Goal: Contribute content: Contribute content

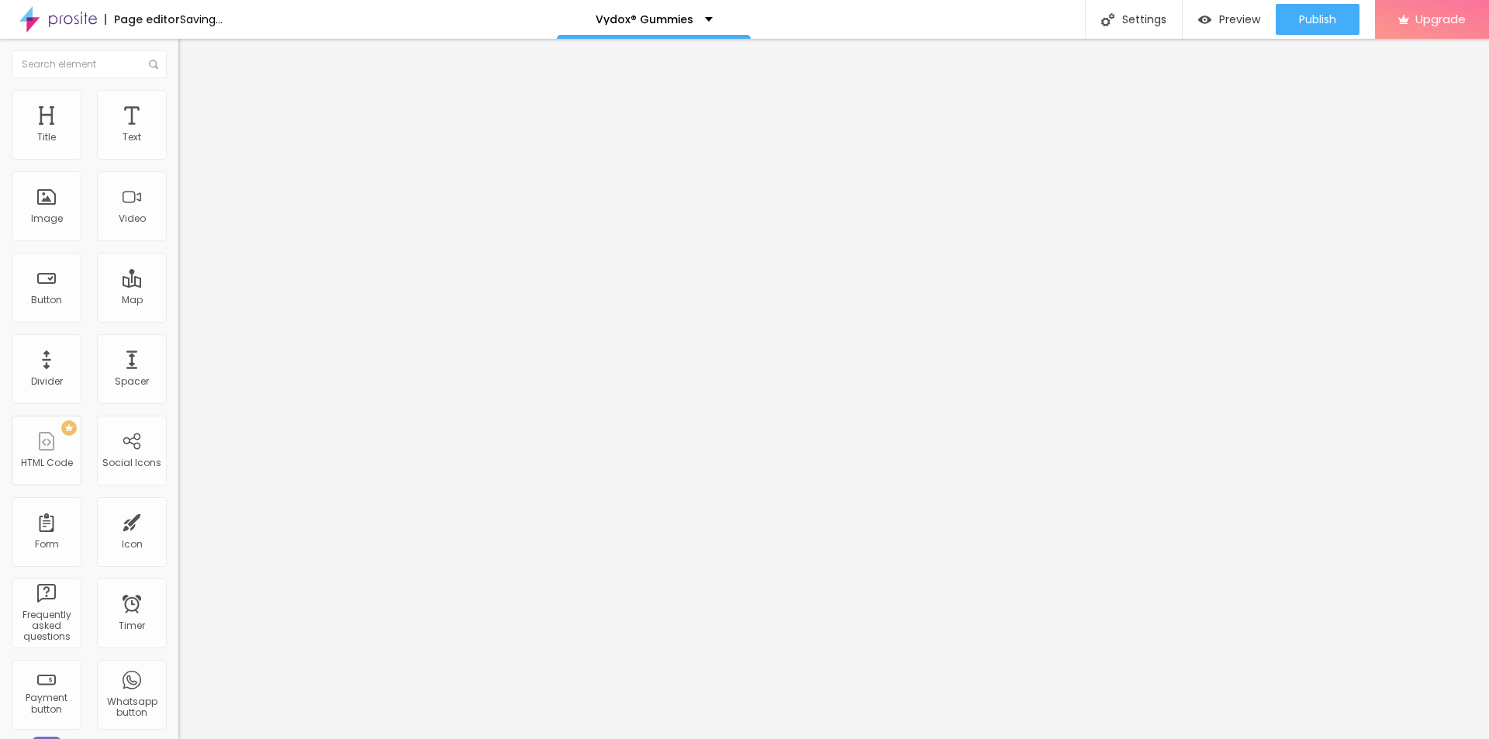
click at [178, 230] on button "button" at bounding box center [189, 221] width 22 height 16
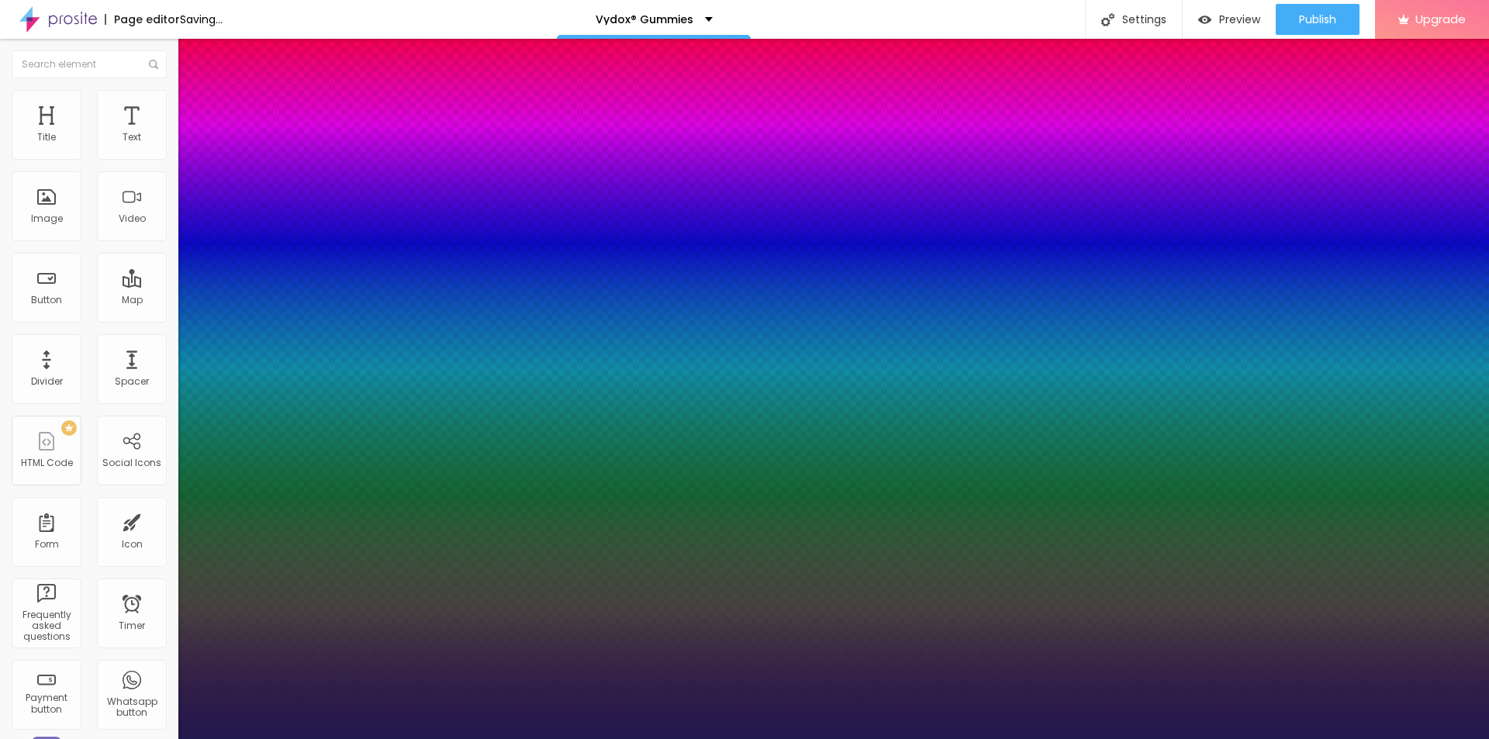
type input "1"
type input "19"
type input "1"
type input "35"
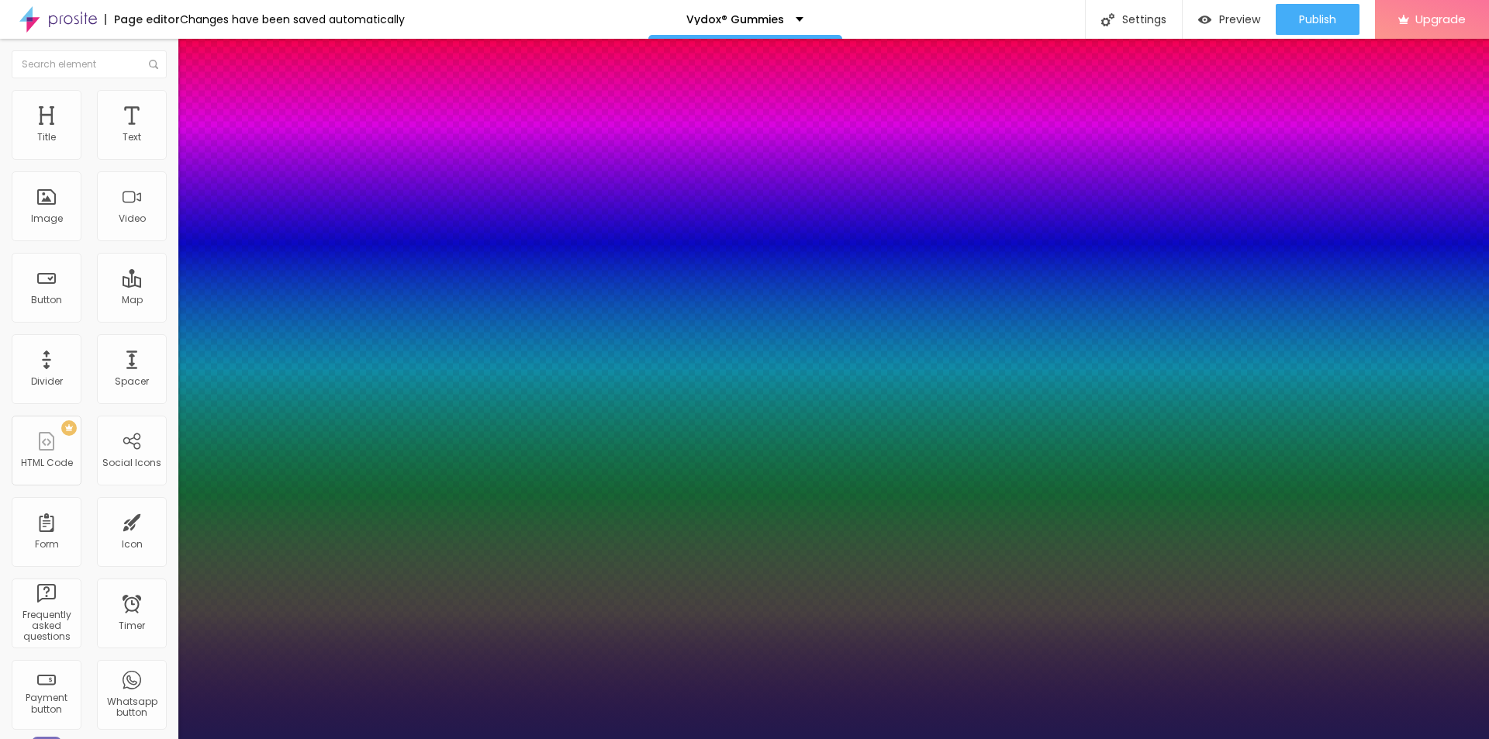
type input "35"
type input "1"
type input "39"
type input "1"
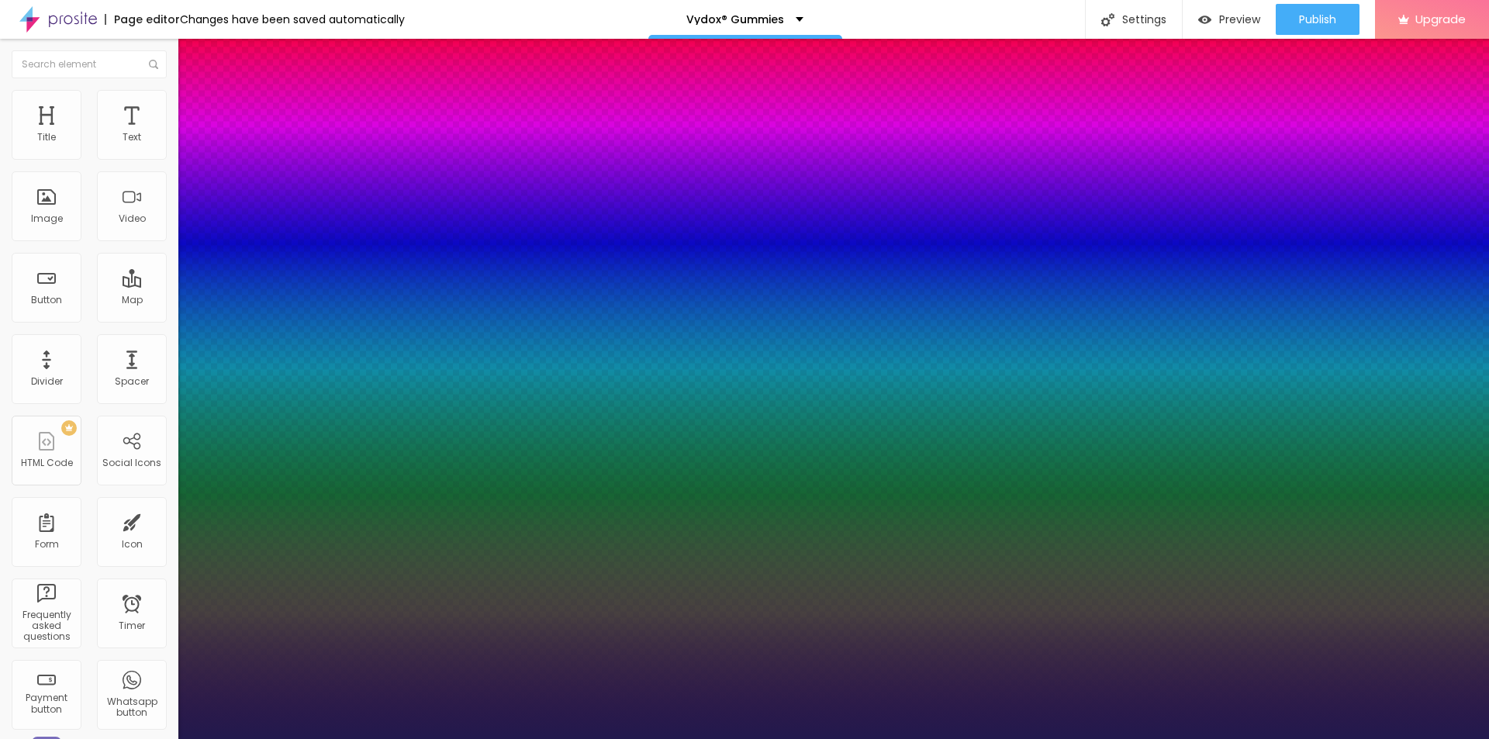
type input "40"
type input "1"
drag, startPoint x: 209, startPoint y: 437, endPoint x: 238, endPoint y: 437, distance: 28.7
type input "40"
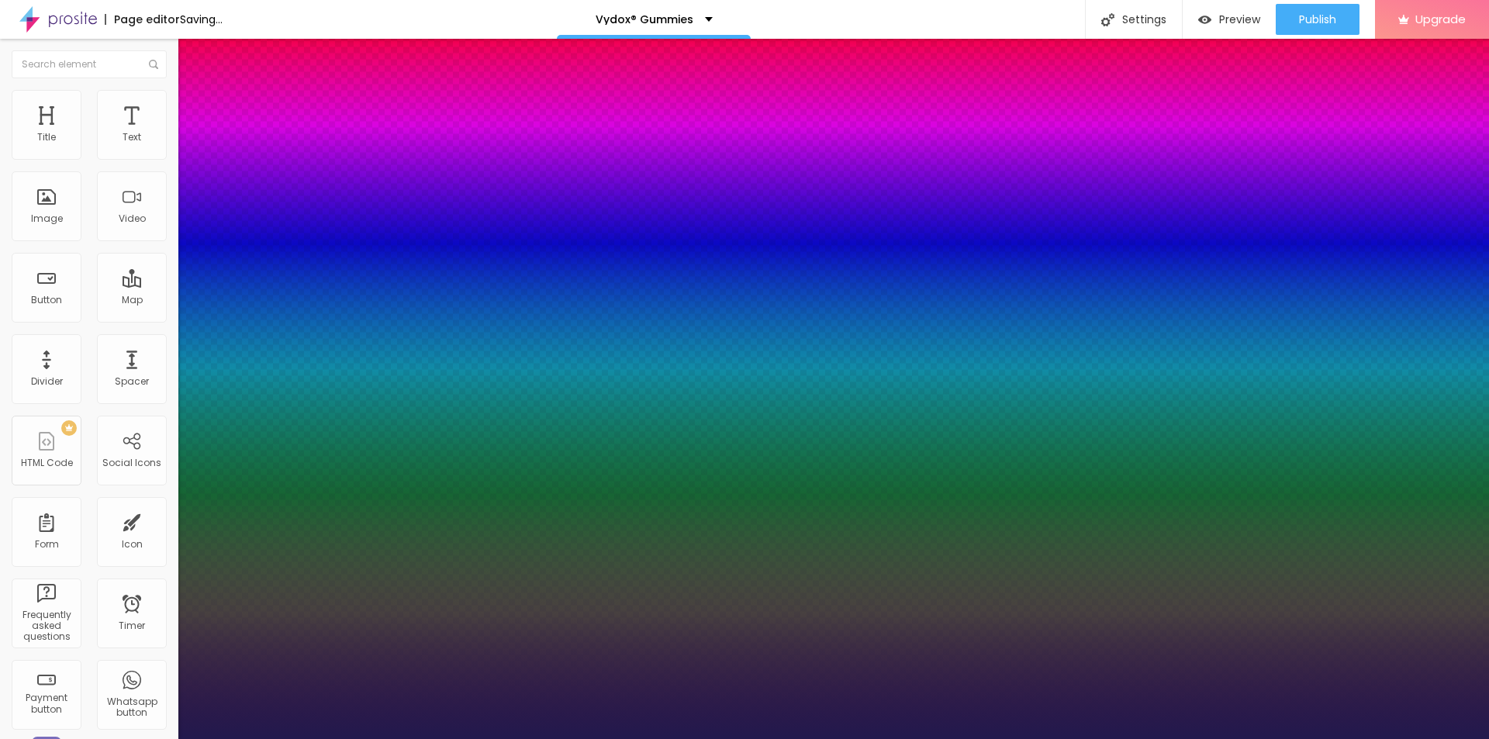
type input "1"
click at [704, 739] on div at bounding box center [744, 739] width 1489 height 0
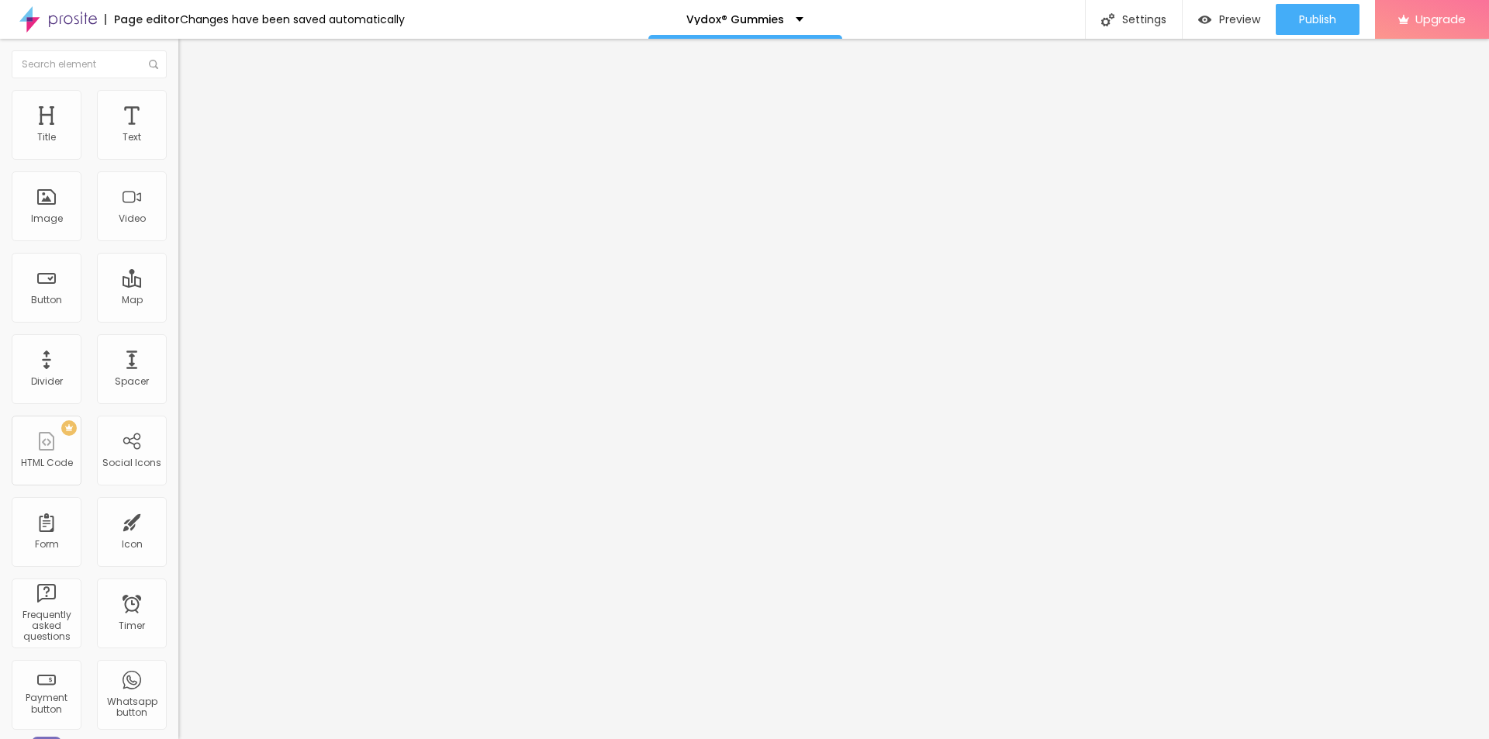
click at [178, 133] on span "Add image" at bounding box center [210, 126] width 64 height 13
click at [178, 157] on input "text" at bounding box center [271, 149] width 186 height 16
paste input "Vydox [DEMOGRAPHIC_DATA] Virility Solution"
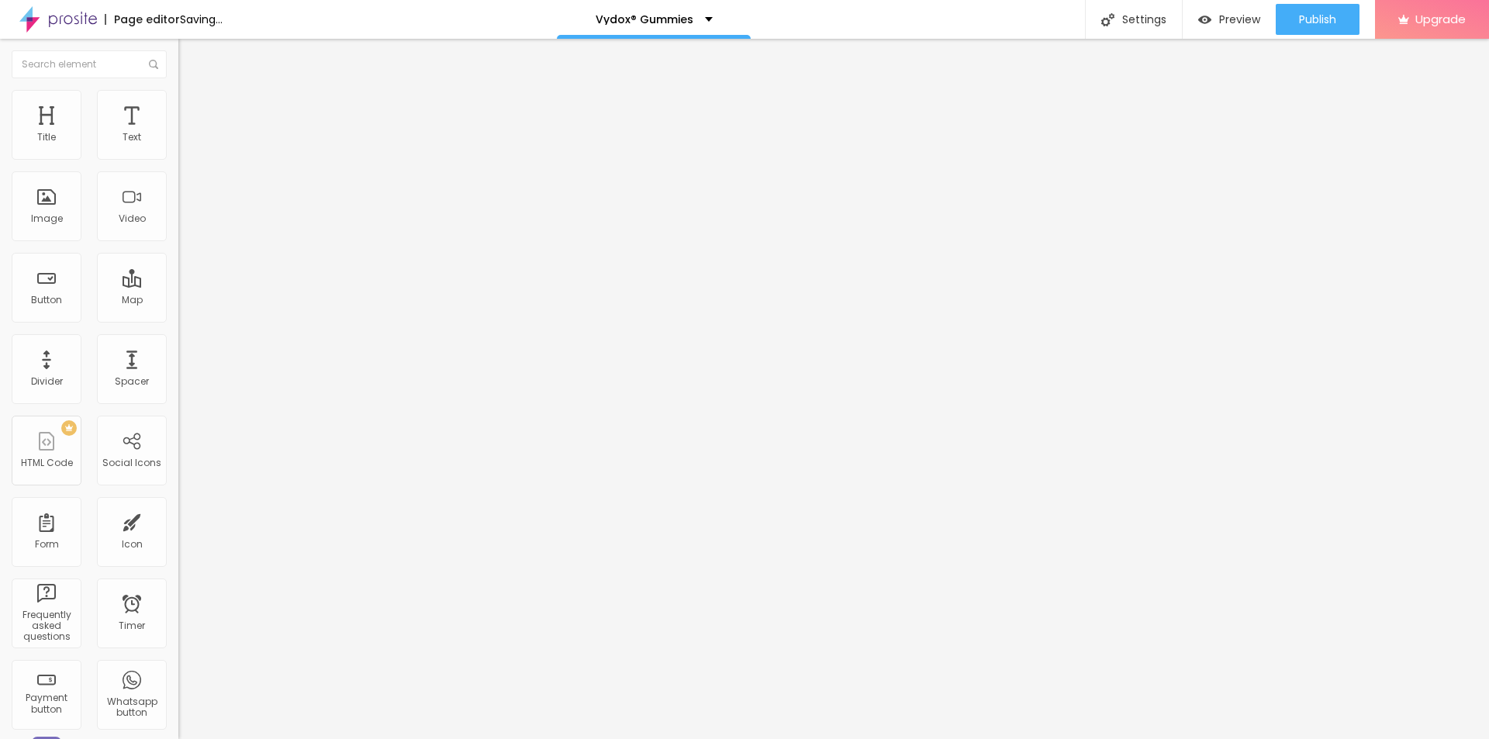
type input "Vydox [DEMOGRAPHIC_DATA] Virility Solution"
click at [178, 318] on input "https://" at bounding box center [271, 311] width 186 height 16
paste input "[DOMAIN_NAME][URL]"
type input "[URL][DOMAIN_NAME]"
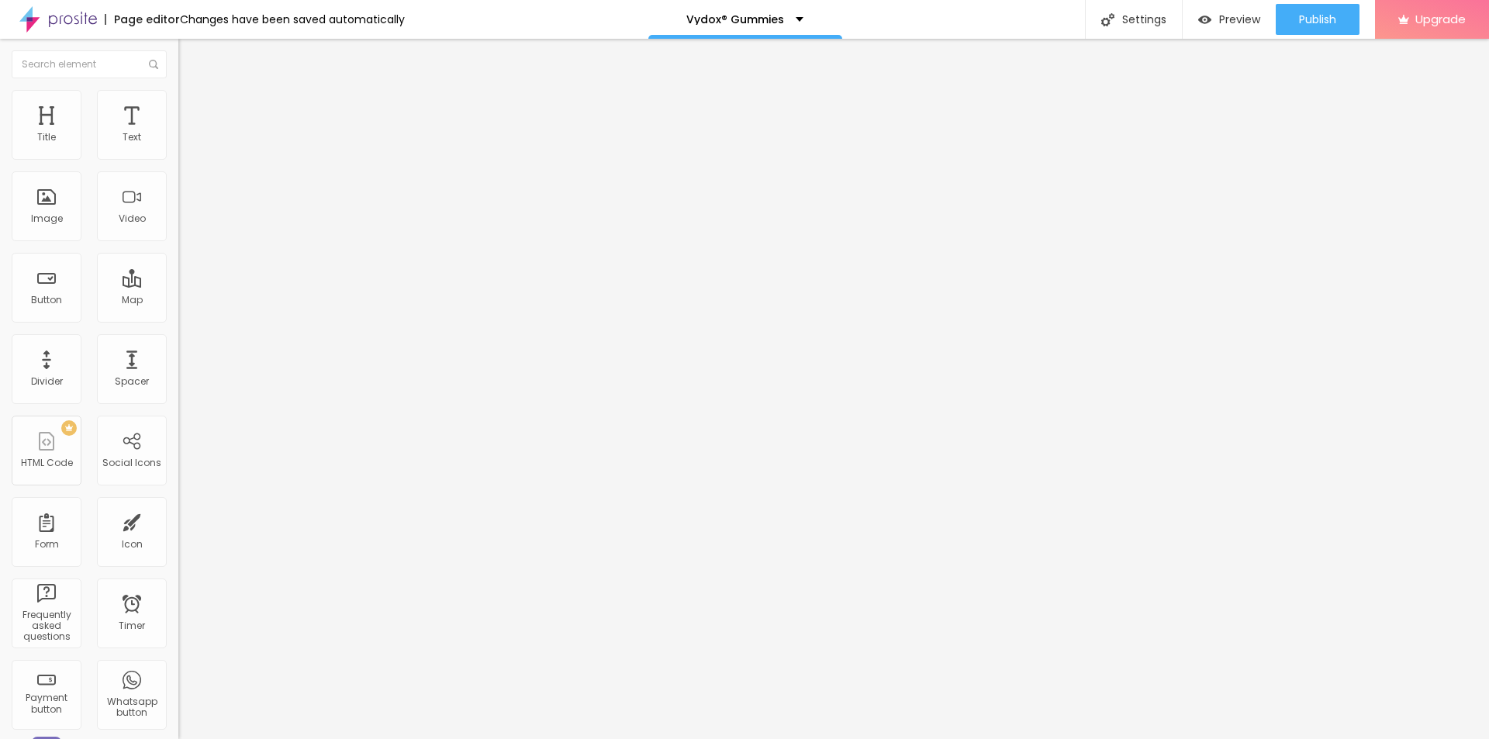
scroll to position [0, 0]
click at [192, 106] on span "Style" at bounding box center [203, 100] width 22 height 13
type input "75"
type input "65"
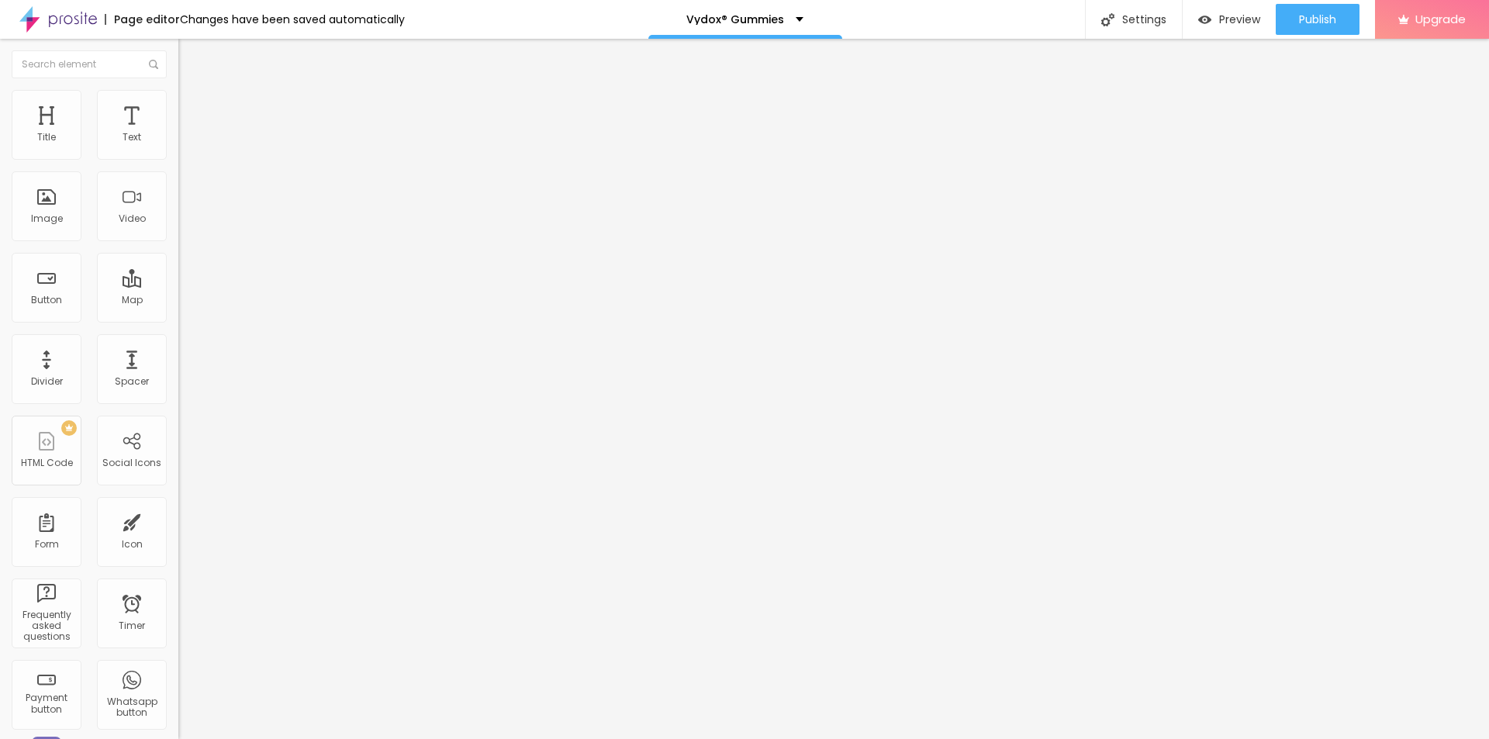
type input "65"
type input "60"
type input "55"
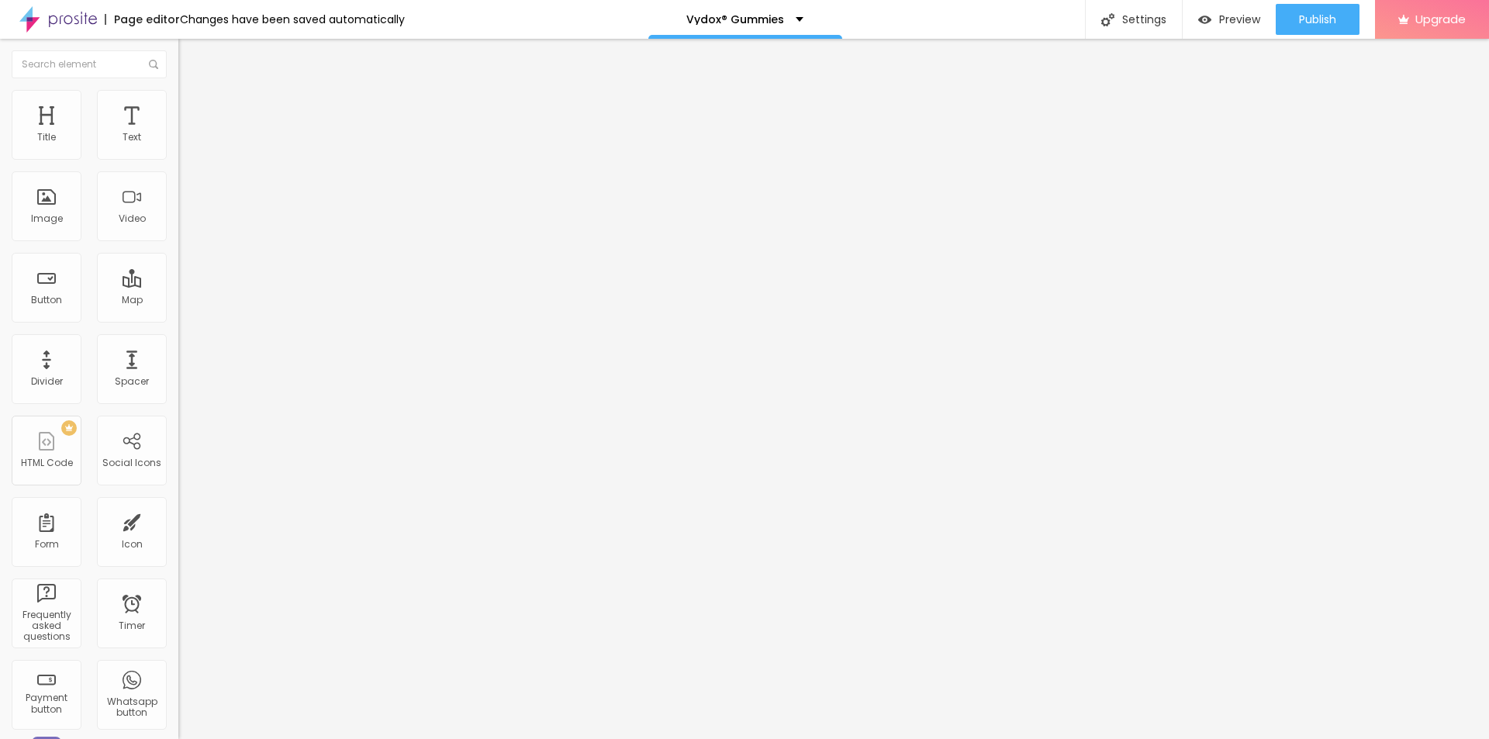
type input "50"
type input "40"
type input "35"
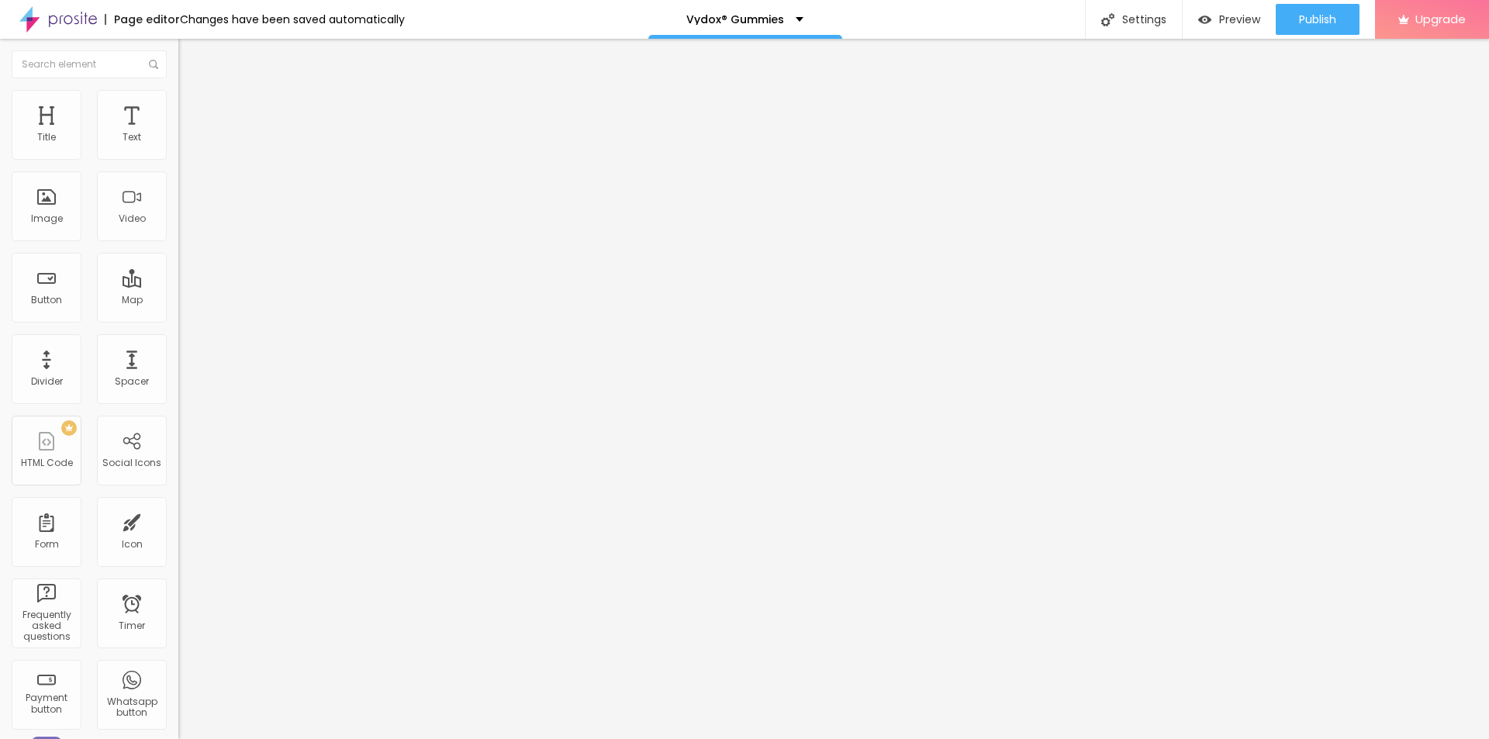
type input "35"
type input "30"
type input "25"
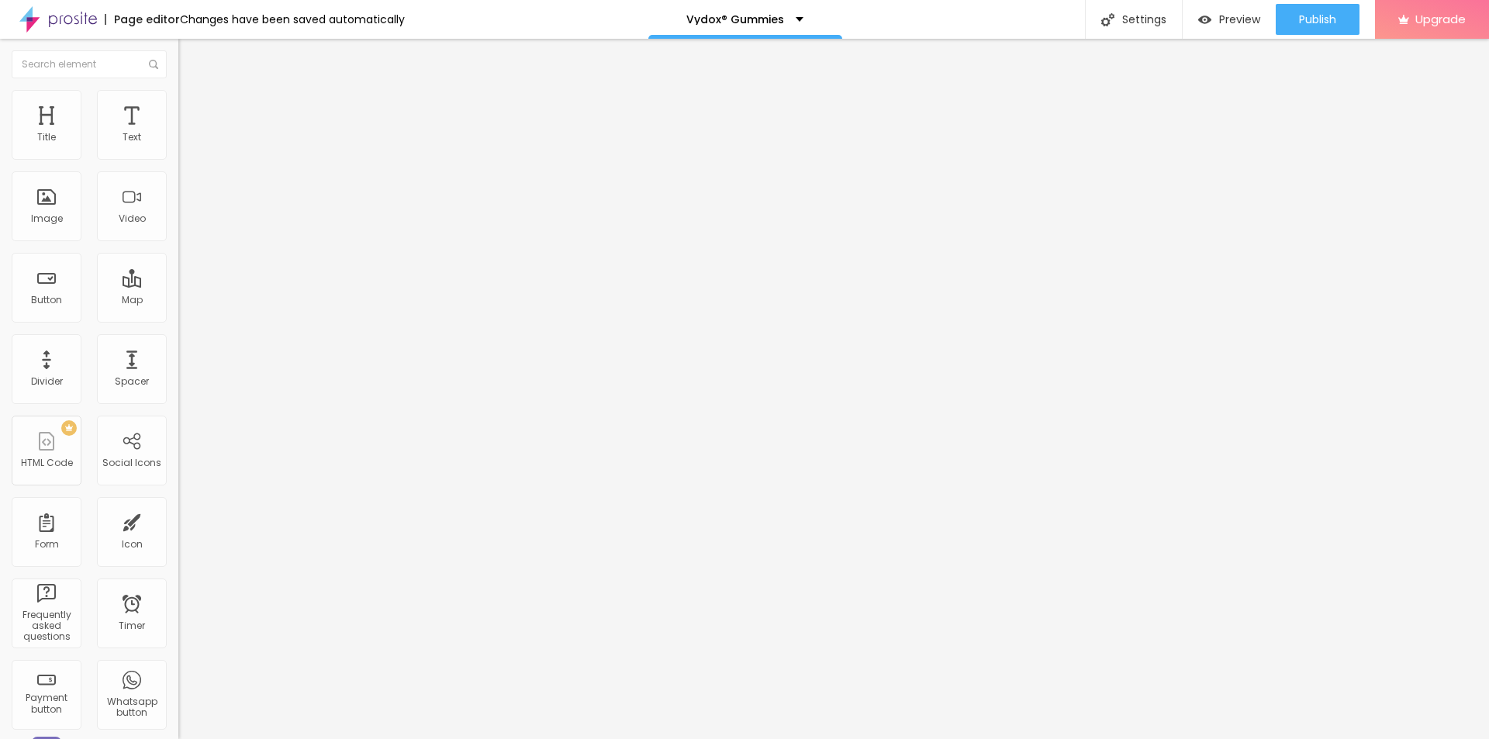
type input "20"
type input "15"
type input "20"
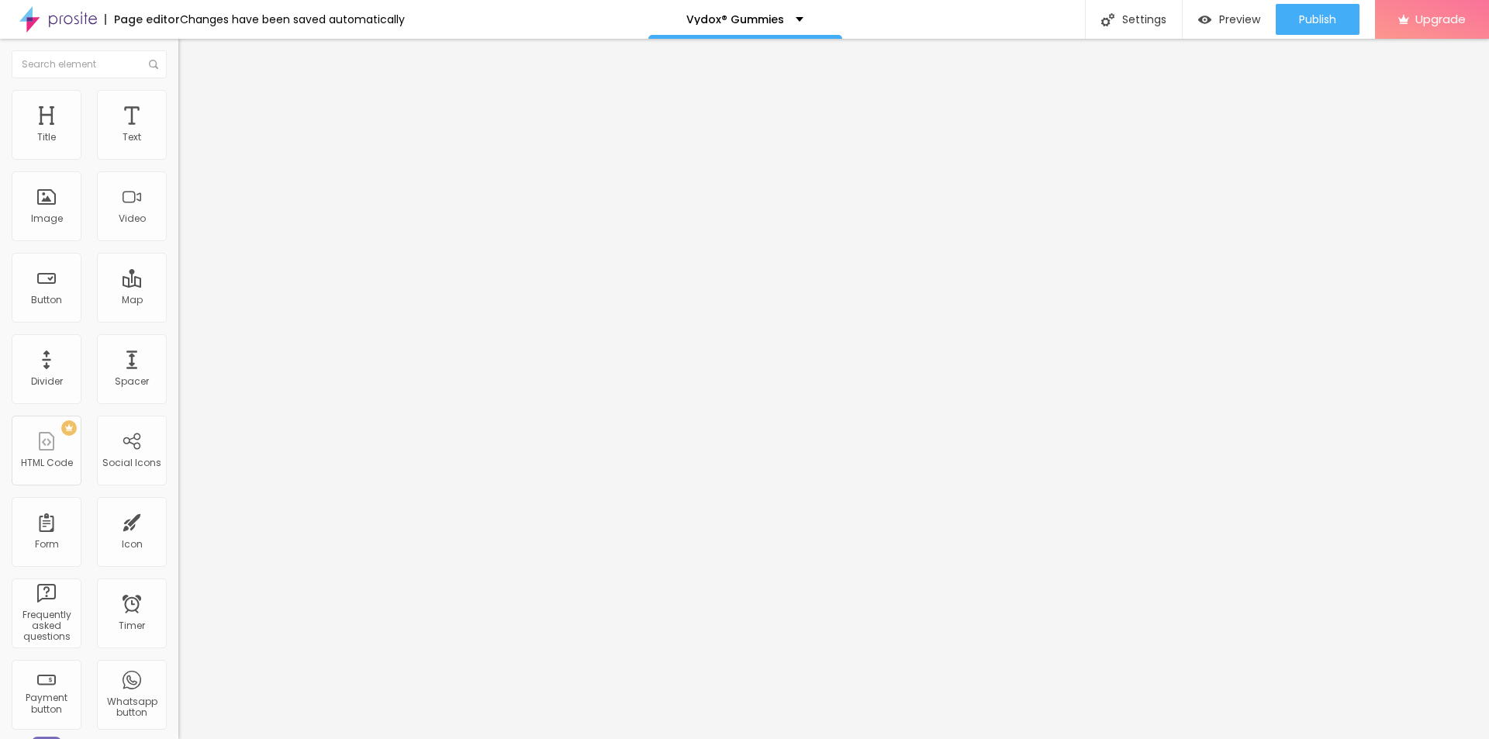
type input "20"
type input "25"
type input "20"
drag, startPoint x: 160, startPoint y: 168, endPoint x: 36, endPoint y: 177, distance: 123.7
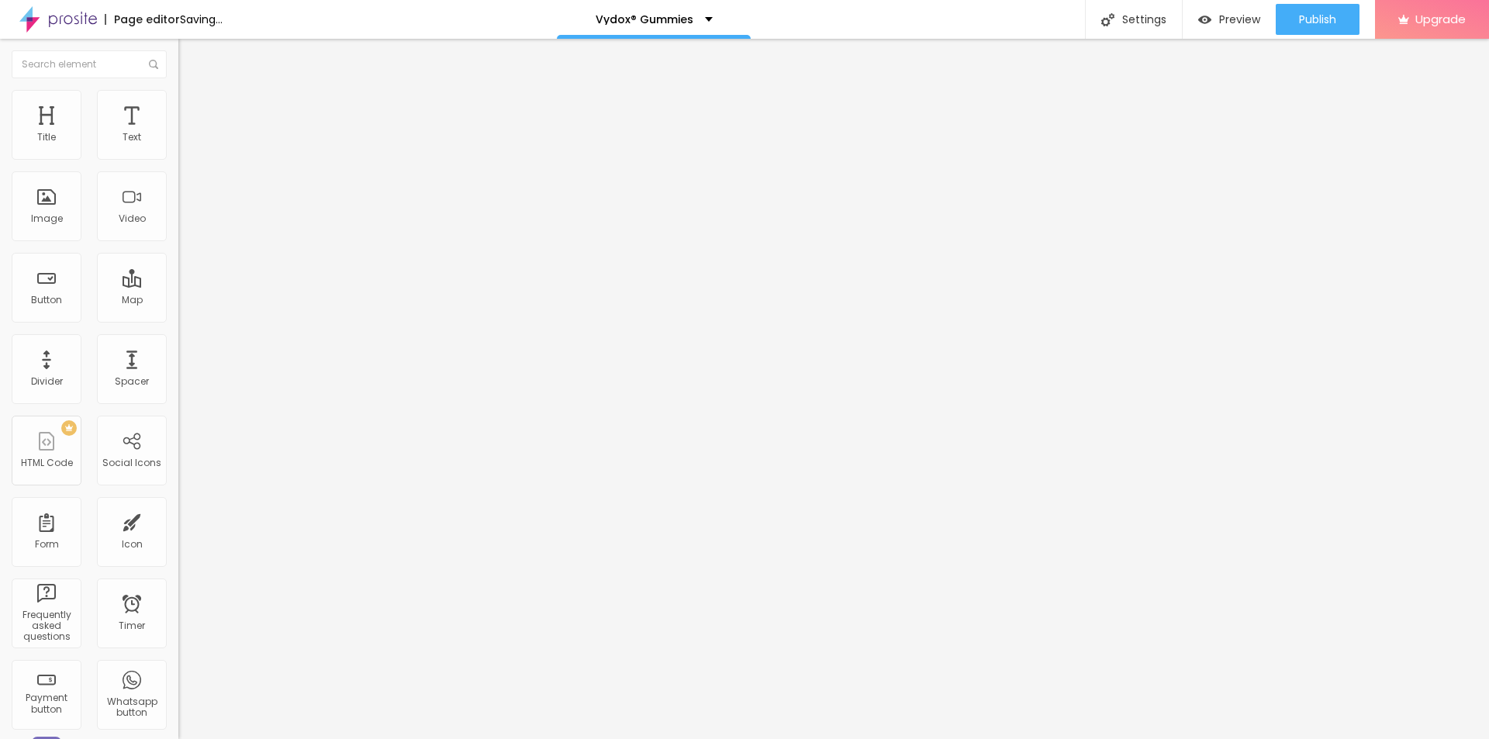
type input "20"
click at [178, 159] on input "range" at bounding box center [228, 153] width 100 height 12
click at [178, 146] on input "Click me" at bounding box center [271, 138] width 186 height 16
paste input "🔴 𝐋𝐈𝐕𝐄 𝐒𝐀𝐋𝐄 𝐍𝐎𝐖!"
type input "🔴 𝐋𝐈𝐕𝐄 𝐒𝐀𝐋𝐄 𝐍𝐎𝐖!"
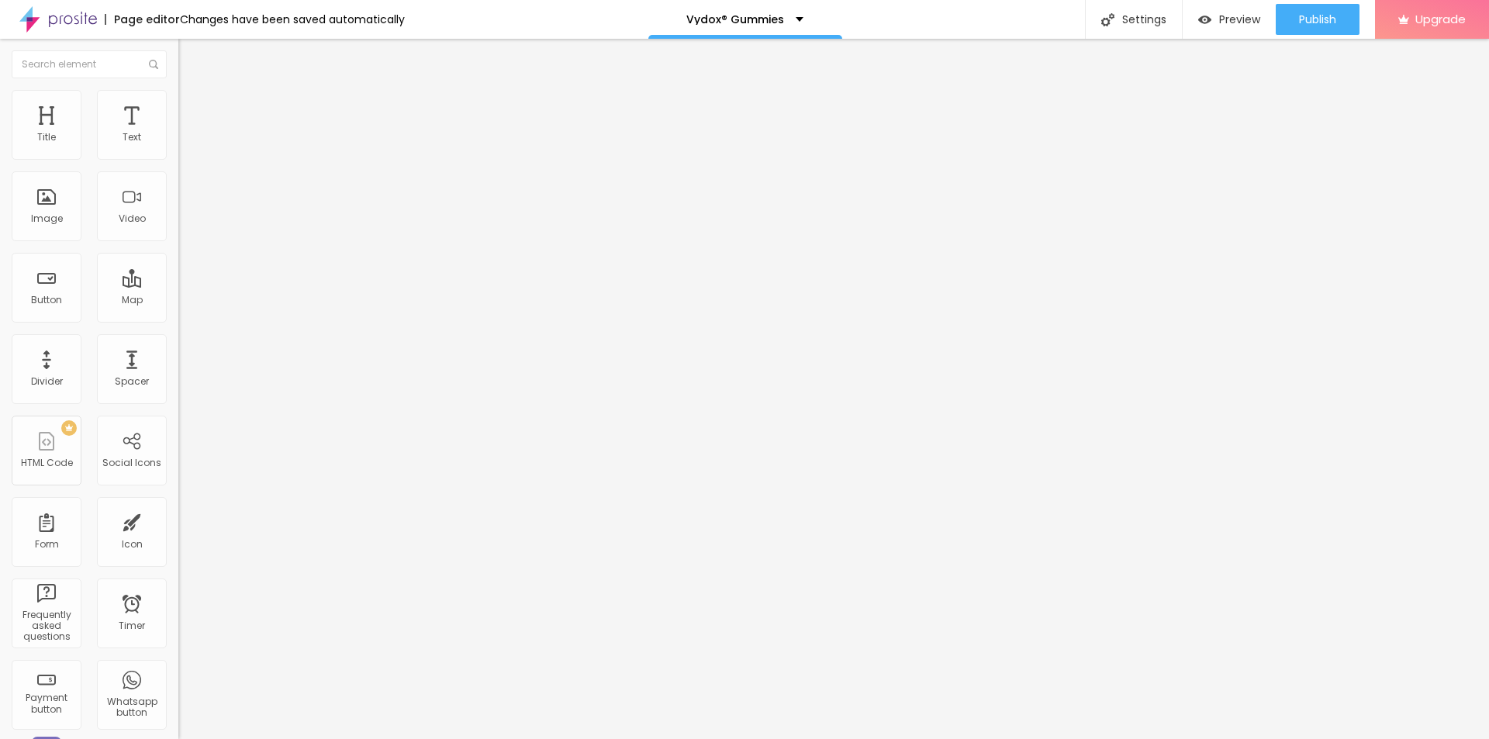
click at [178, 320] on input "https://" at bounding box center [271, 312] width 186 height 16
paste input "[DOMAIN_NAME][URL]"
type input "[URL][DOMAIN_NAME]"
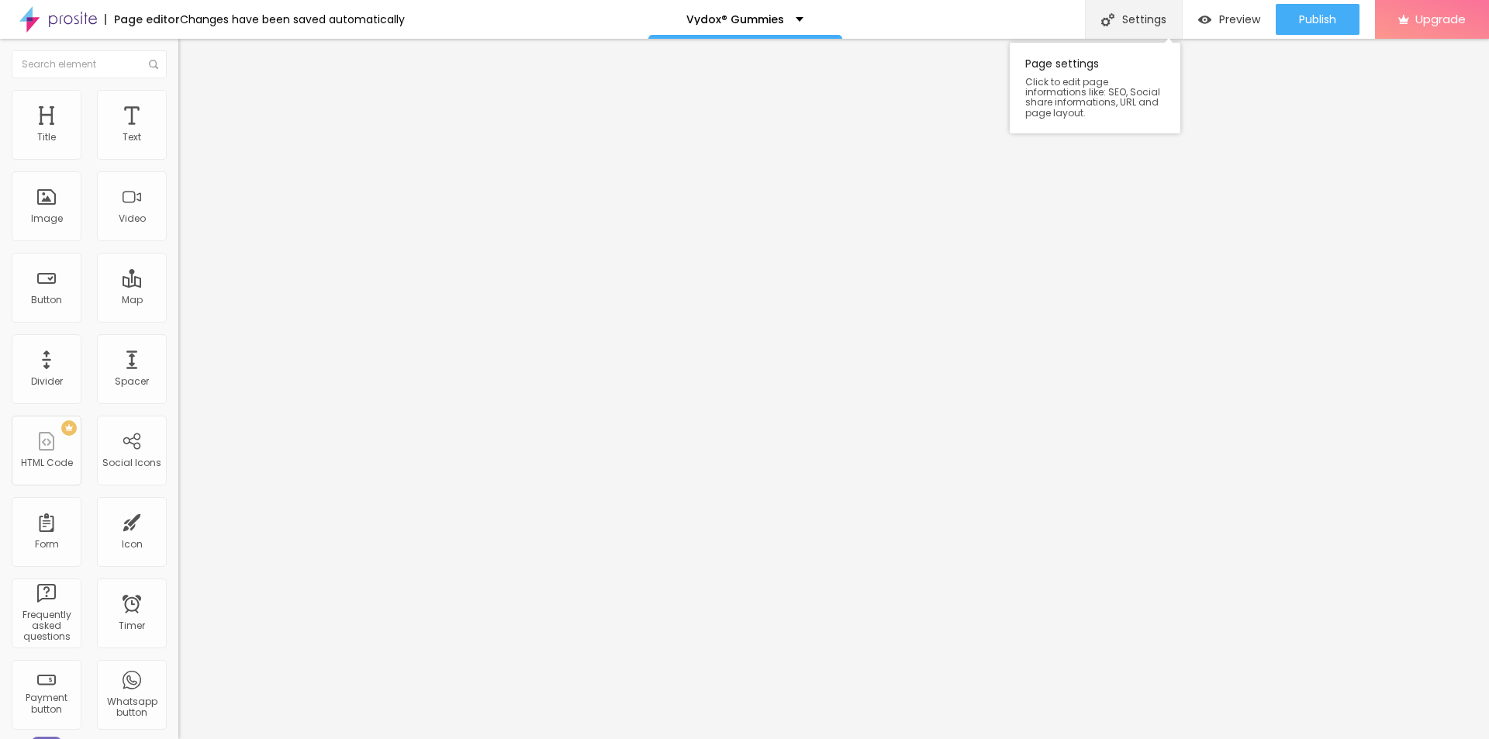
click at [1142, 9] on div "Settings" at bounding box center [1133, 19] width 97 height 39
paste input "Vydox [DEMOGRAPHIC_DATA] Virility Solution"
paste input "(Official™)- How To Order?"
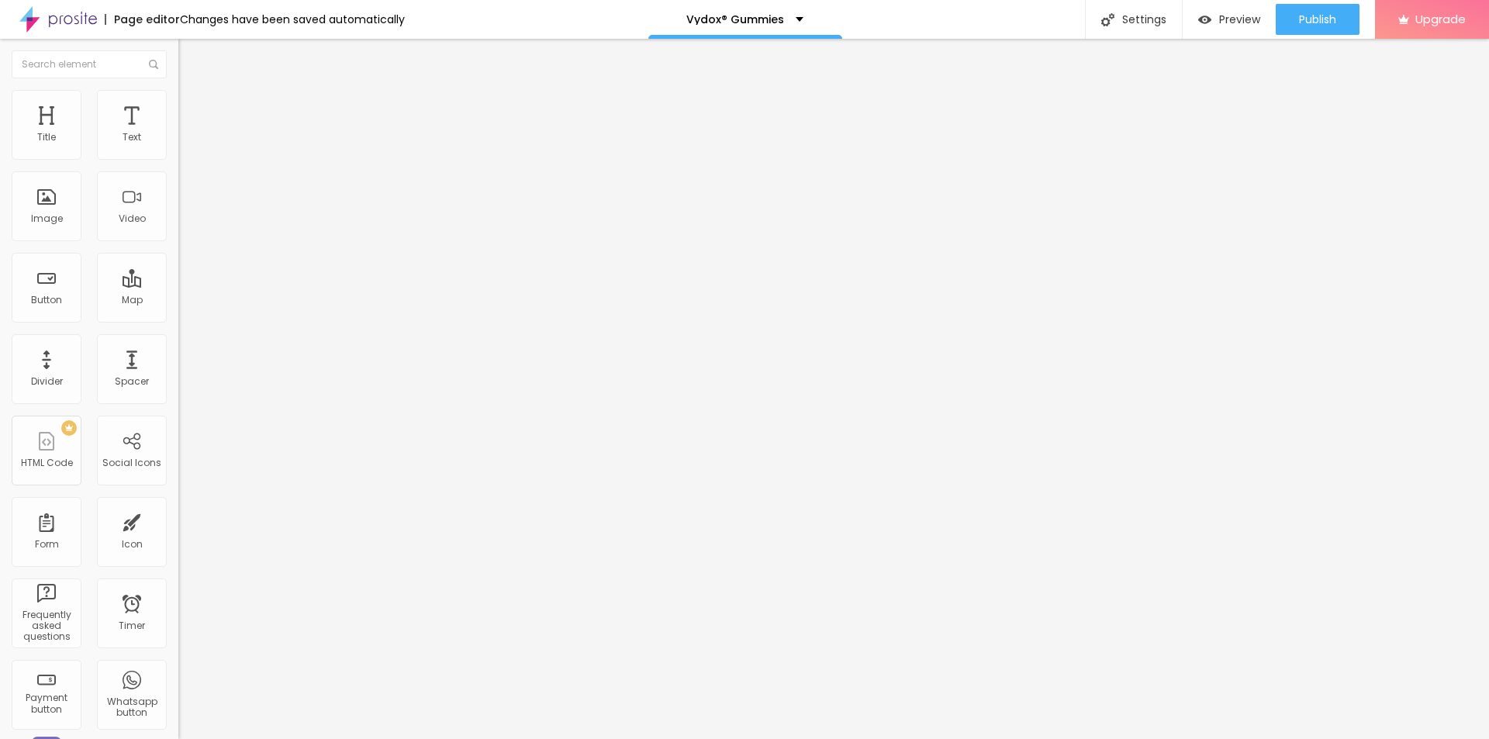
type input "Vydox [DEMOGRAPHIC_DATA] Virility Solution (Official™)- How To Order?"
click at [653, 739] on div "Page Settings" at bounding box center [744, 743] width 1489 height 9
drag, startPoint x: 690, startPoint y: 399, endPoint x: 578, endPoint y: 400, distance: 112.5
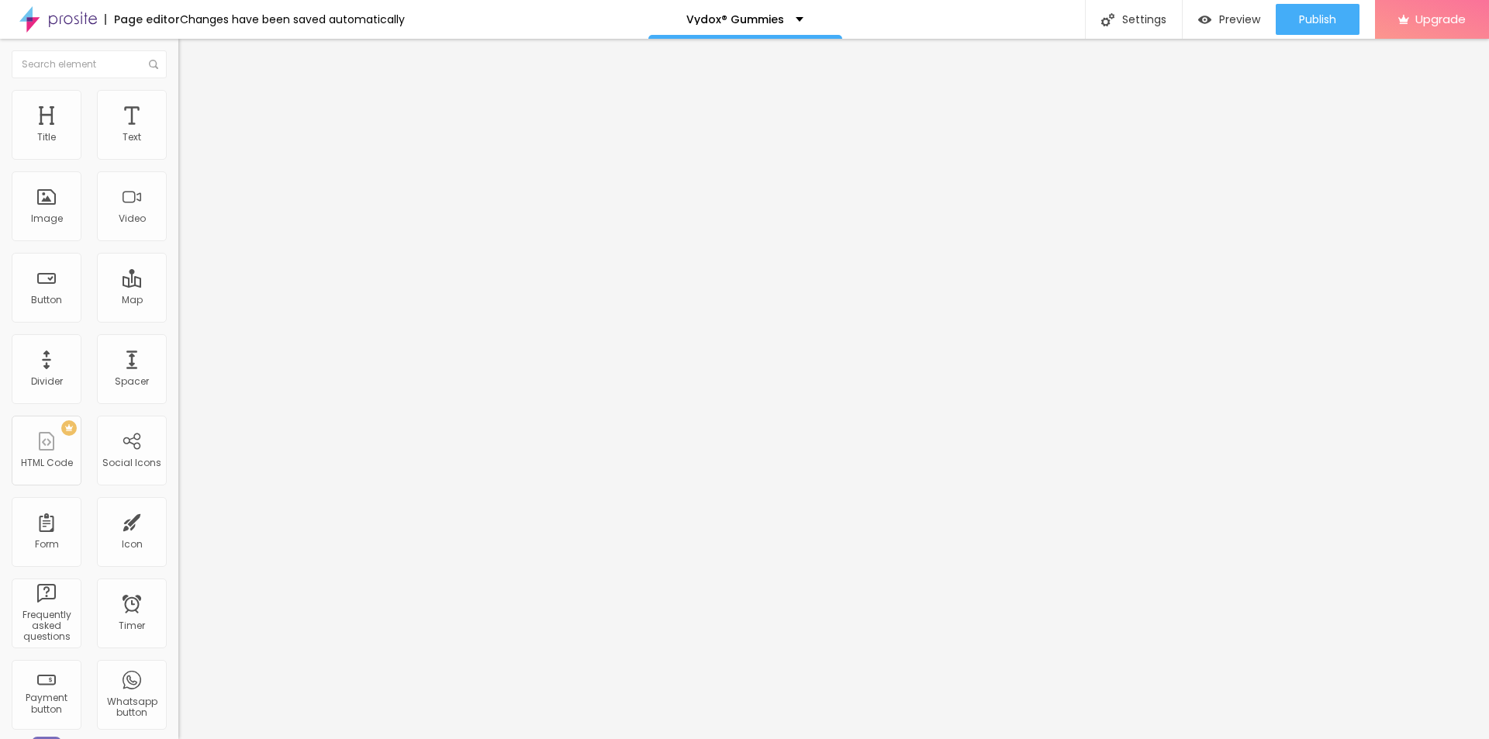
copy span "Page Description"
paste textarea "Vydox [DEMOGRAPHIC_DATA] Virility Solution is a premium [DEMOGRAPHIC_DATA][MEDI…"
drag, startPoint x: 746, startPoint y: 449, endPoint x: 593, endPoint y: 448, distance: 152.8
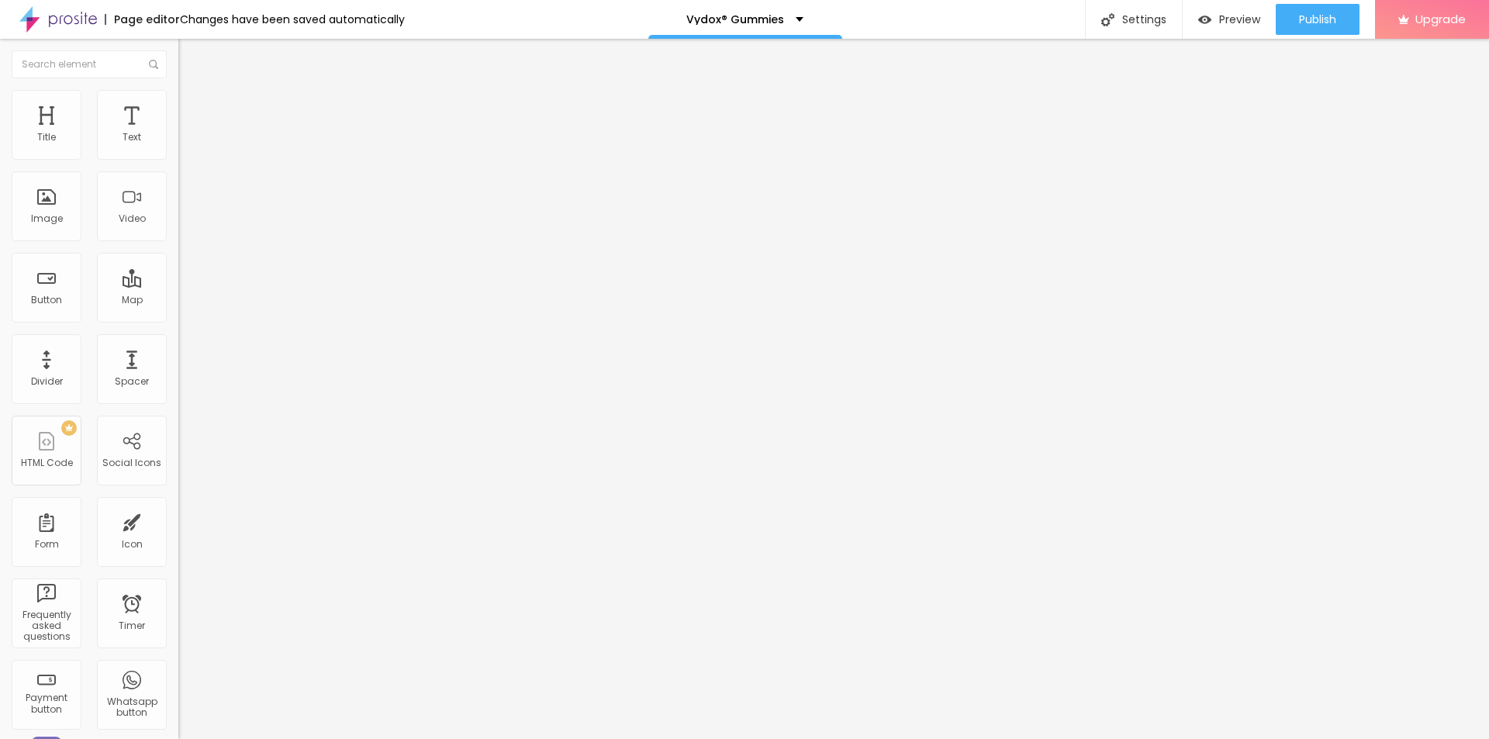
paste textarea "® Gummies"
type textarea "Vydox® Gummies is a premium [DEMOGRAPHIC_DATA][MEDICAL_DATA] formula designed t…"
drag, startPoint x: 743, startPoint y: 370, endPoint x: 572, endPoint y: 370, distance: 171.4
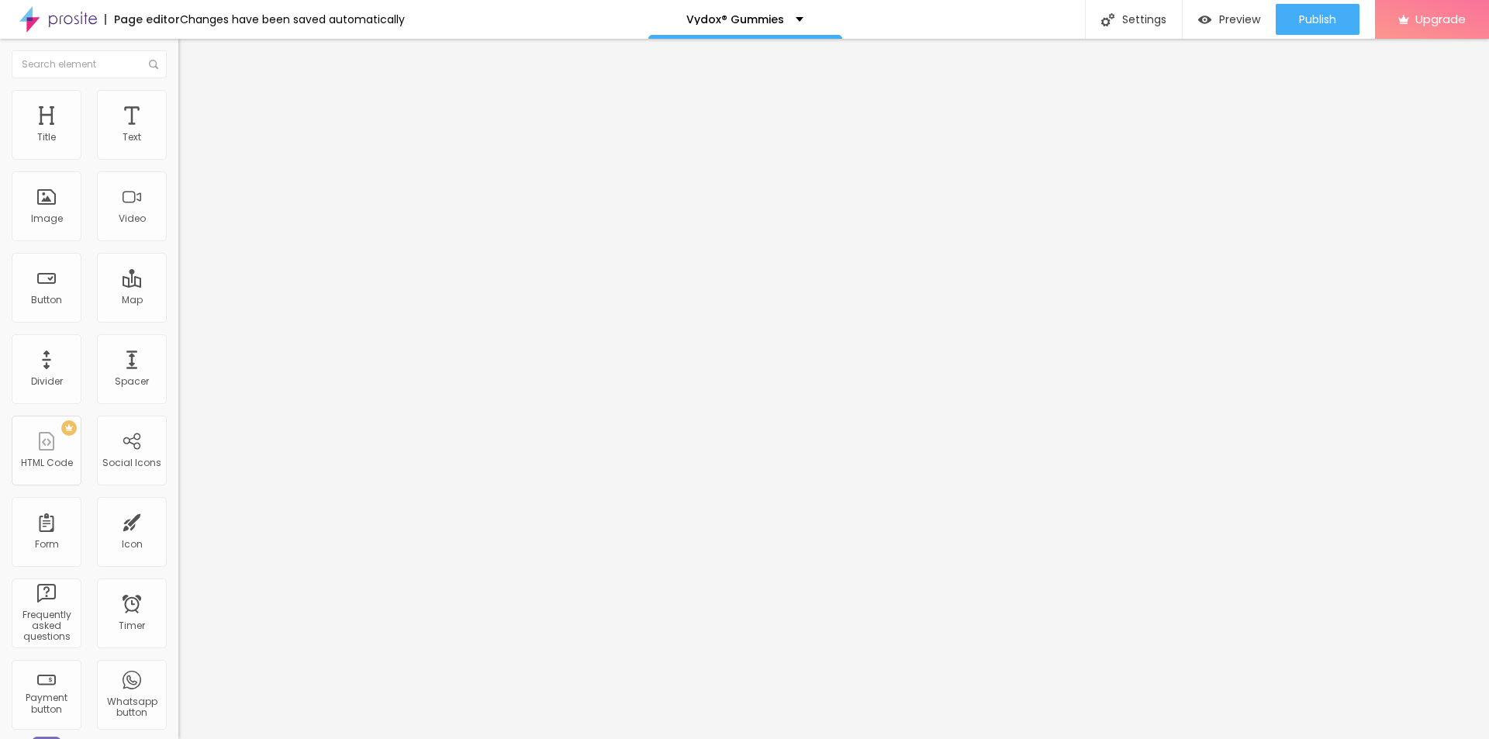
paste textarea "Vydox [DEMOGRAPHIC_DATA] Virility Solution"
paste textarea "Vydox [DEMOGRAPHIC_DATA][MEDICAL_DATA]"
type textarea "Vydox [DEMOGRAPHIC_DATA] Virility Solution Vydox [DEMOGRAPHIC_DATA][MEDICAL_DAT…"
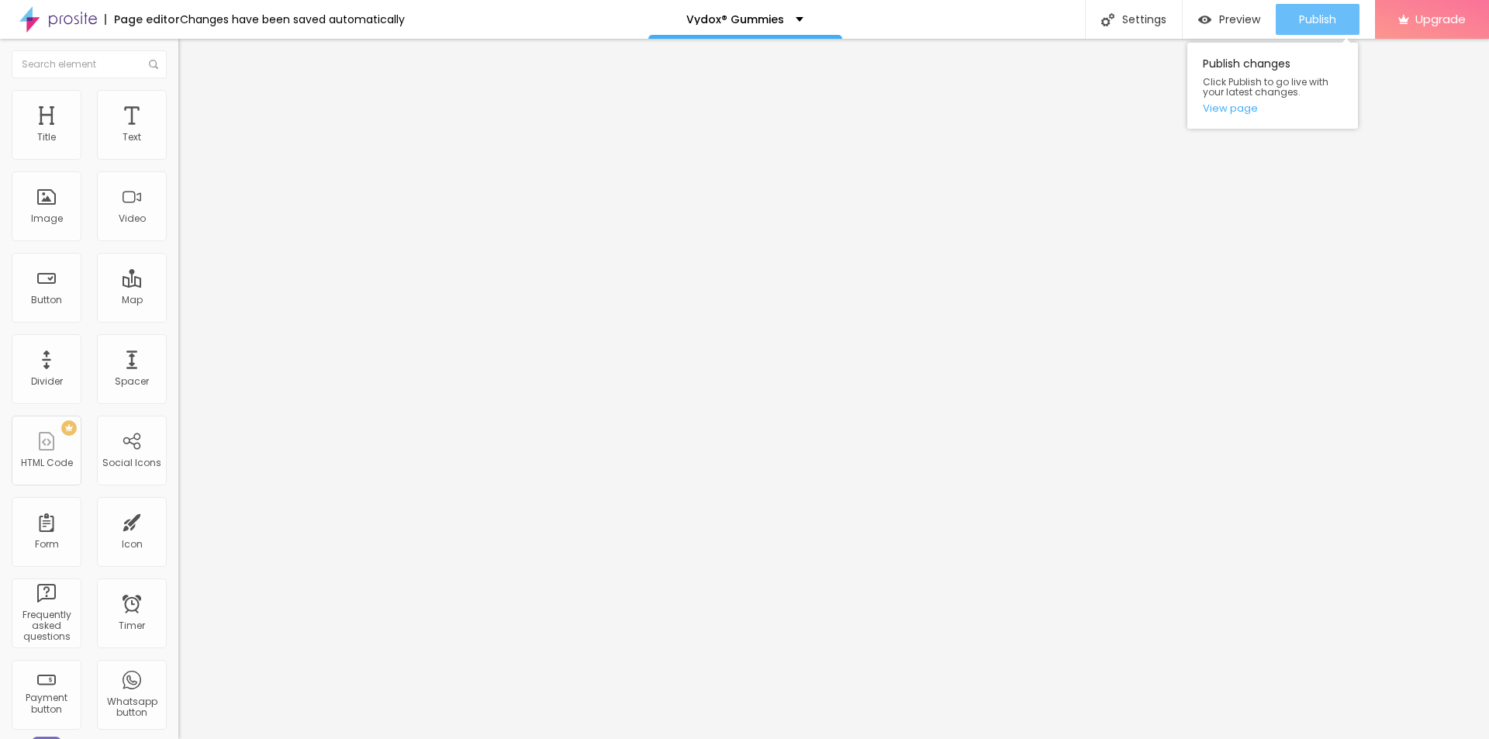
click at [1335, 17] on span "Publish" at bounding box center [1317, 19] width 37 height 12
click at [1233, 108] on link "View page" at bounding box center [1273, 108] width 140 height 10
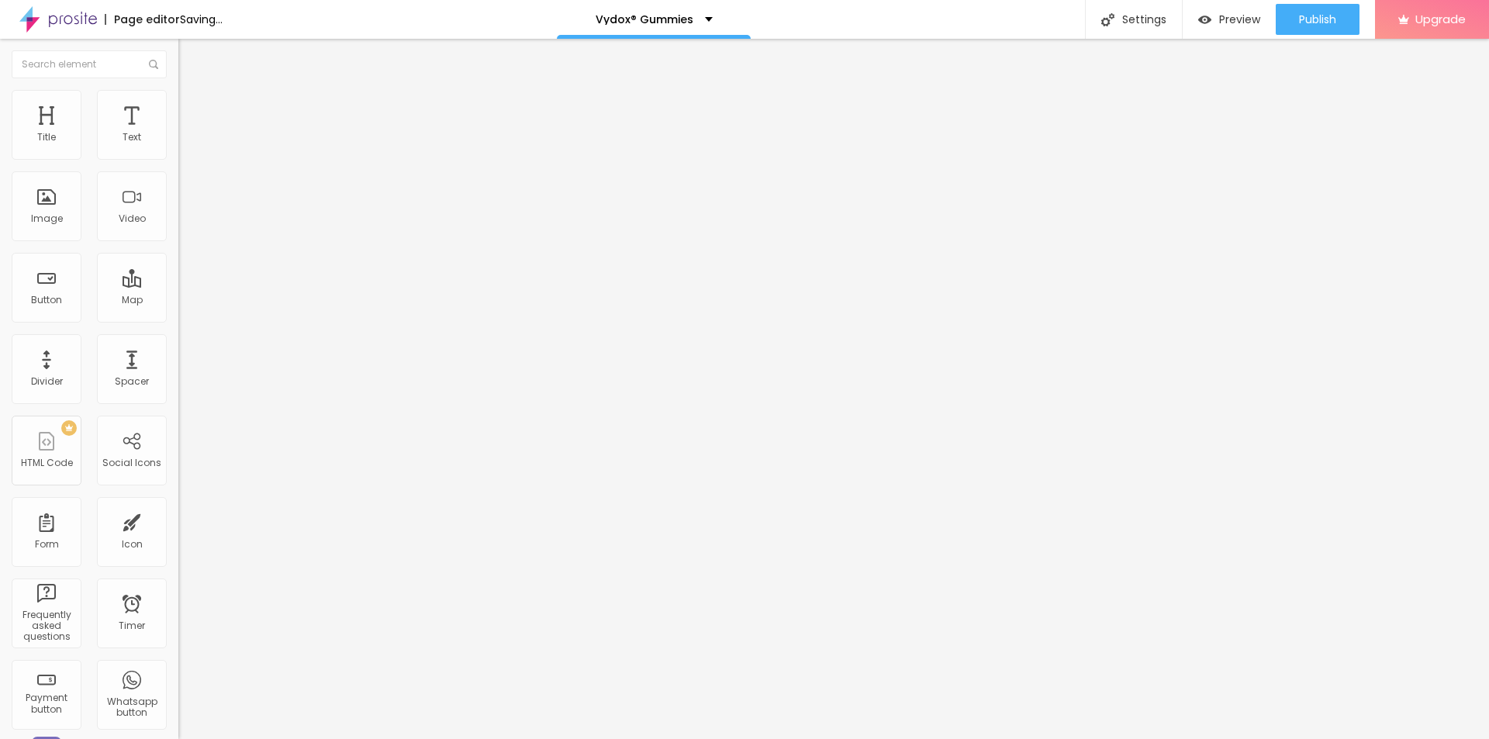
click at [178, 318] on input "[URL][DOMAIN_NAME]" at bounding box center [271, 311] width 186 height 16
paste input "[DOMAIN_NAME][URL][DEMOGRAPHIC_DATA]"
type input "[URL][DOMAIN_NAME][DEMOGRAPHIC_DATA]"
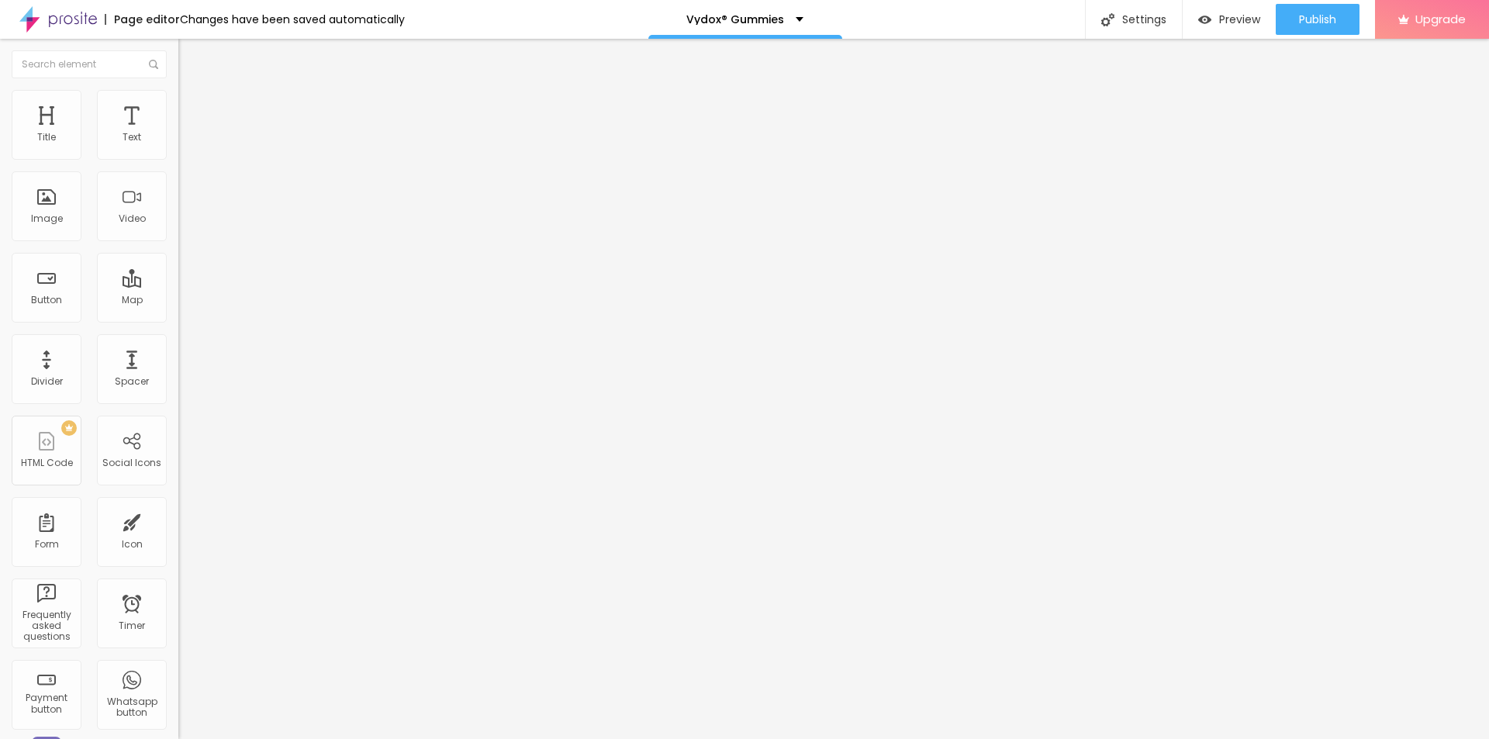
click at [178, 320] on input "[URL][DOMAIN_NAME]" at bounding box center [271, 312] width 186 height 16
paste input "[DOMAIN_NAME][URL][DEMOGRAPHIC_DATA]"
type input "[URL][DOMAIN_NAME][DEMOGRAPHIC_DATA]"
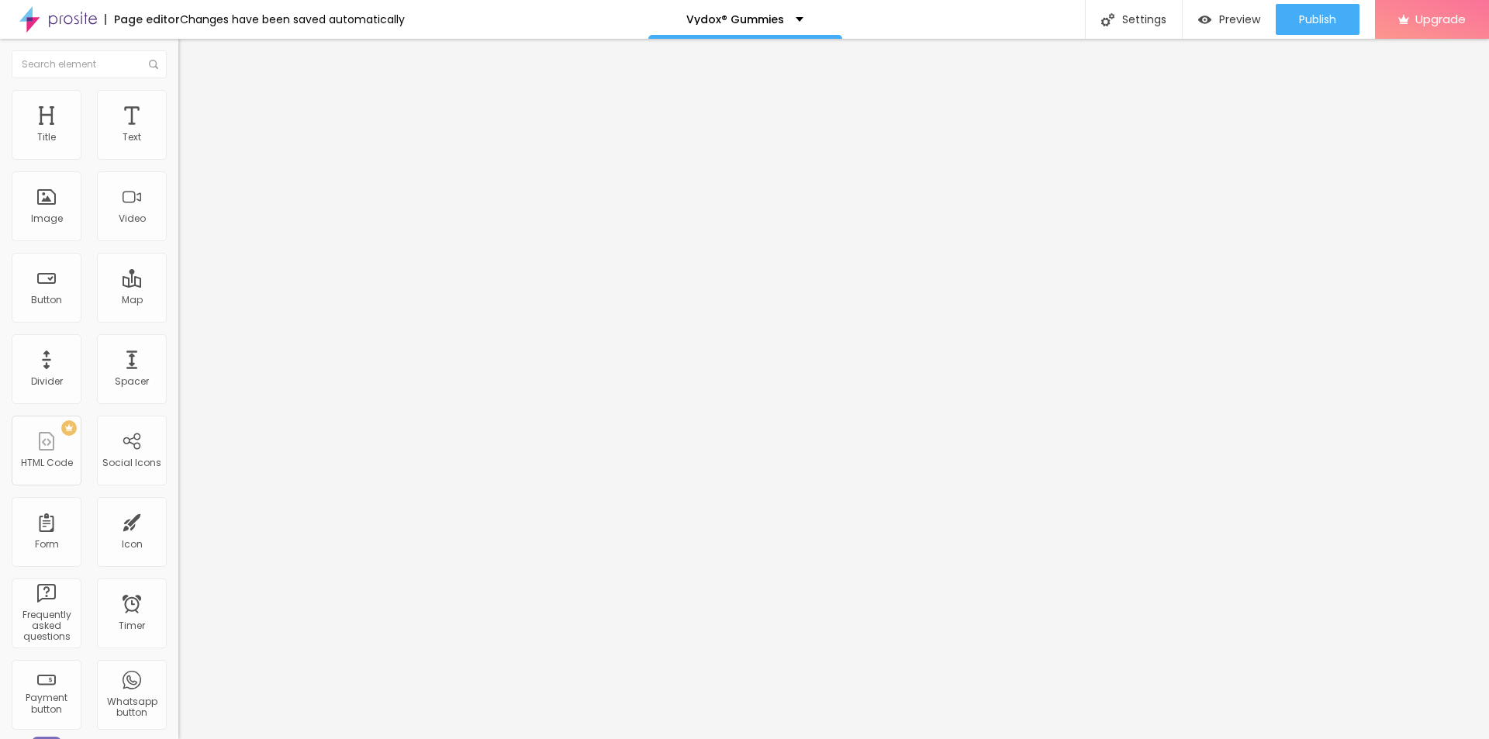
click at [178, 133] on span "Add image" at bounding box center [210, 126] width 64 height 13
click at [178, 318] on input "https://" at bounding box center [271, 311] width 186 height 16
paste input "[DOMAIN_NAME][URL][DEMOGRAPHIC_DATA]"
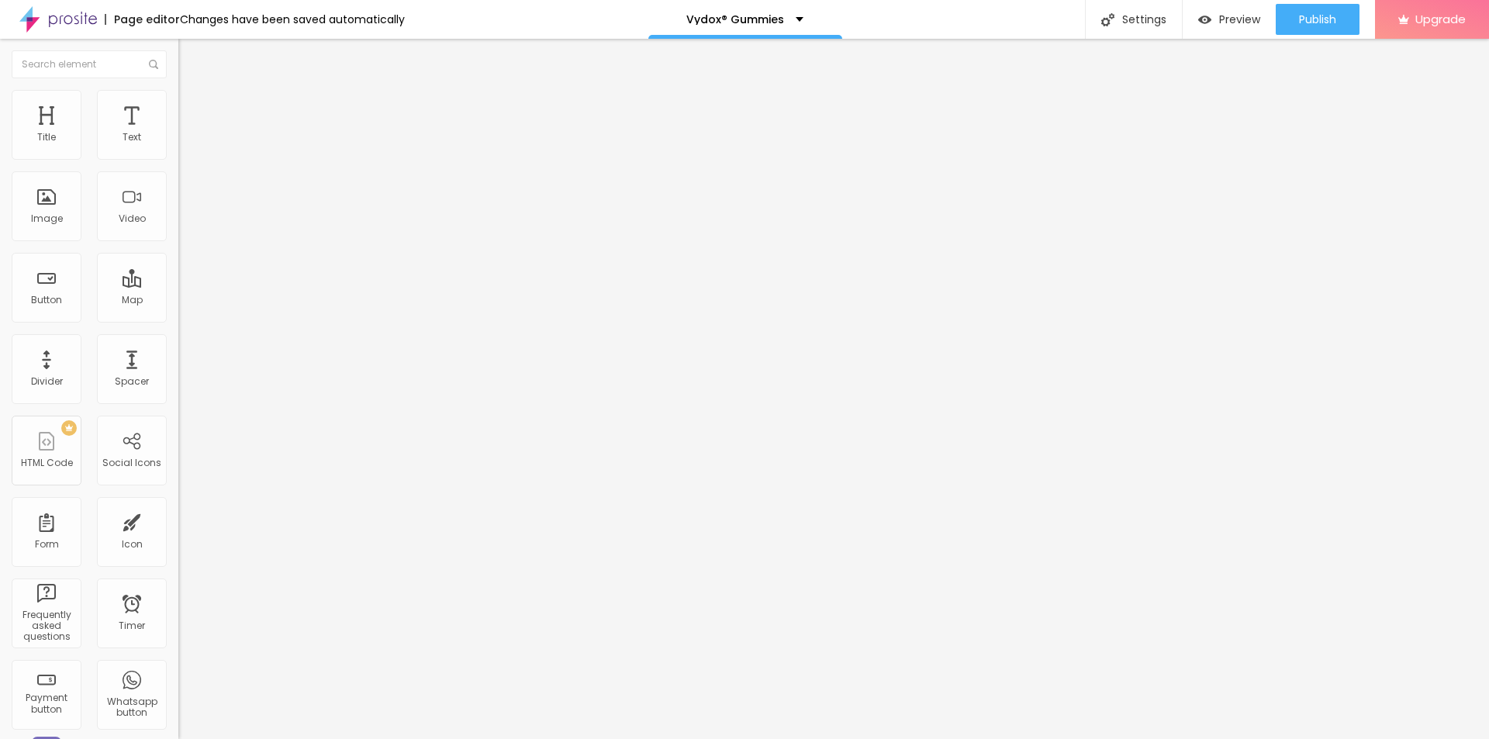
scroll to position [0, 138]
type input "[URL][DOMAIN_NAME][DEMOGRAPHIC_DATA]"
click at [178, 157] on input "text" at bounding box center [271, 149] width 186 height 16
paste input "Vydox [DEMOGRAPHIC_DATA][MEDICAL_DATA]"
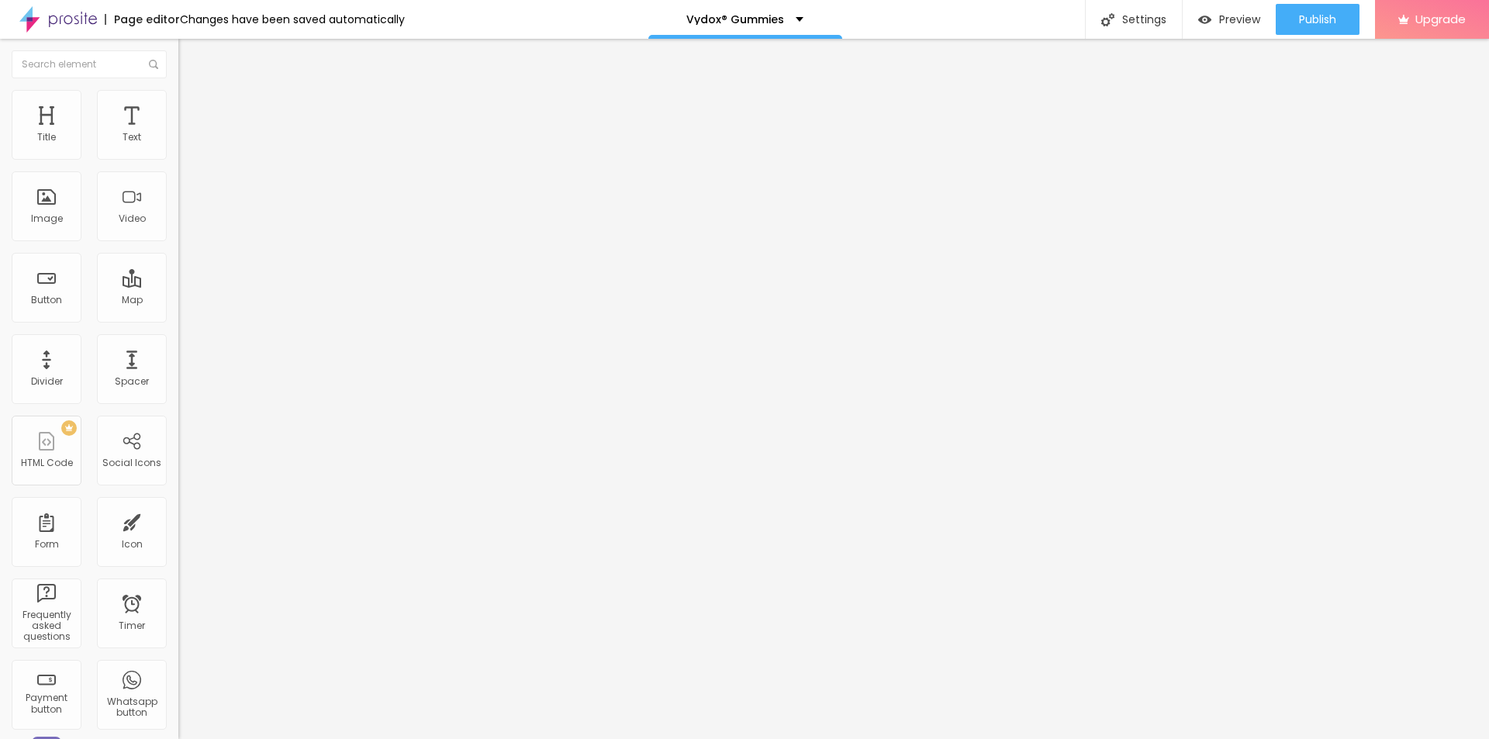
type input "Vydox [DEMOGRAPHIC_DATA][MEDICAL_DATA]"
click at [178, 87] on ul "Content Style Advanced" at bounding box center [267, 97] width 178 height 47
click at [178, 92] on img at bounding box center [185, 97] width 14 height 14
type input "95"
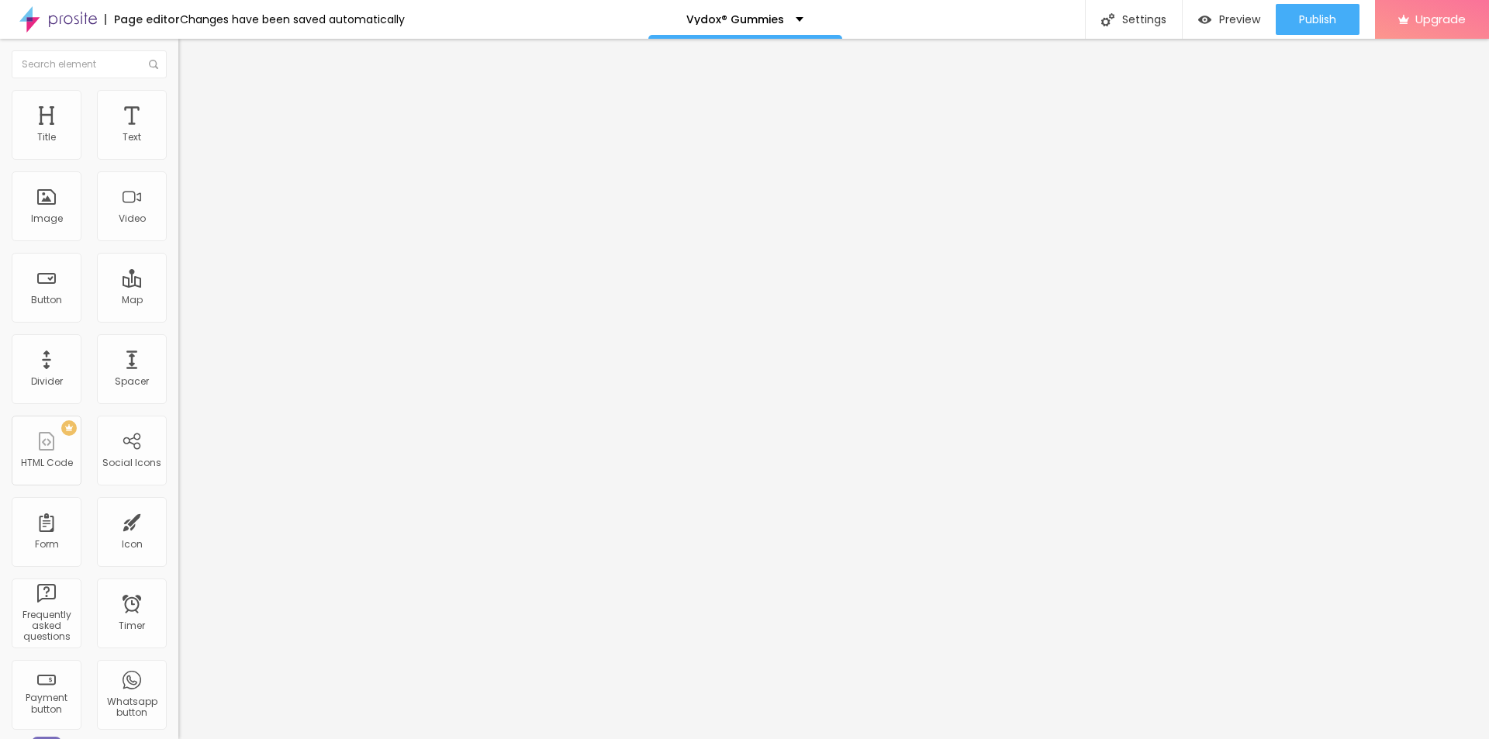
type input "90"
type input "75"
type input "70"
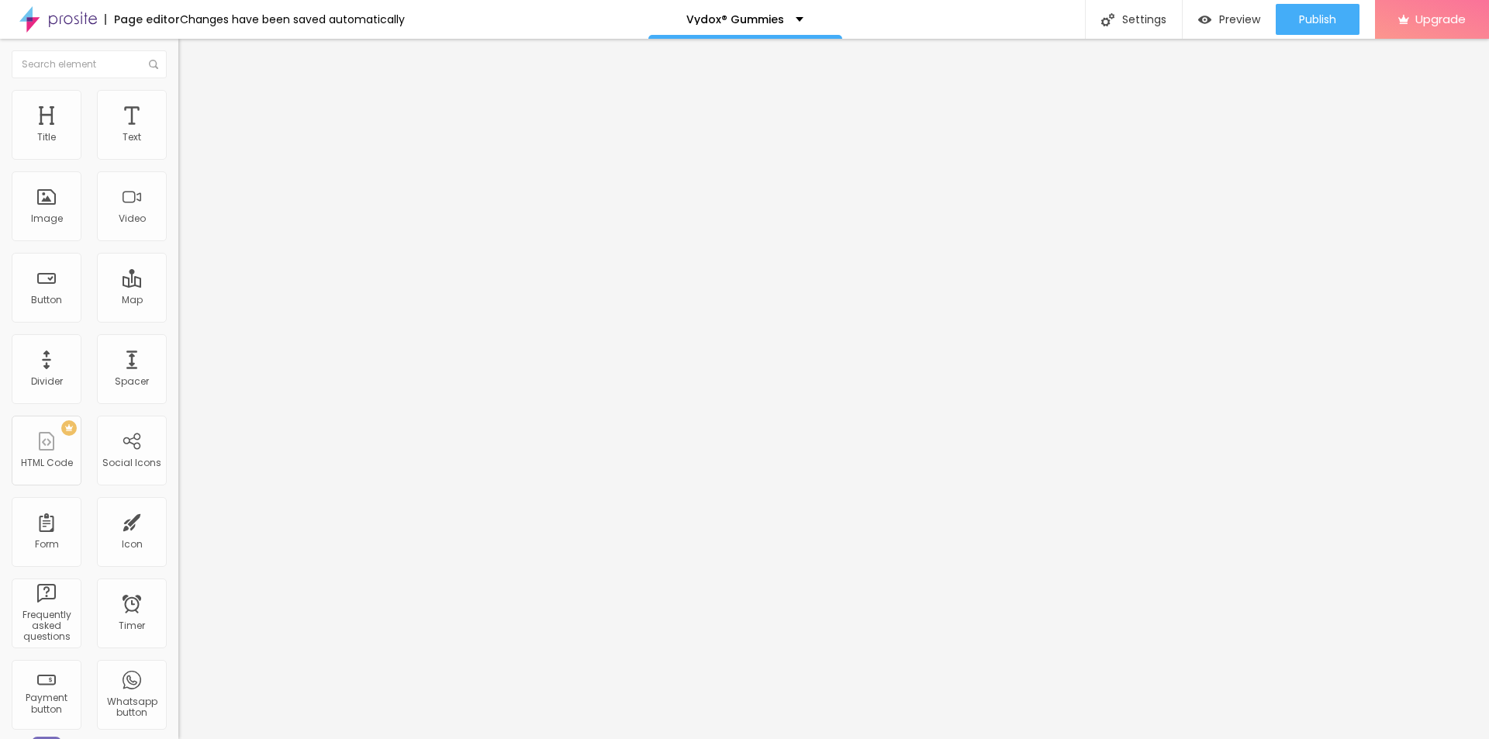
type input "70"
type input "65"
drag, startPoint x: 155, startPoint y: 164, endPoint x: 108, endPoint y: 166, distance: 47.4
type input "65"
click at [178, 159] on input "range" at bounding box center [228, 153] width 100 height 12
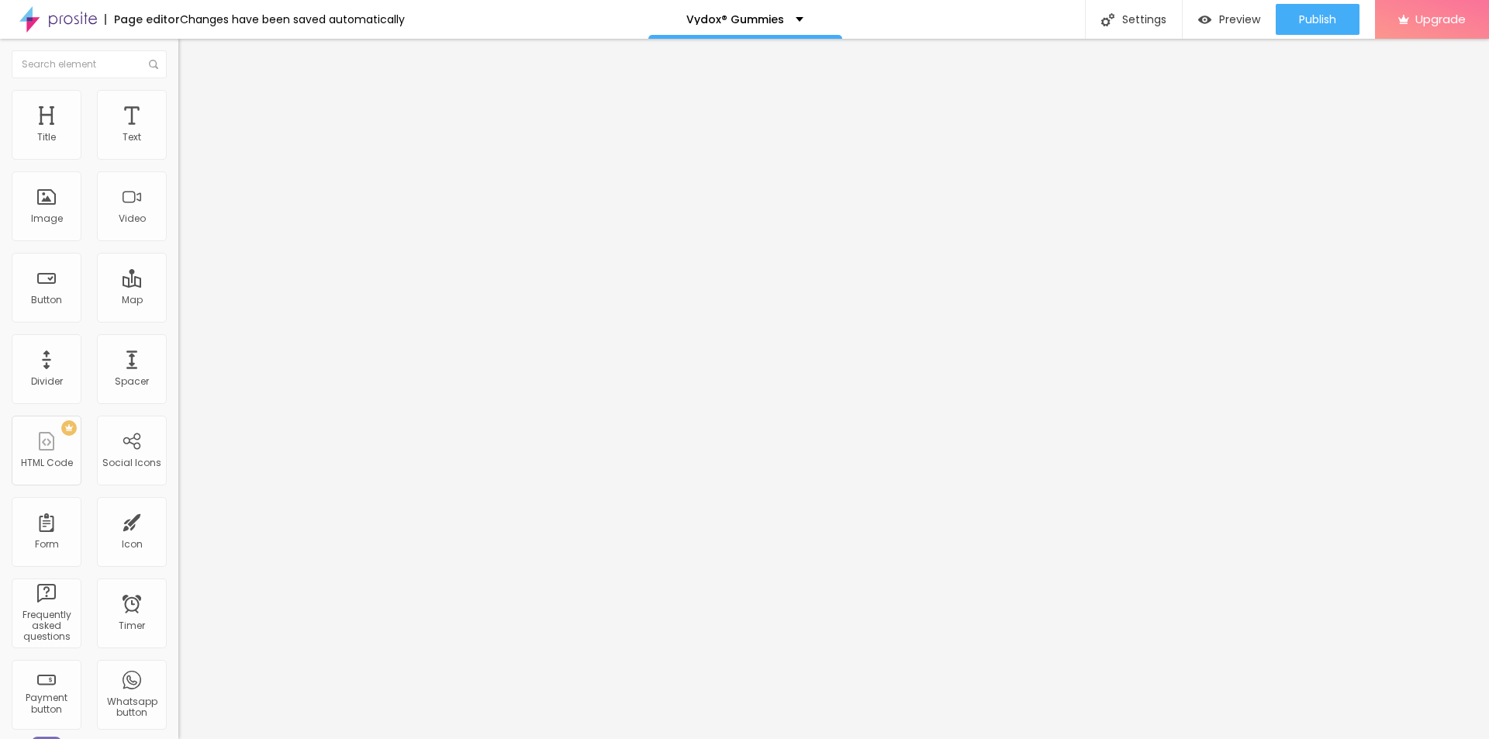
click at [178, 133] on span "Add image" at bounding box center [210, 126] width 64 height 13
click at [178, 331] on div "URL https://" at bounding box center [267, 312] width 178 height 38
click at [178, 318] on input "https://" at bounding box center [271, 311] width 186 height 16
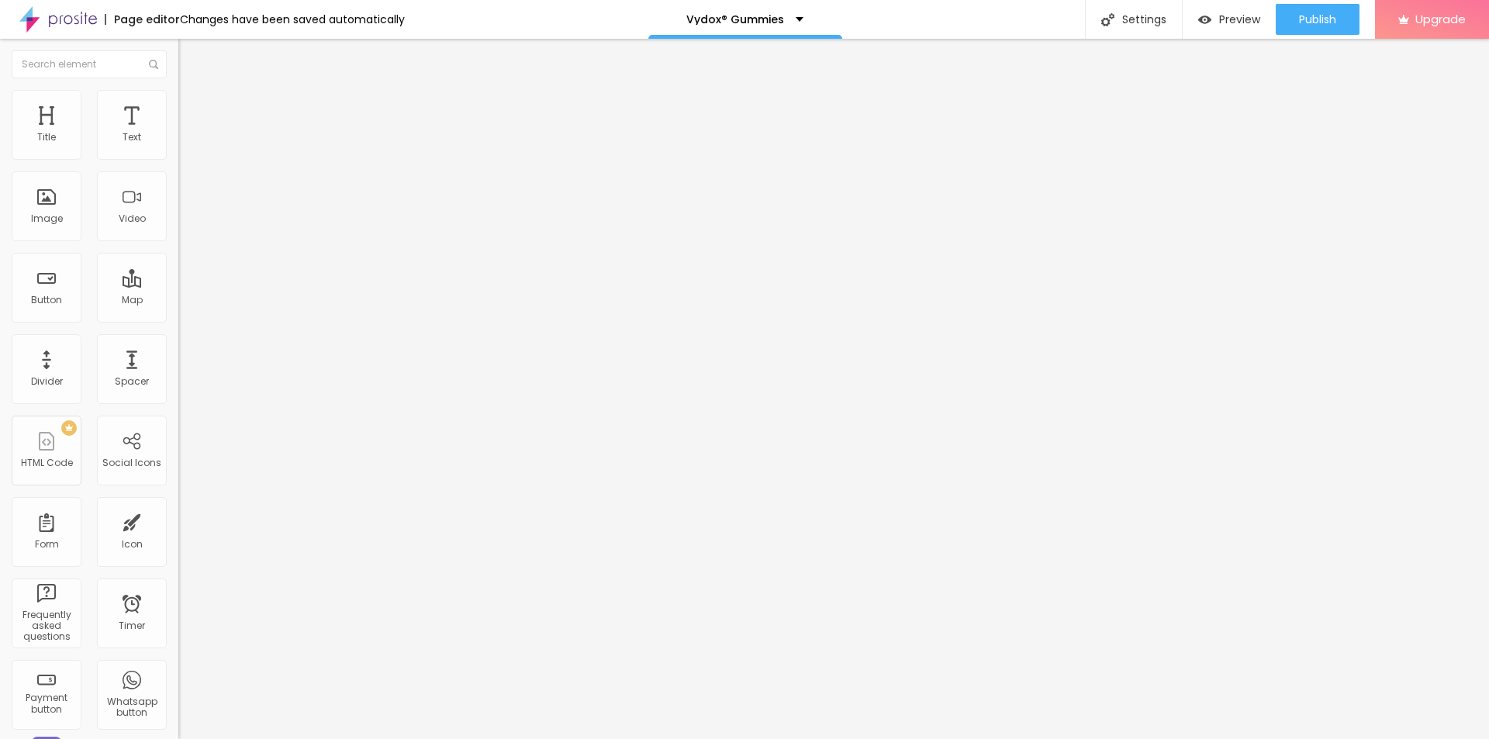
paste input "[DOMAIN_NAME][URL][DEMOGRAPHIC_DATA]"
type input "[URL][DOMAIN_NAME][DEMOGRAPHIC_DATA]"
click at [178, 157] on input "text" at bounding box center [271, 149] width 186 height 16
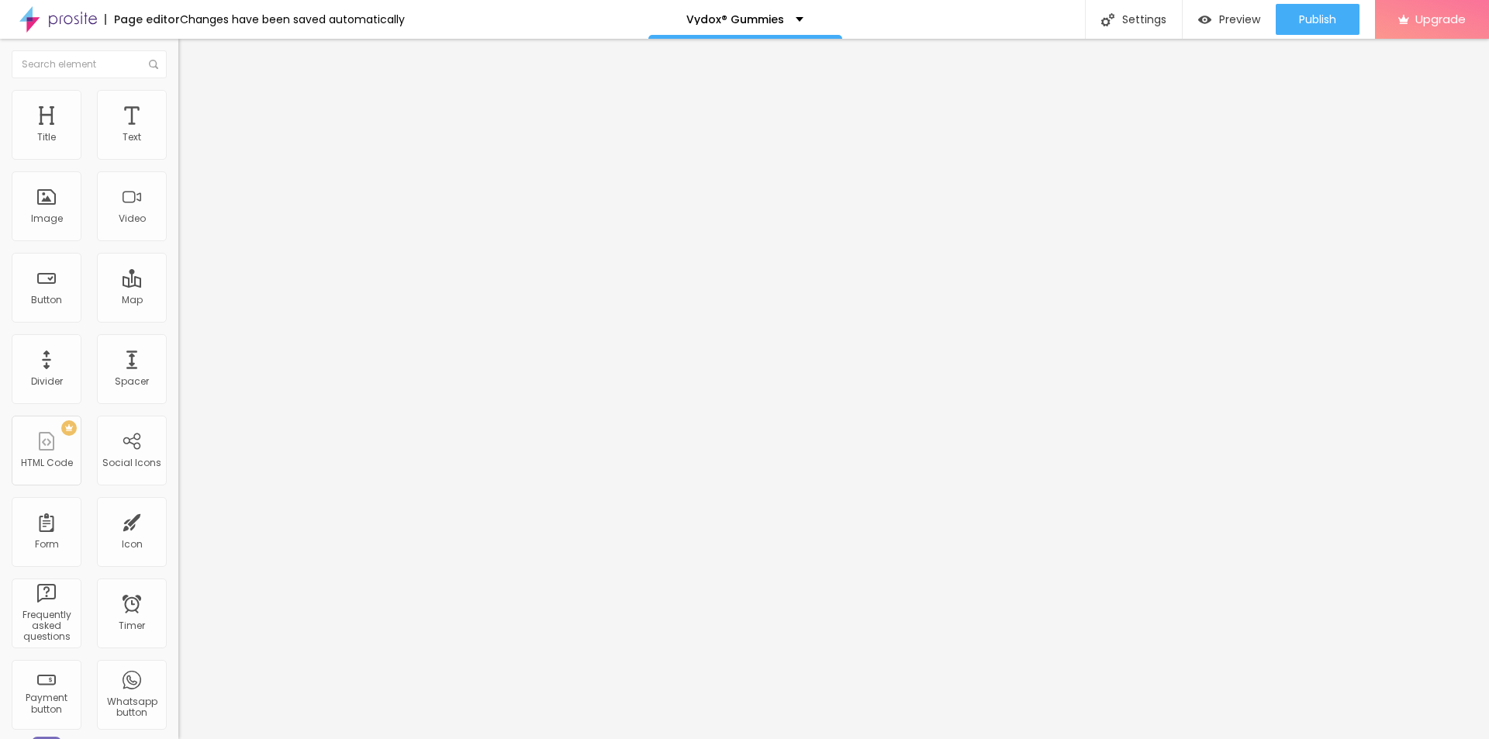
paste input "Vydox Gummies"
click at [178, 157] on input "Vydox Gummies" at bounding box center [271, 149] width 186 height 16
paste input "[DEMOGRAPHIC_DATA] Virility Solution"
type input "Vydox [DEMOGRAPHIC_DATA] Virility Solution"
click at [178, 92] on img at bounding box center [185, 97] width 14 height 14
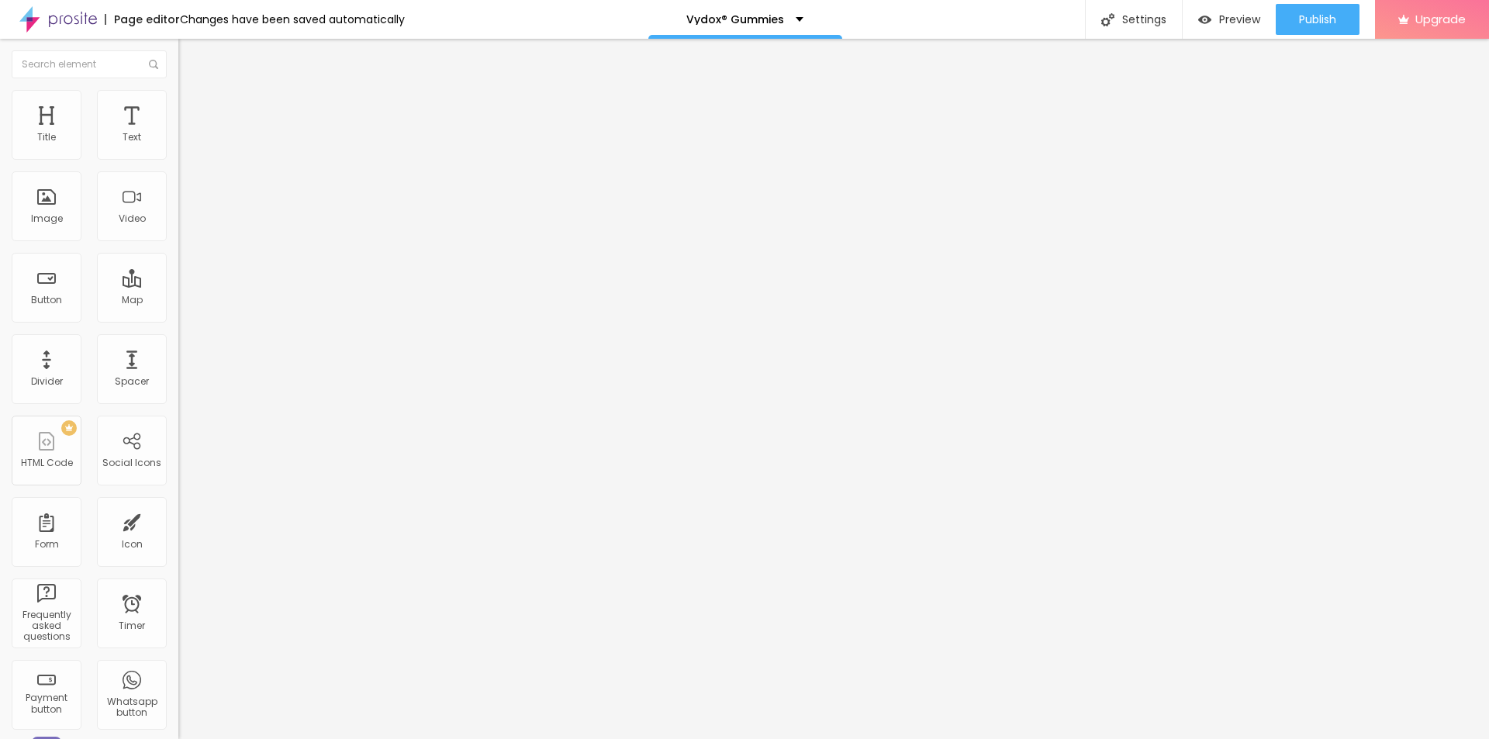
type input "95"
type input "90"
type input "85"
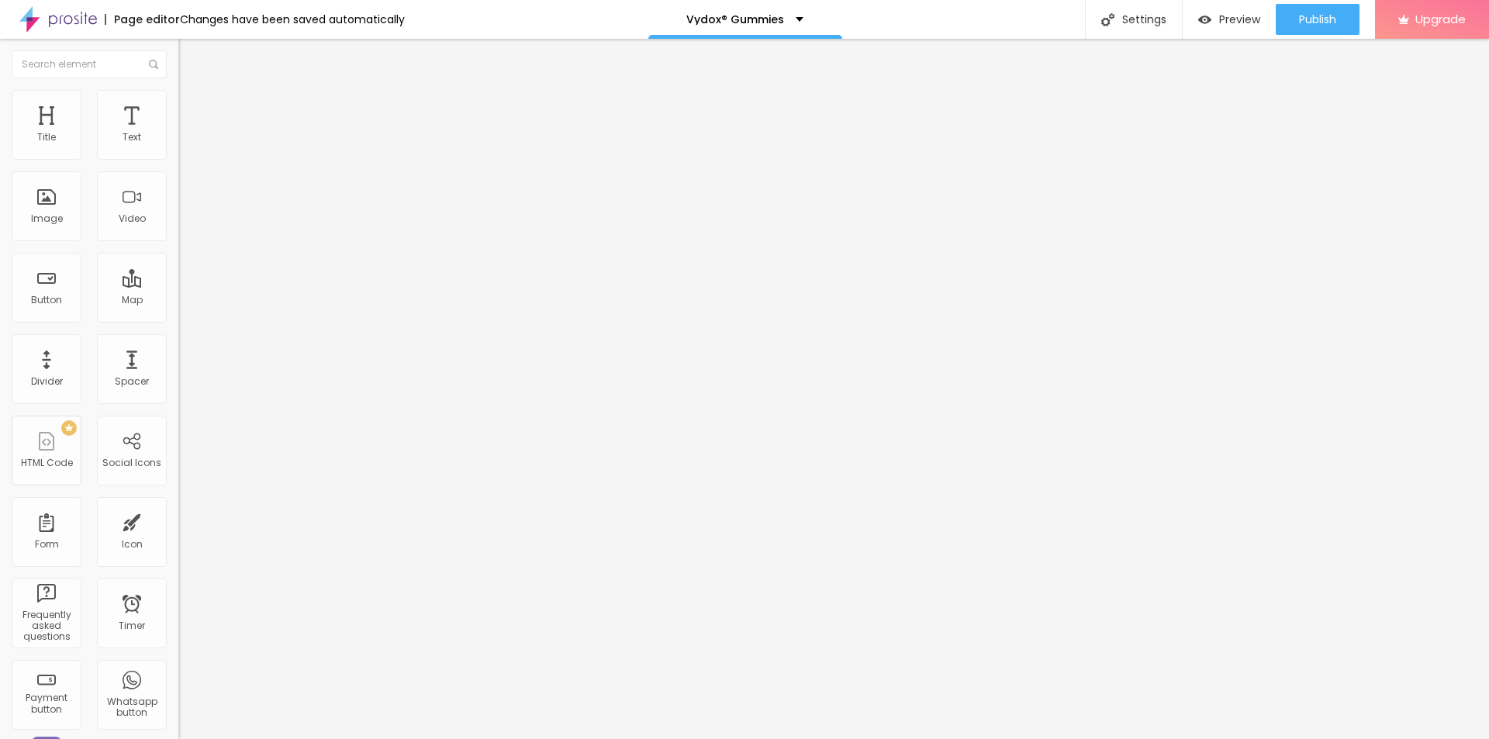
type input "85"
type input "80"
type input "75"
drag, startPoint x: 161, startPoint y: 162, endPoint x: 123, endPoint y: 165, distance: 37.4
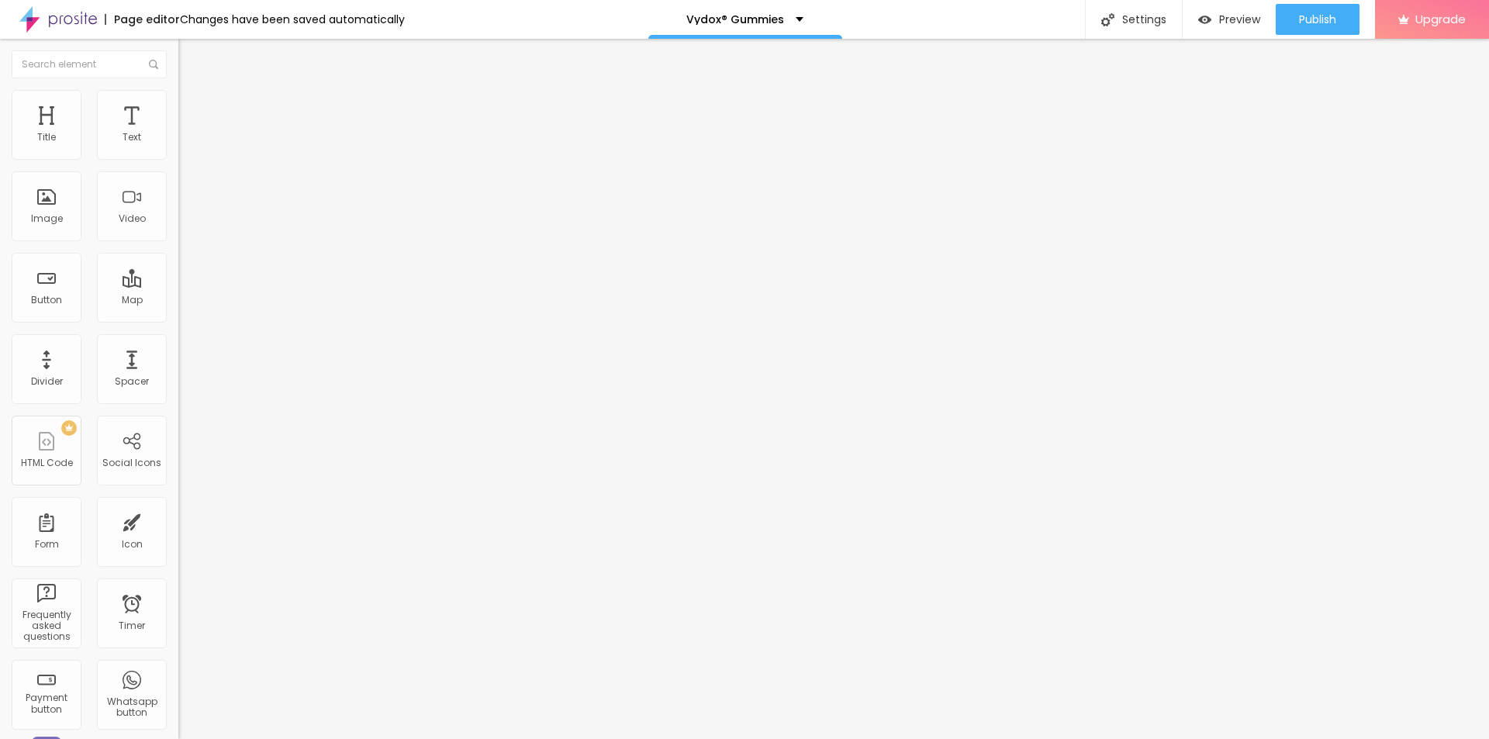
type input "75"
click at [178, 159] on input "range" at bounding box center [228, 153] width 100 height 12
click at [178, 133] on span "Add image" at bounding box center [210, 126] width 64 height 13
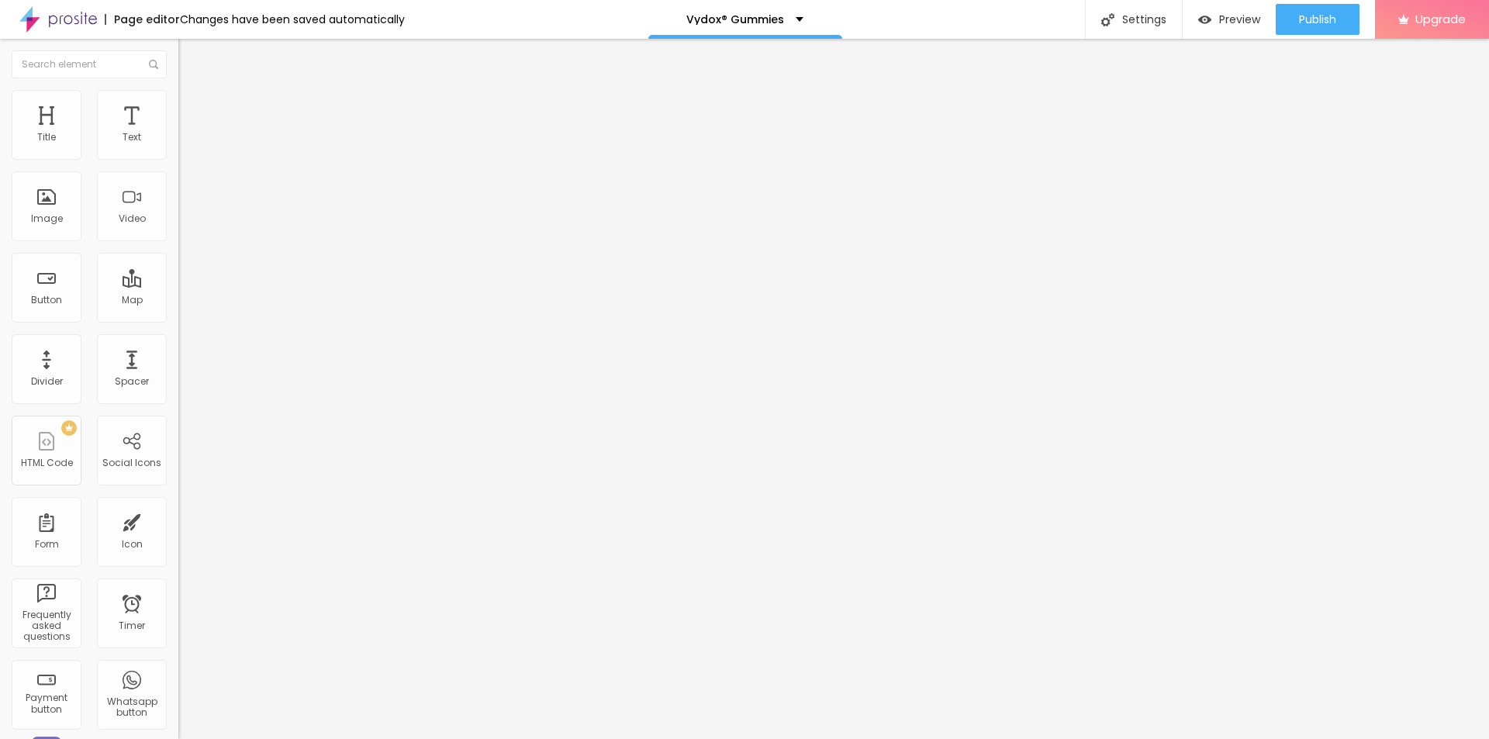
click at [178, 157] on input "text" at bounding box center [271, 149] width 186 height 16
paste input "Vydox [DEMOGRAPHIC_DATA][MEDICAL_DATA]"
type input "Vydox [DEMOGRAPHIC_DATA][MEDICAL_DATA]"
click at [178, 318] on input "https://" at bounding box center [271, 311] width 186 height 16
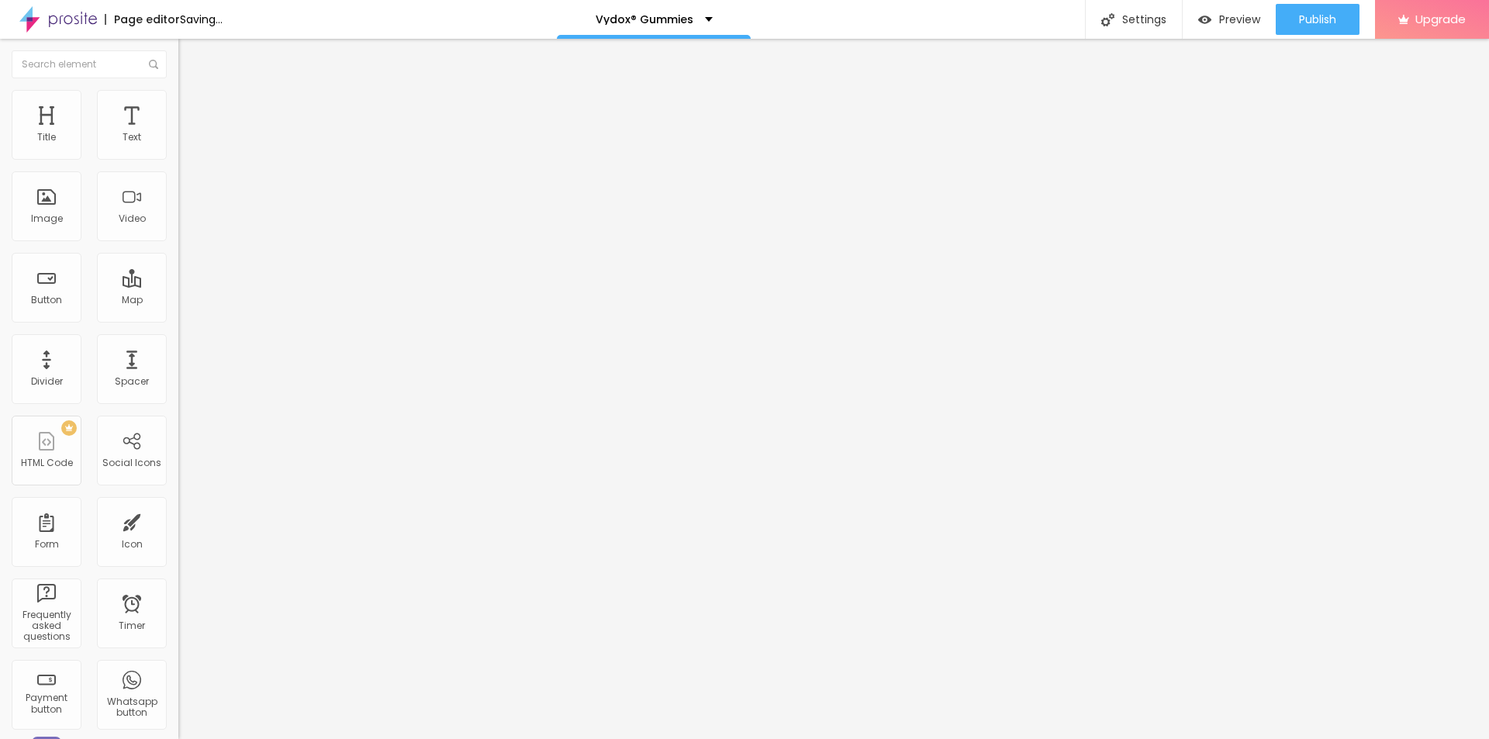
paste input "[DOMAIN_NAME][URL][DEMOGRAPHIC_DATA]"
type input "[URL][DOMAIN_NAME][DEMOGRAPHIC_DATA]"
click at [178, 96] on img at bounding box center [185, 97] width 14 height 14
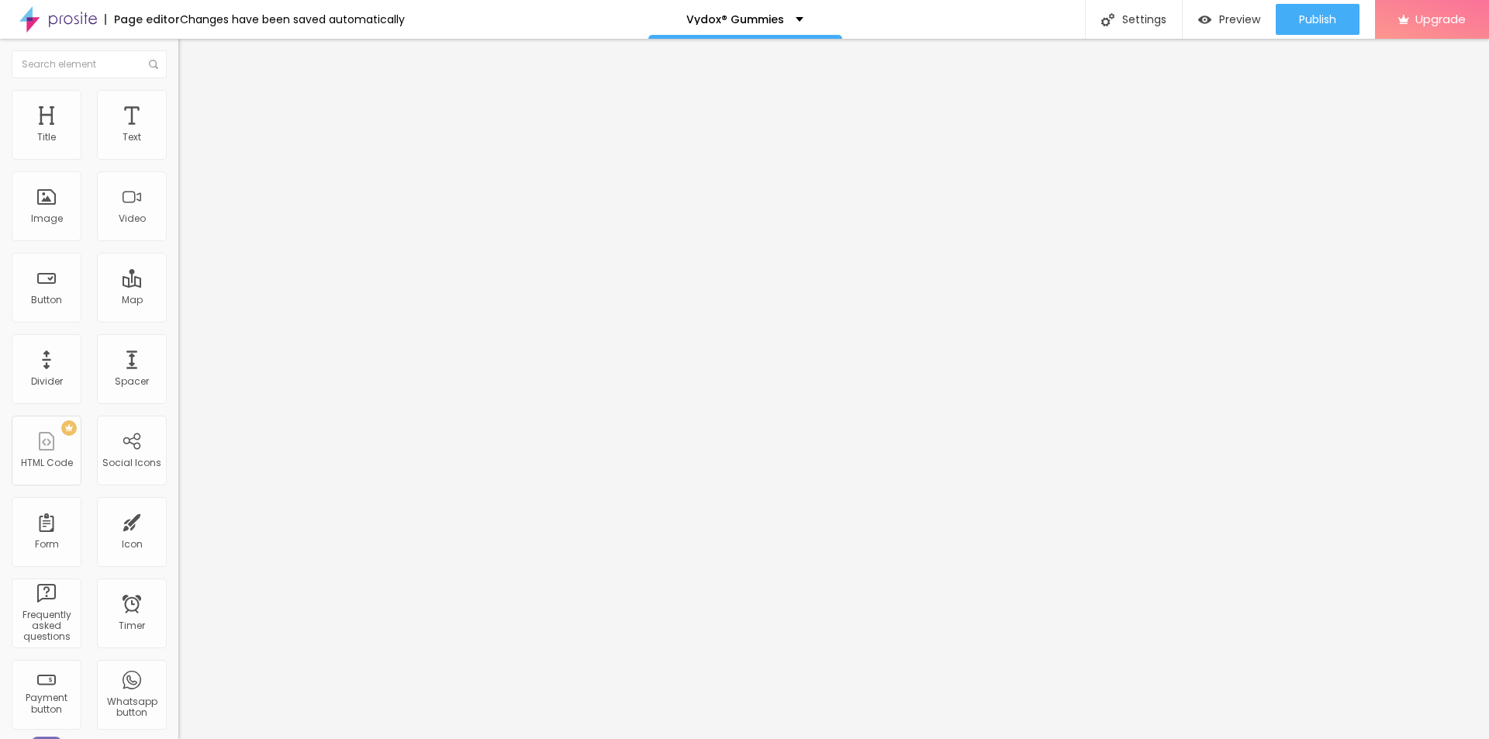
type input "95"
type input "85"
type input "80"
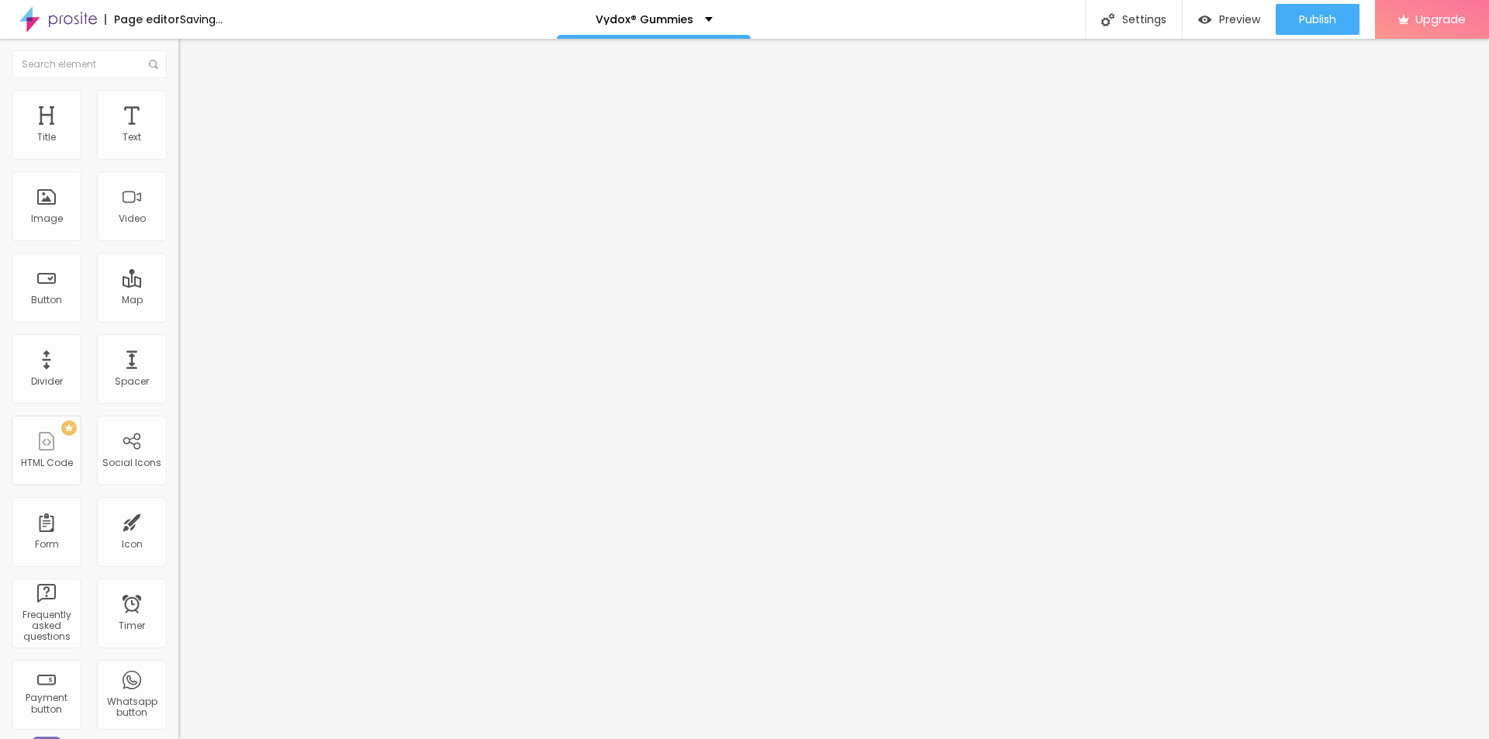
type input "80"
type input "75"
type input "70"
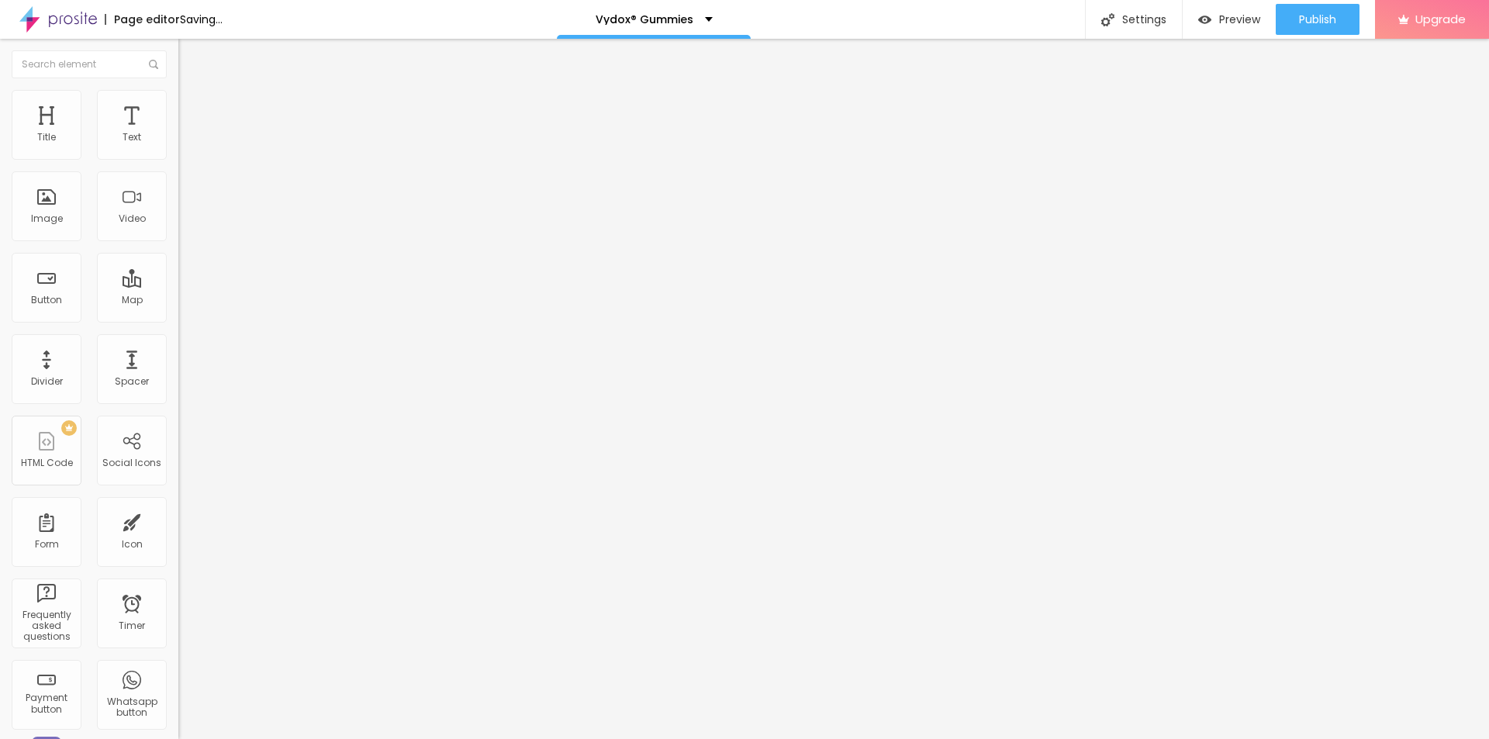
type input "65"
type input "60"
type input "55"
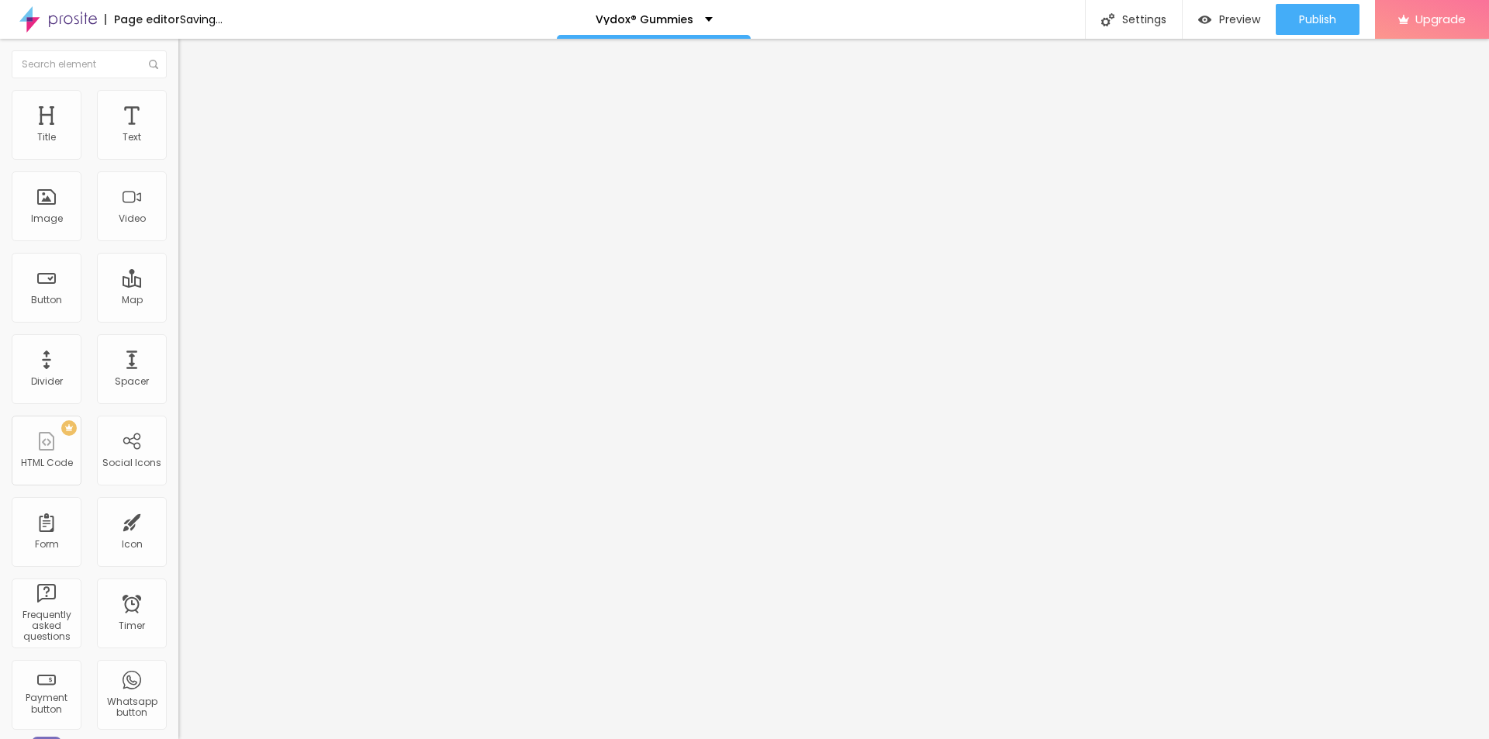
type input "55"
type input "50"
type input "45"
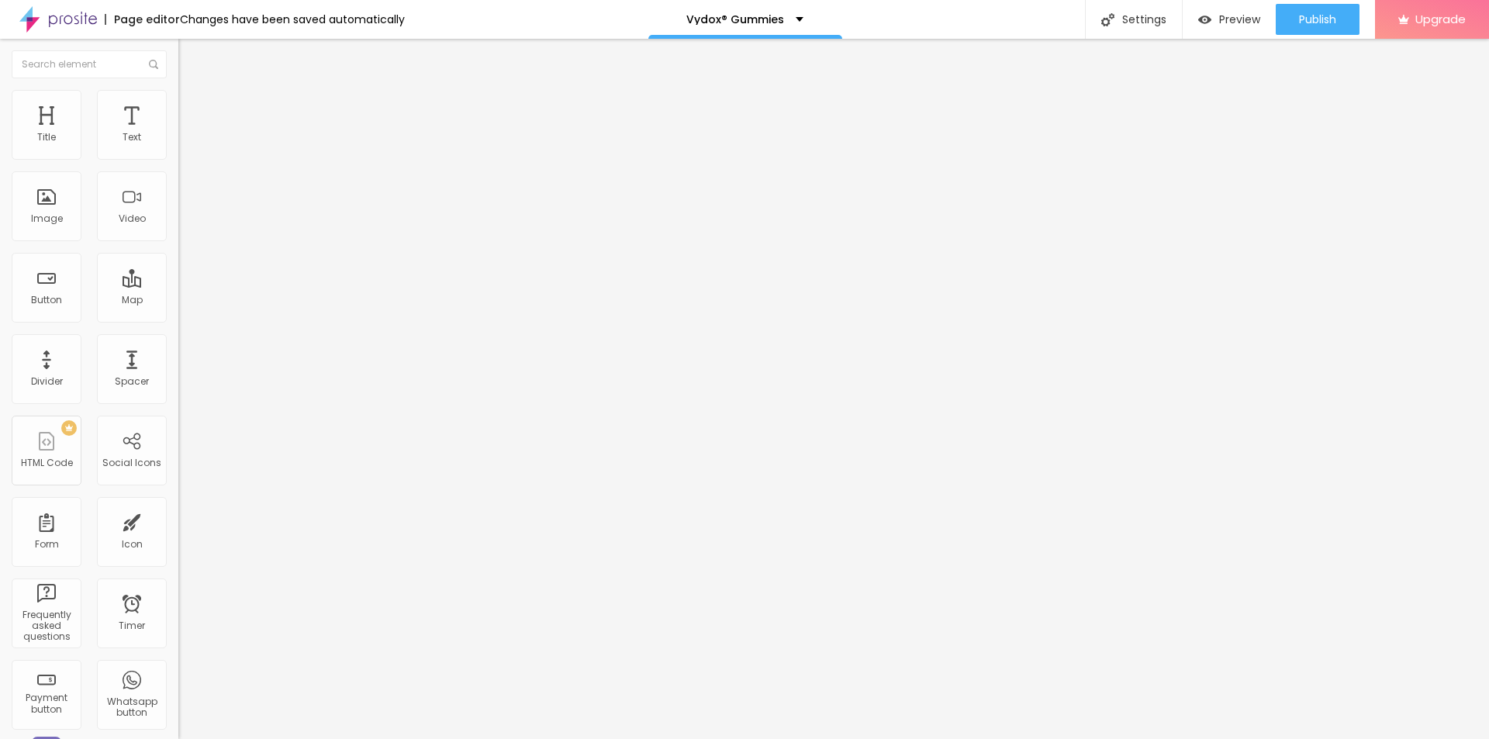
type input "40"
drag, startPoint x: 158, startPoint y: 164, endPoint x: 68, endPoint y: 165, distance: 90.0
type input "40"
click at [178, 159] on input "range" at bounding box center [228, 153] width 100 height 12
click at [178, 161] on div "Typography Reset to default Shadow DISABLED Reset to default" at bounding box center [267, 153] width 178 height 95
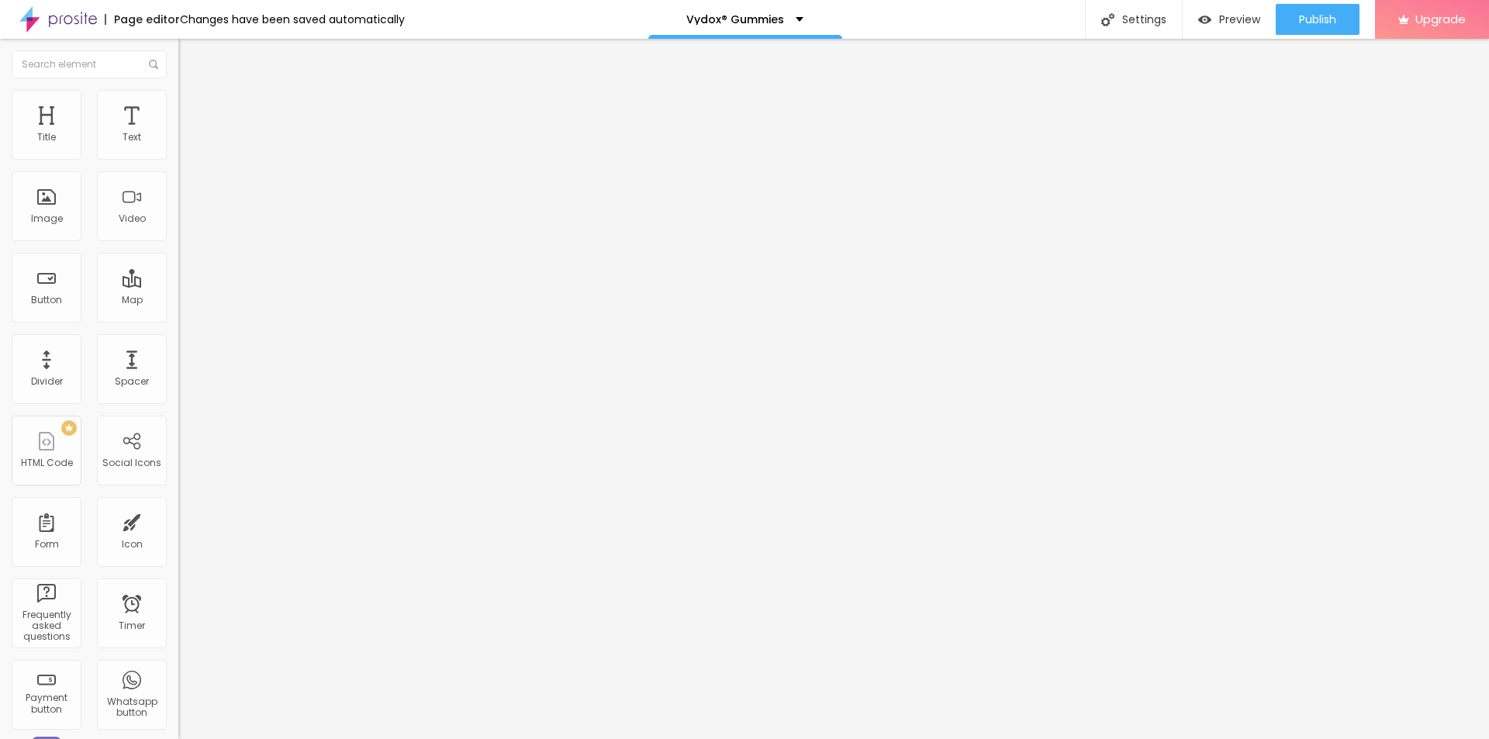
click at [185, 144] on icon "button" at bounding box center [189, 139] width 9 height 9
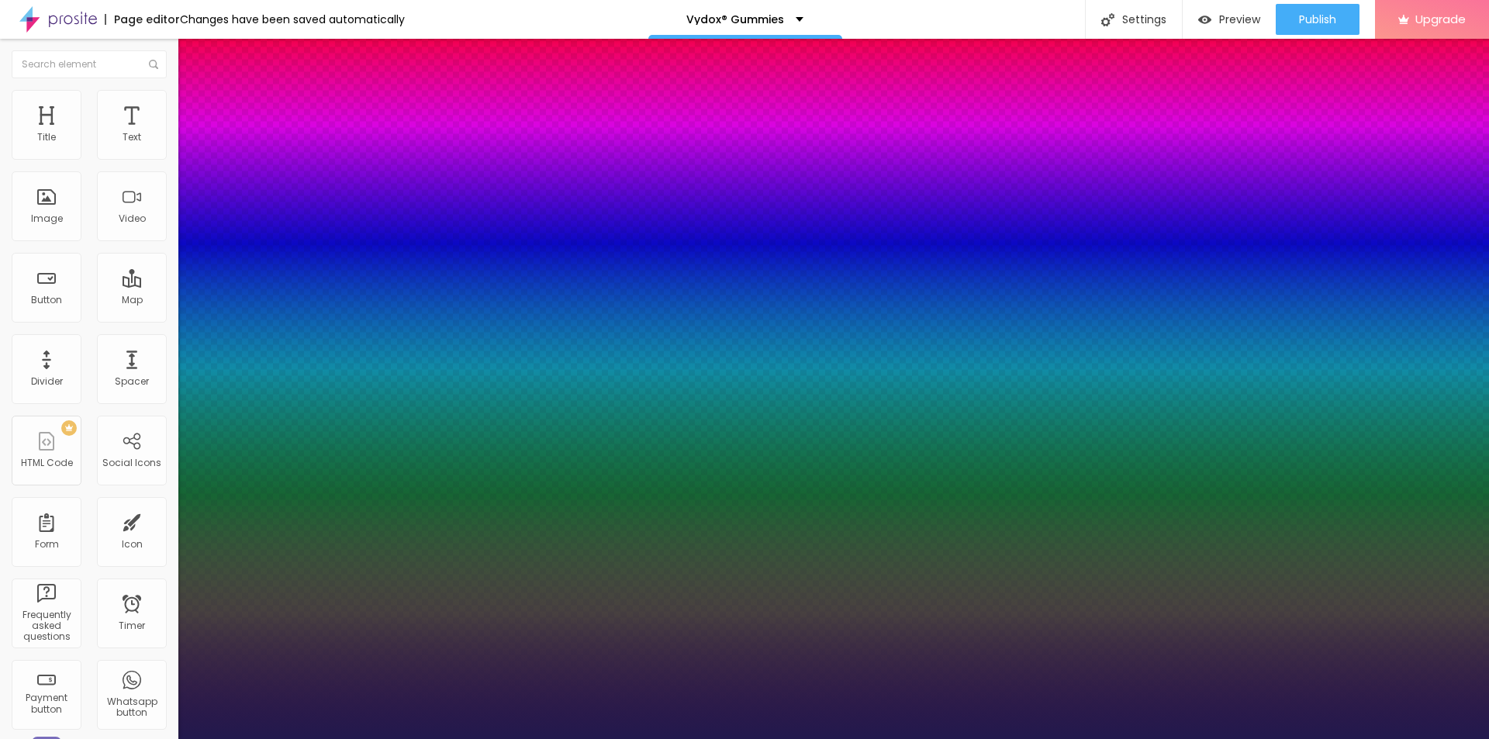
type input "1"
type input "17"
type input "1"
type input "18"
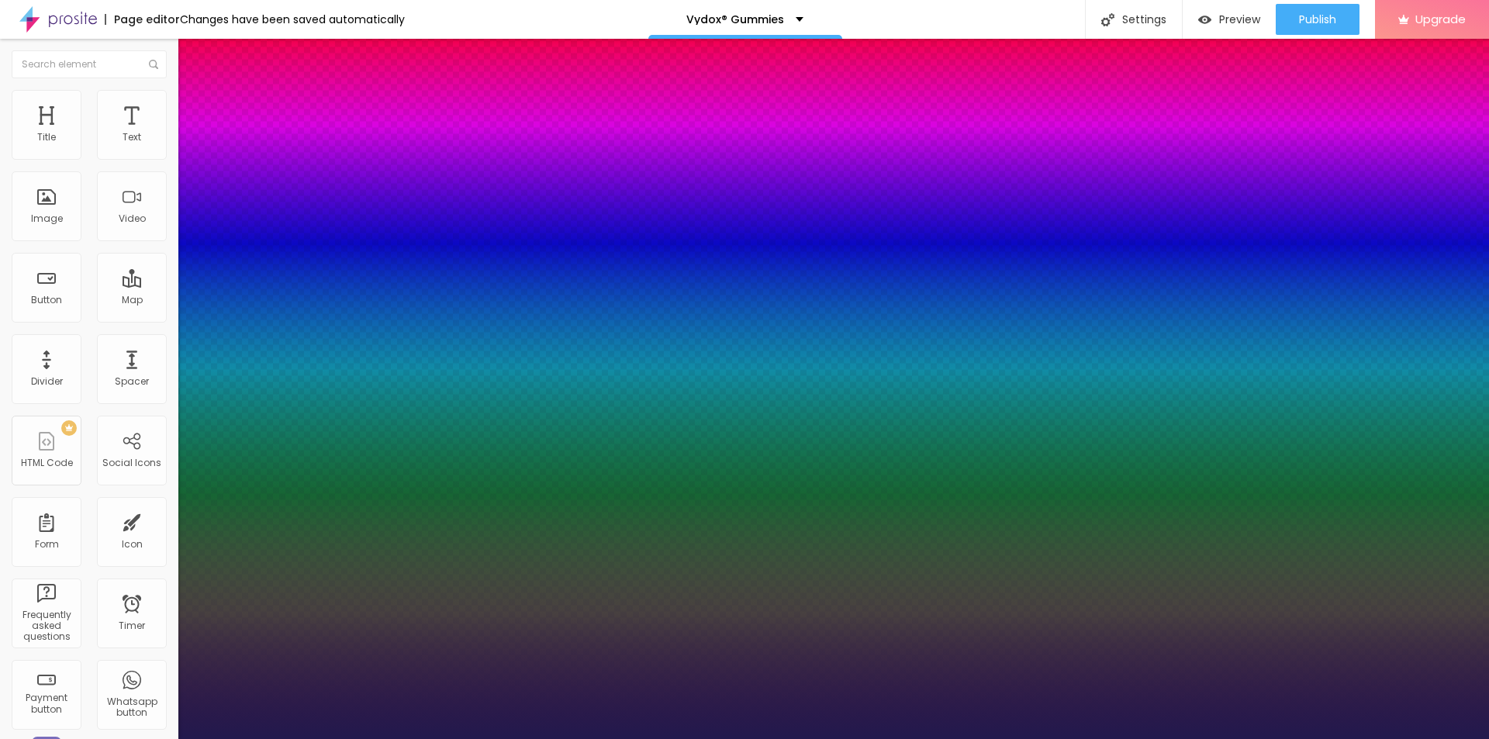
type input "18"
type input "1"
type input "20"
type input "1"
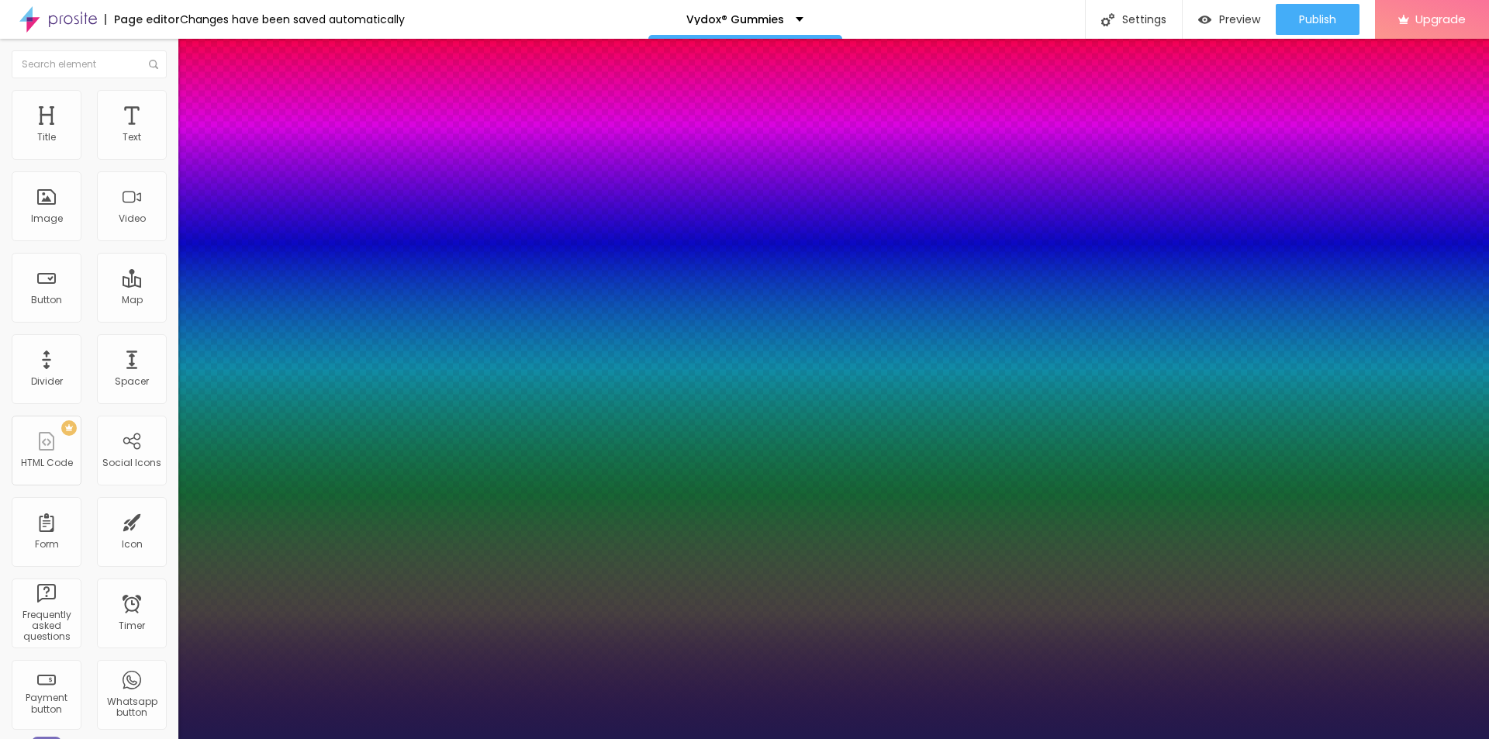
type input "20"
type input "0.4"
type input "1"
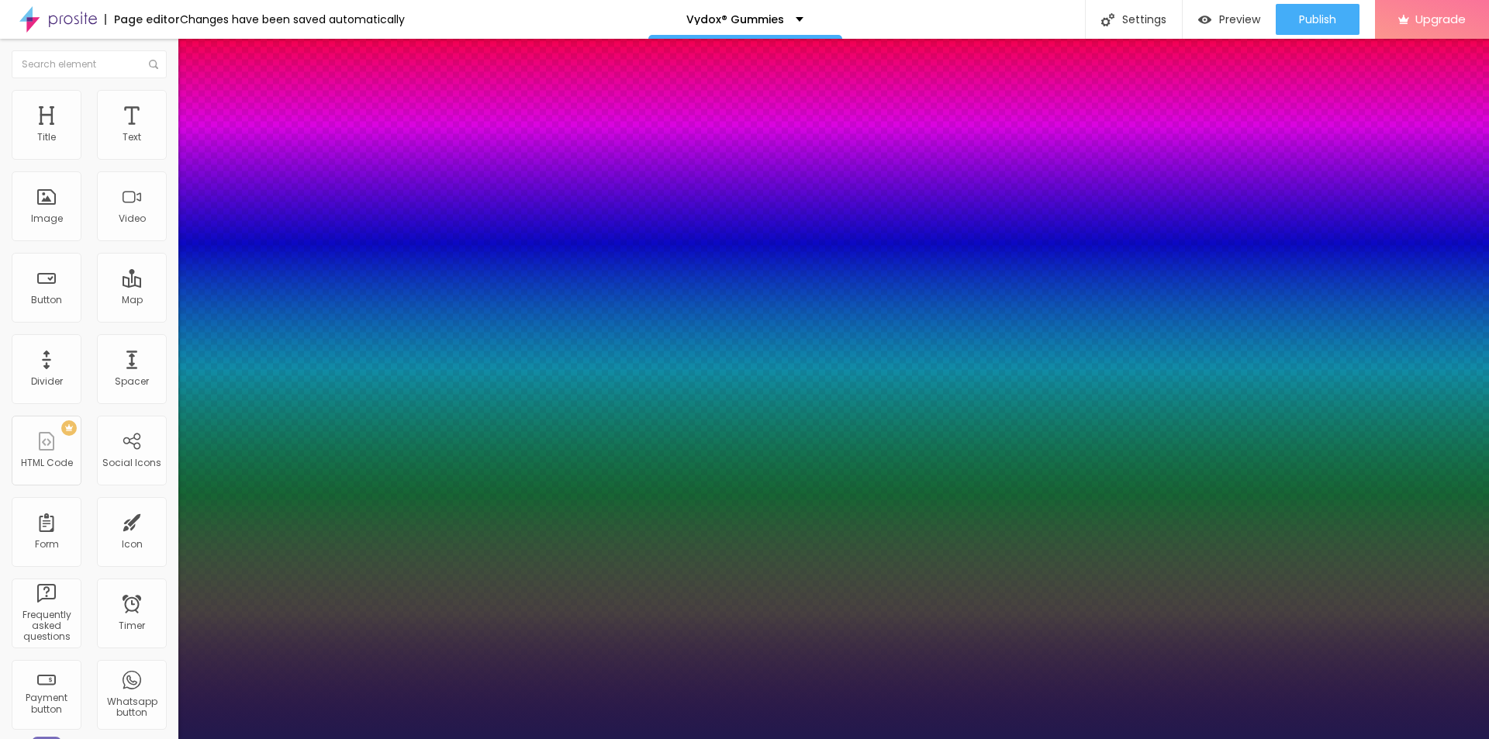
type input "0.7"
type input "1"
type input "0.8"
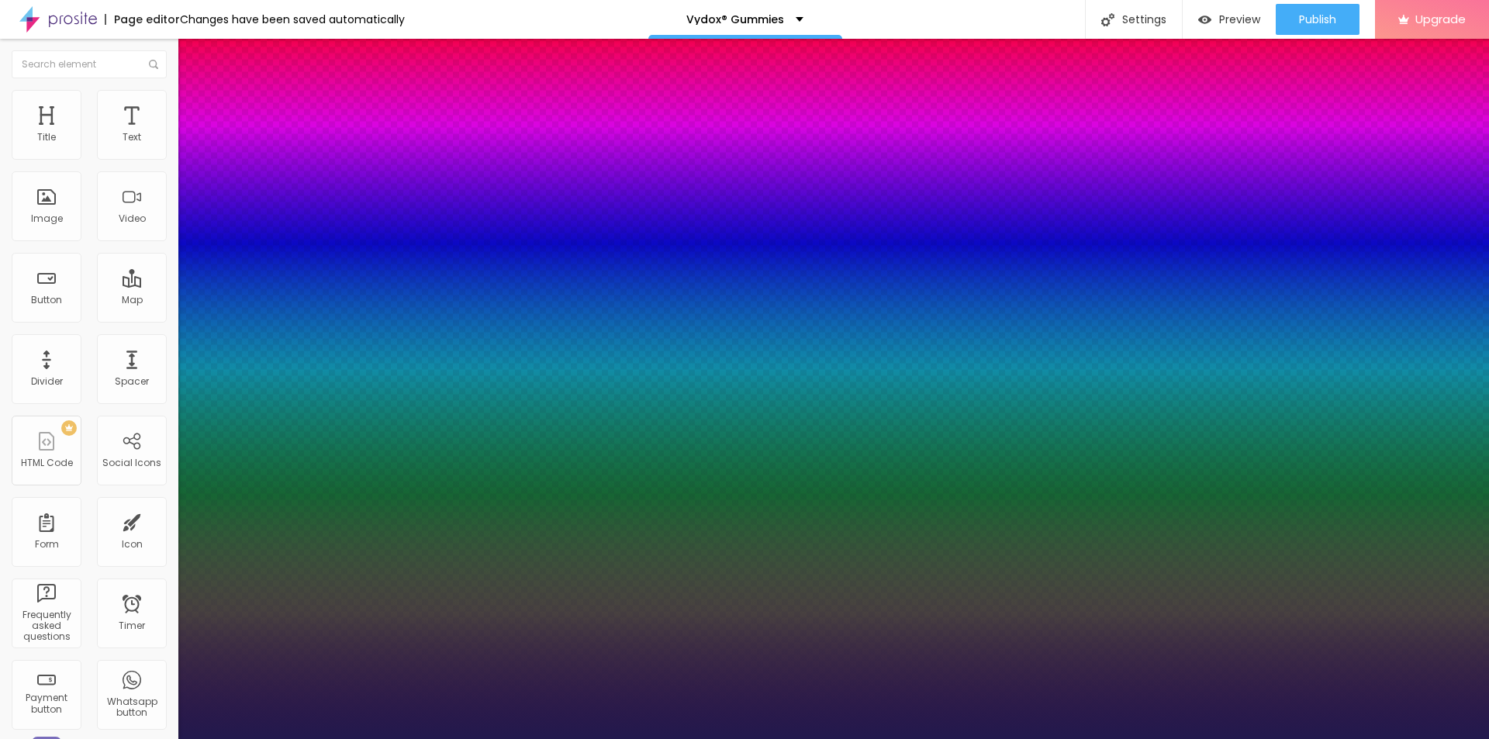
type input "1"
drag, startPoint x: 202, startPoint y: 303, endPoint x: 209, endPoint y: 304, distance: 7.8
type input "0.8"
type input "6"
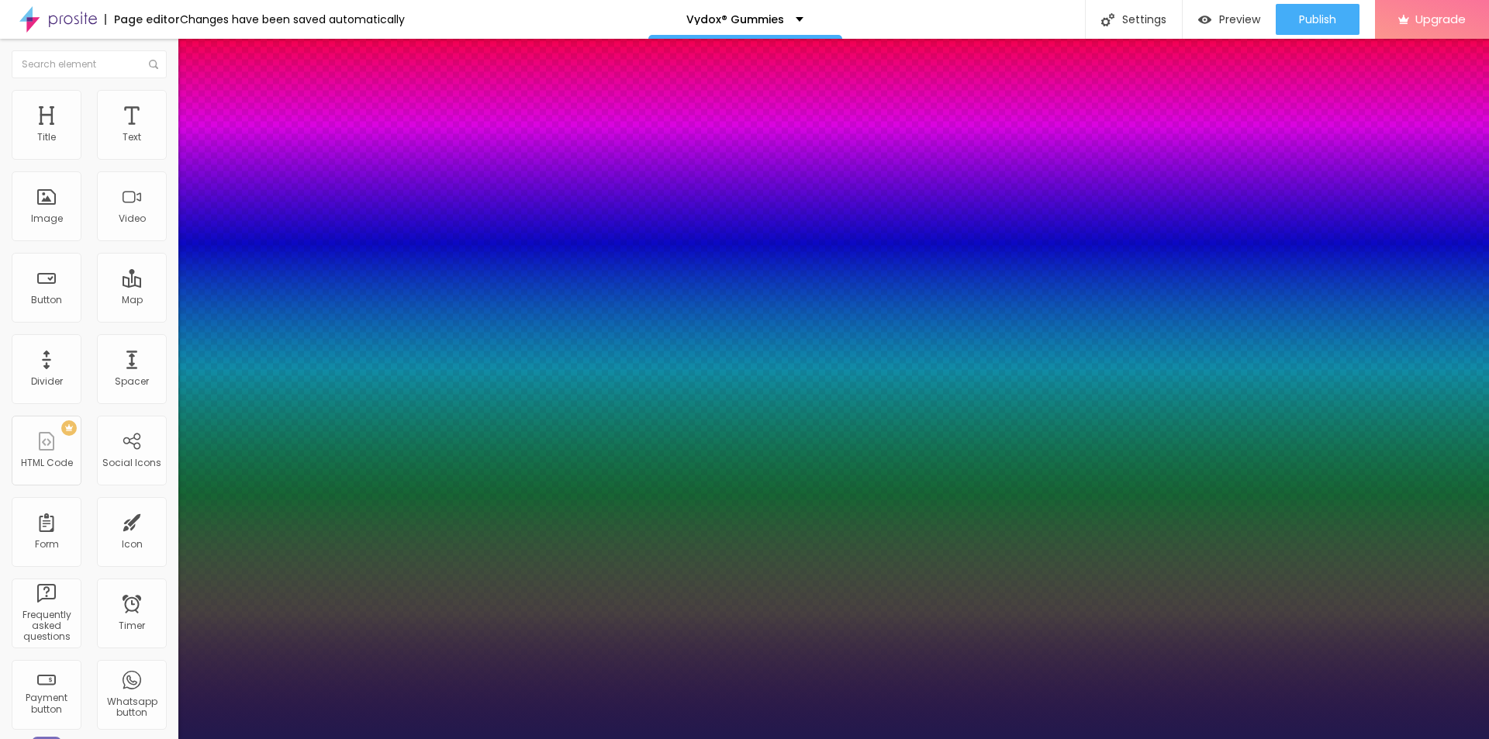
type input "6"
type input "9"
type input "8"
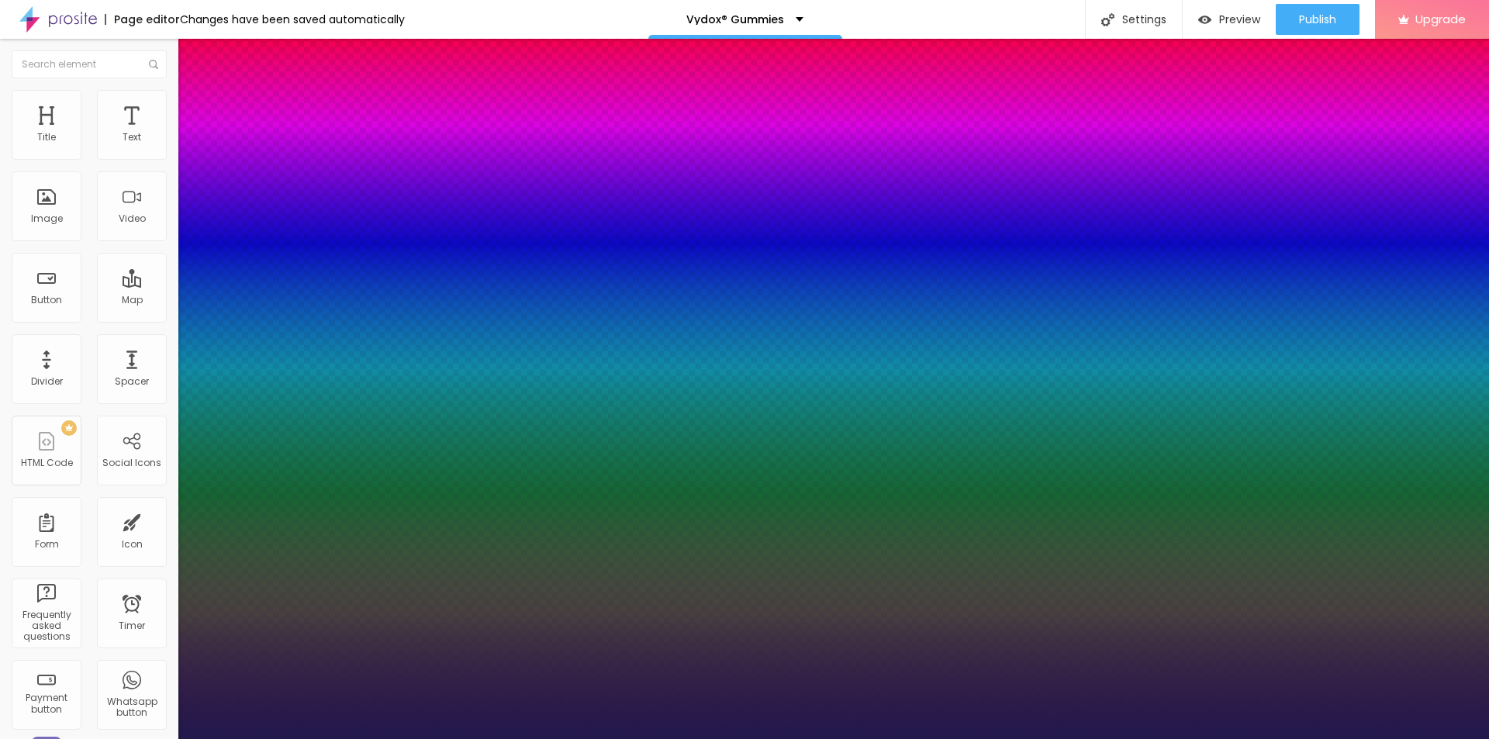
type input "7"
type input "6"
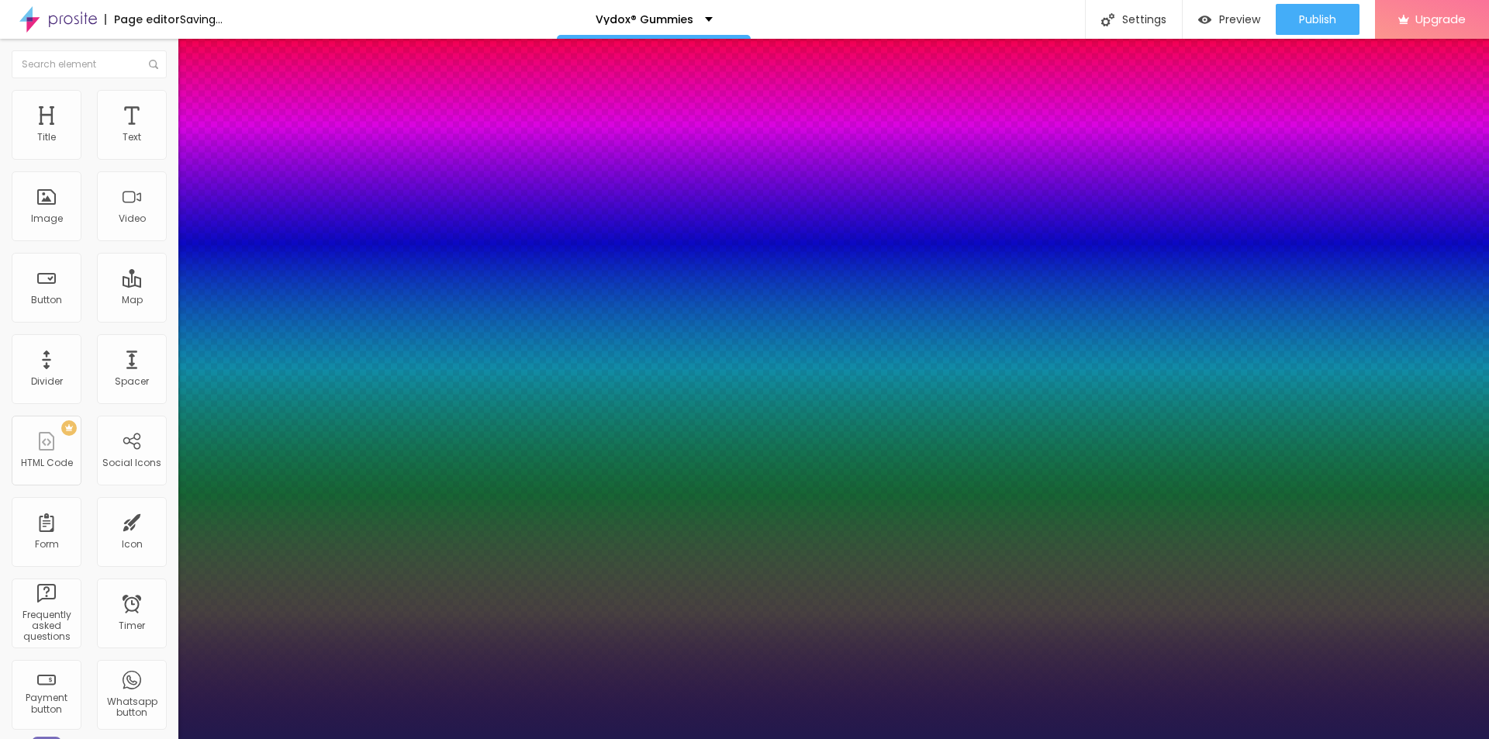
type input "1.1"
type input "1.2"
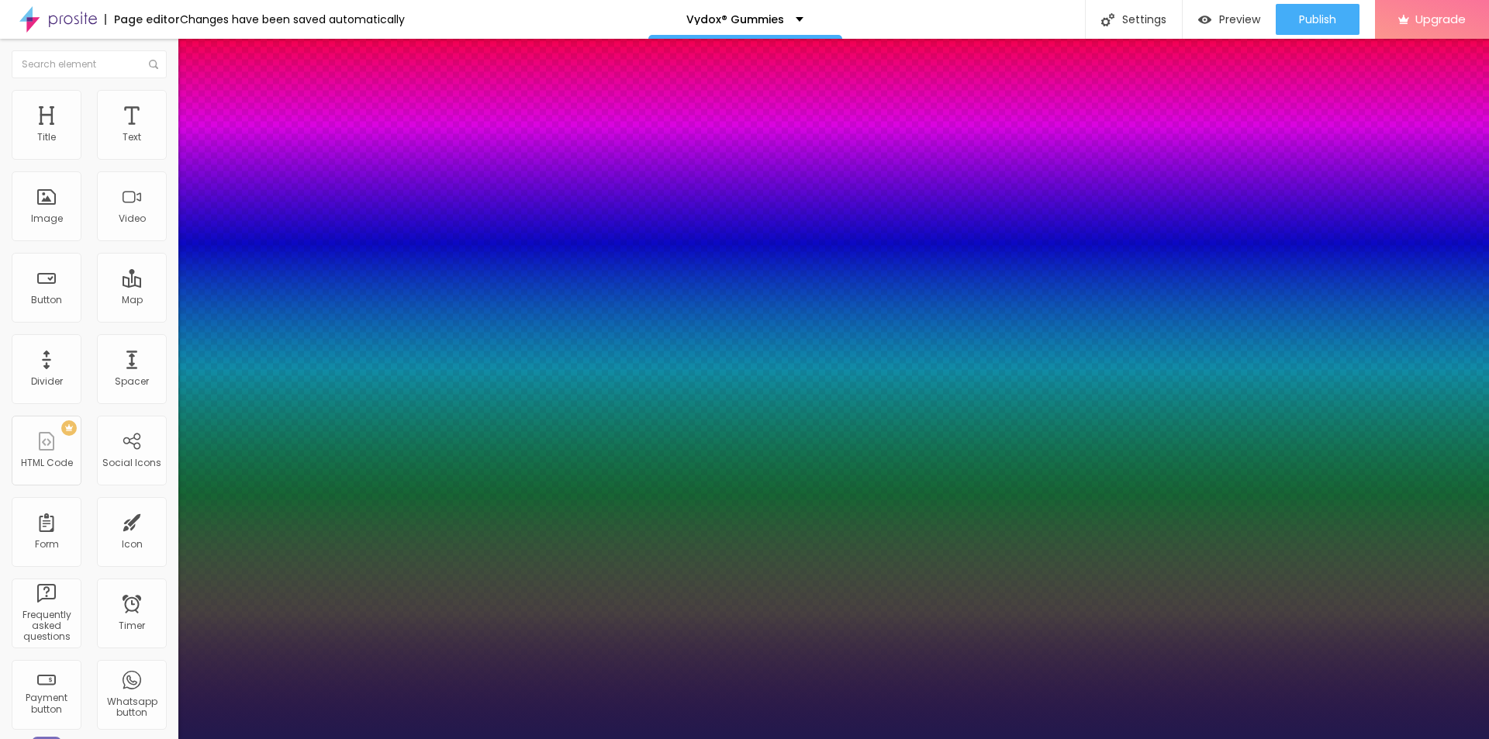
type input "1.1"
type input "1"
type input "0.9"
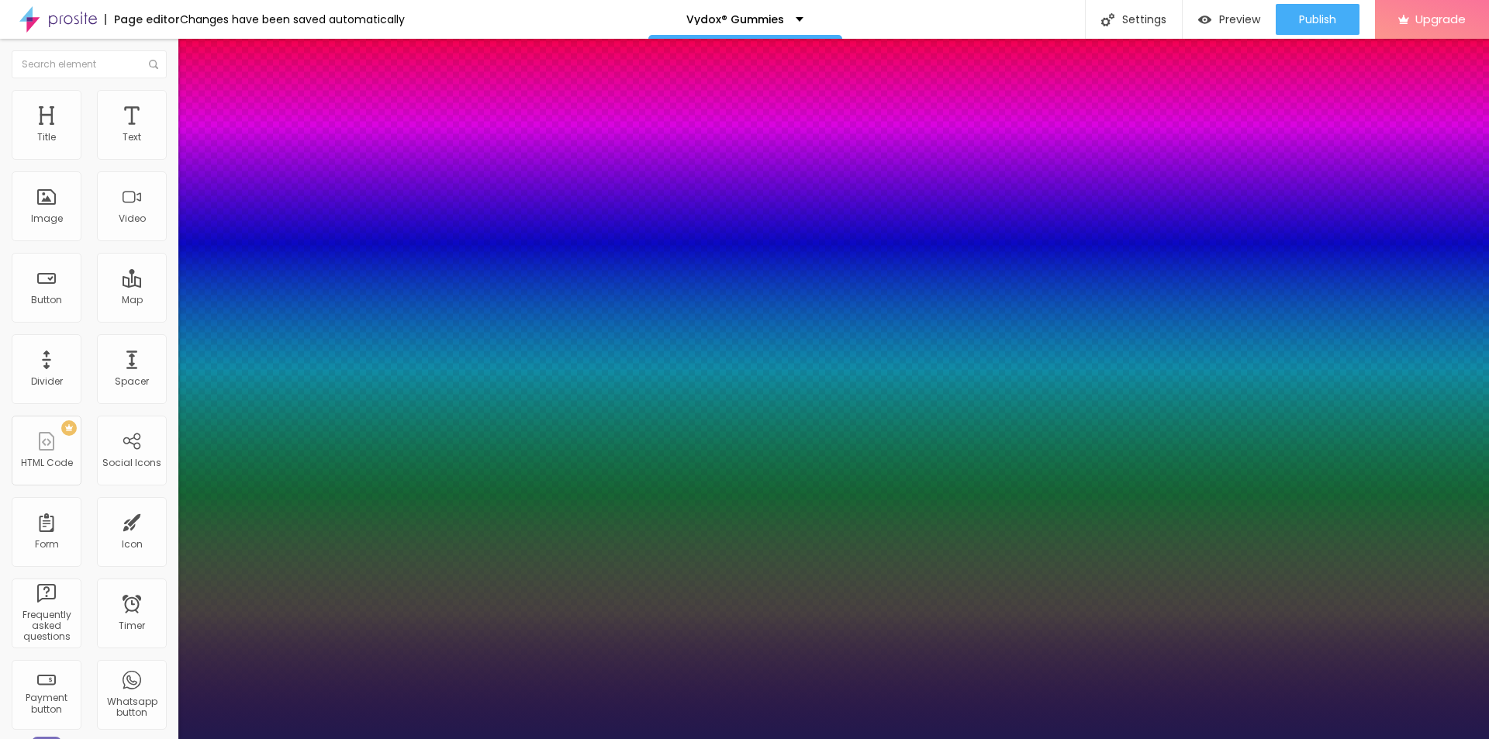
type input "0.9"
type input "1"
type input "1.1"
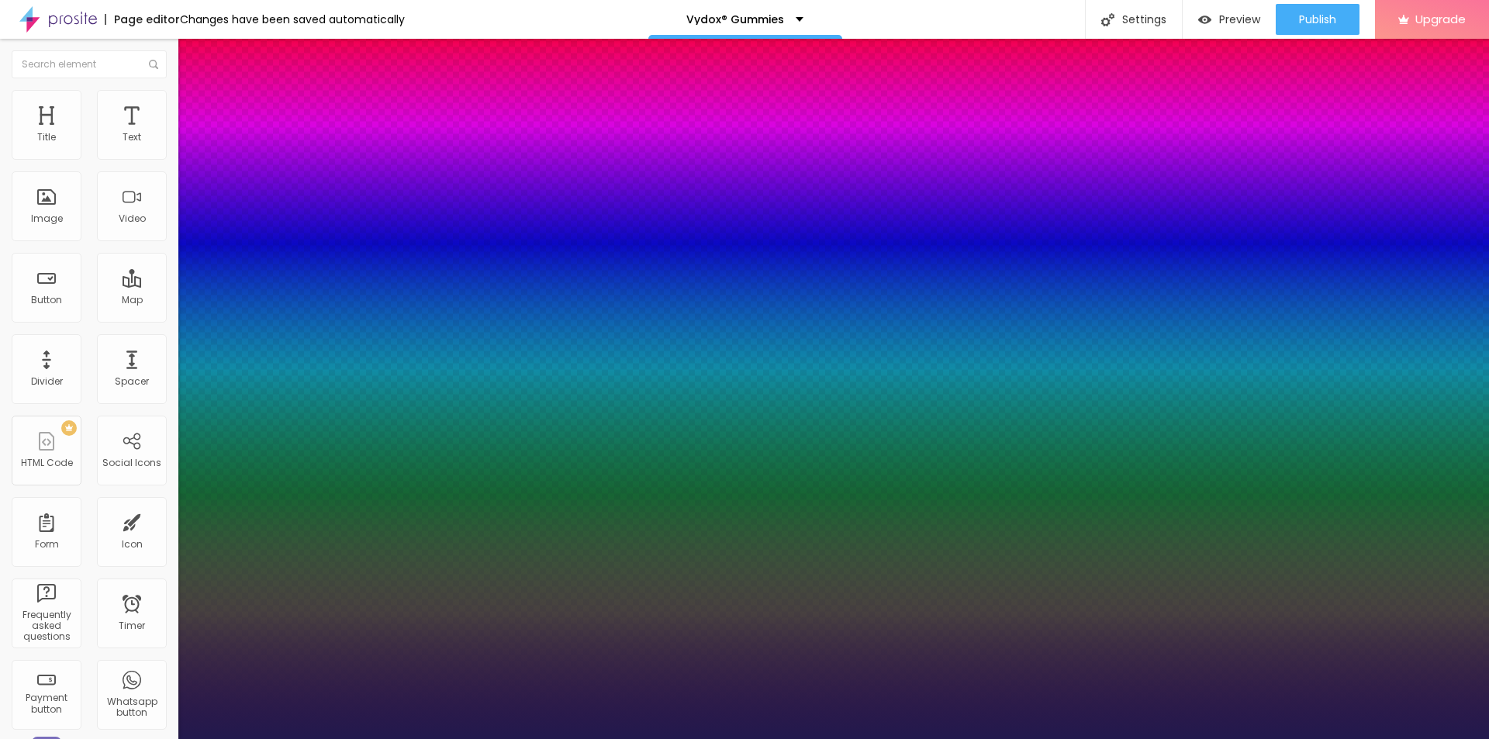
type input "1"
drag, startPoint x: 249, startPoint y: 374, endPoint x: 236, endPoint y: 373, distance: 13.2
type input "1"
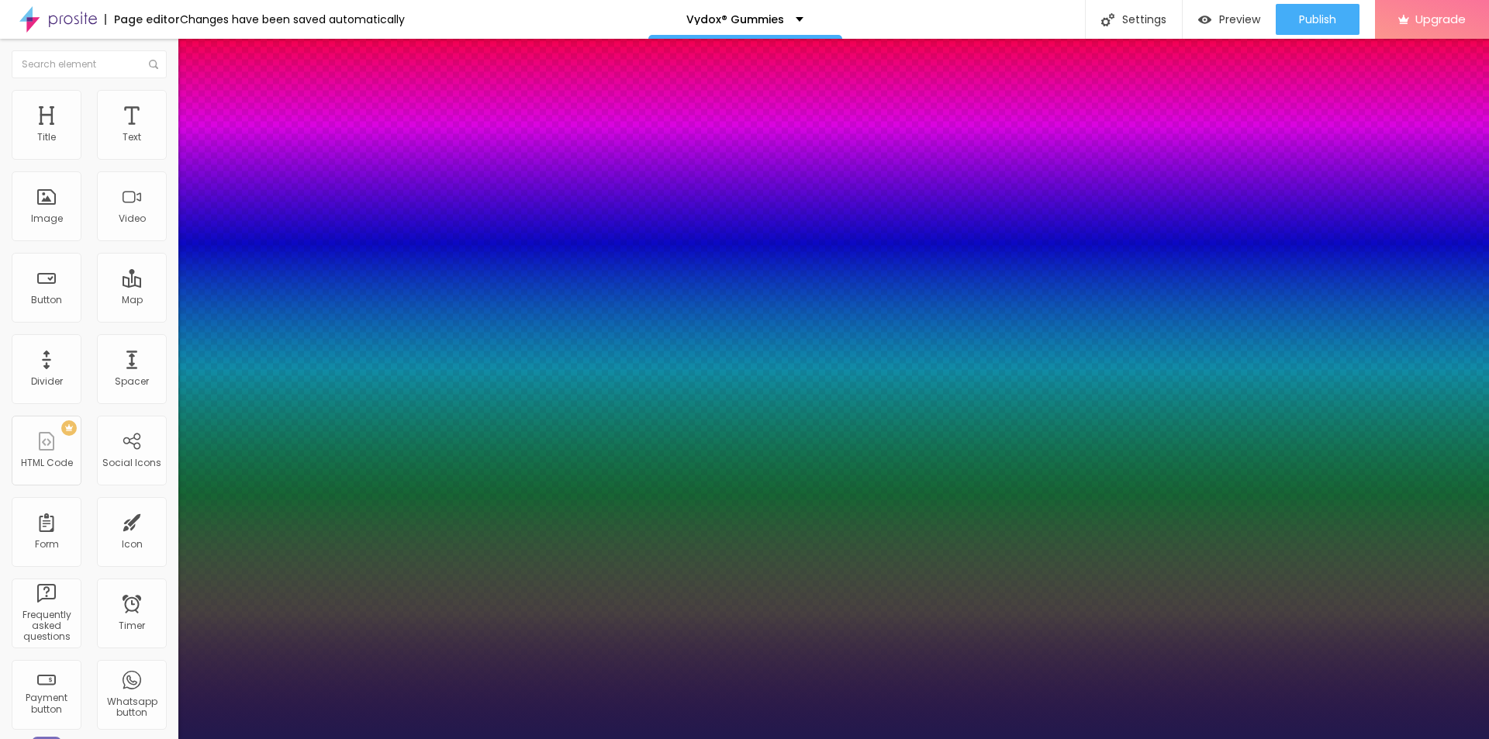
click at [334, 739] on div at bounding box center [744, 739] width 1489 height 0
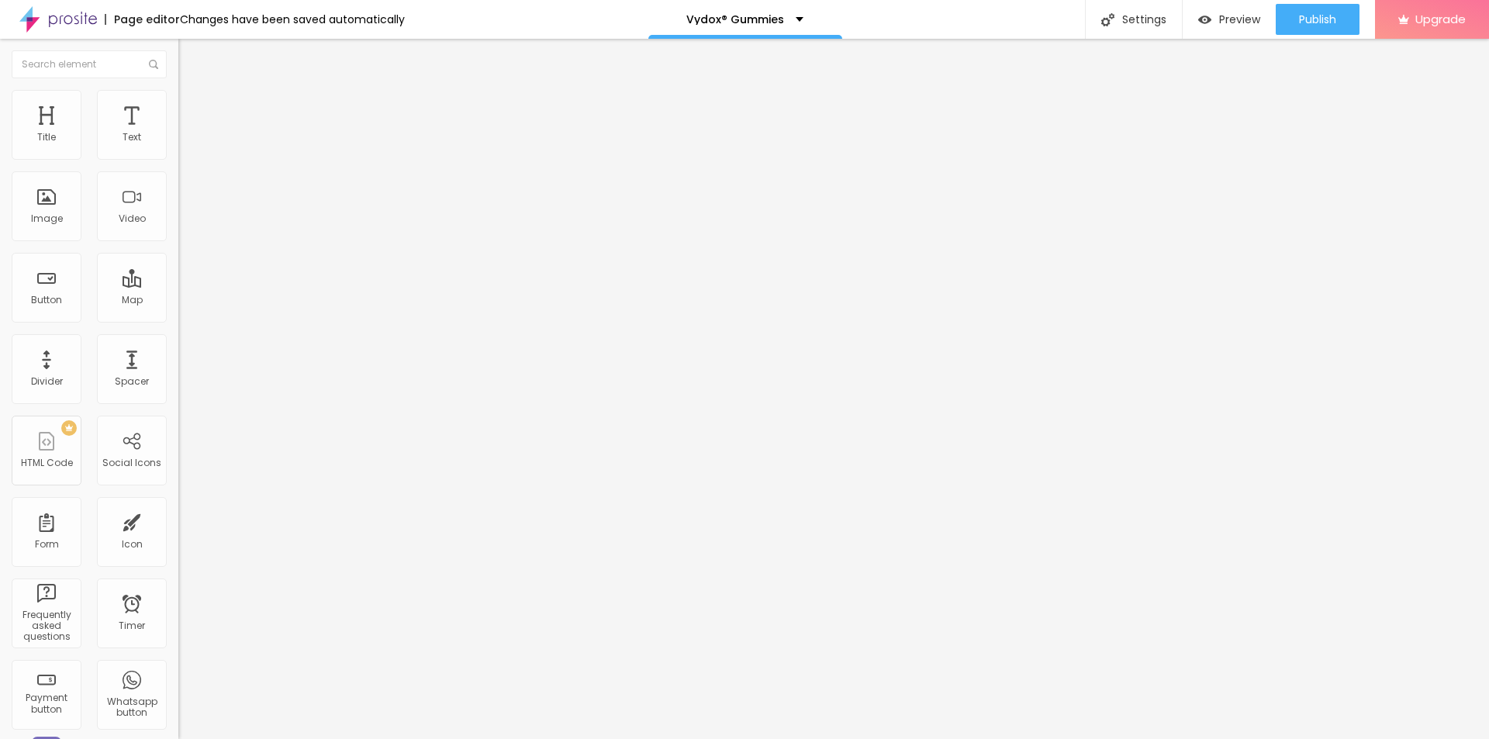
click at [186, 143] on icon "button" at bounding box center [189, 140] width 6 height 6
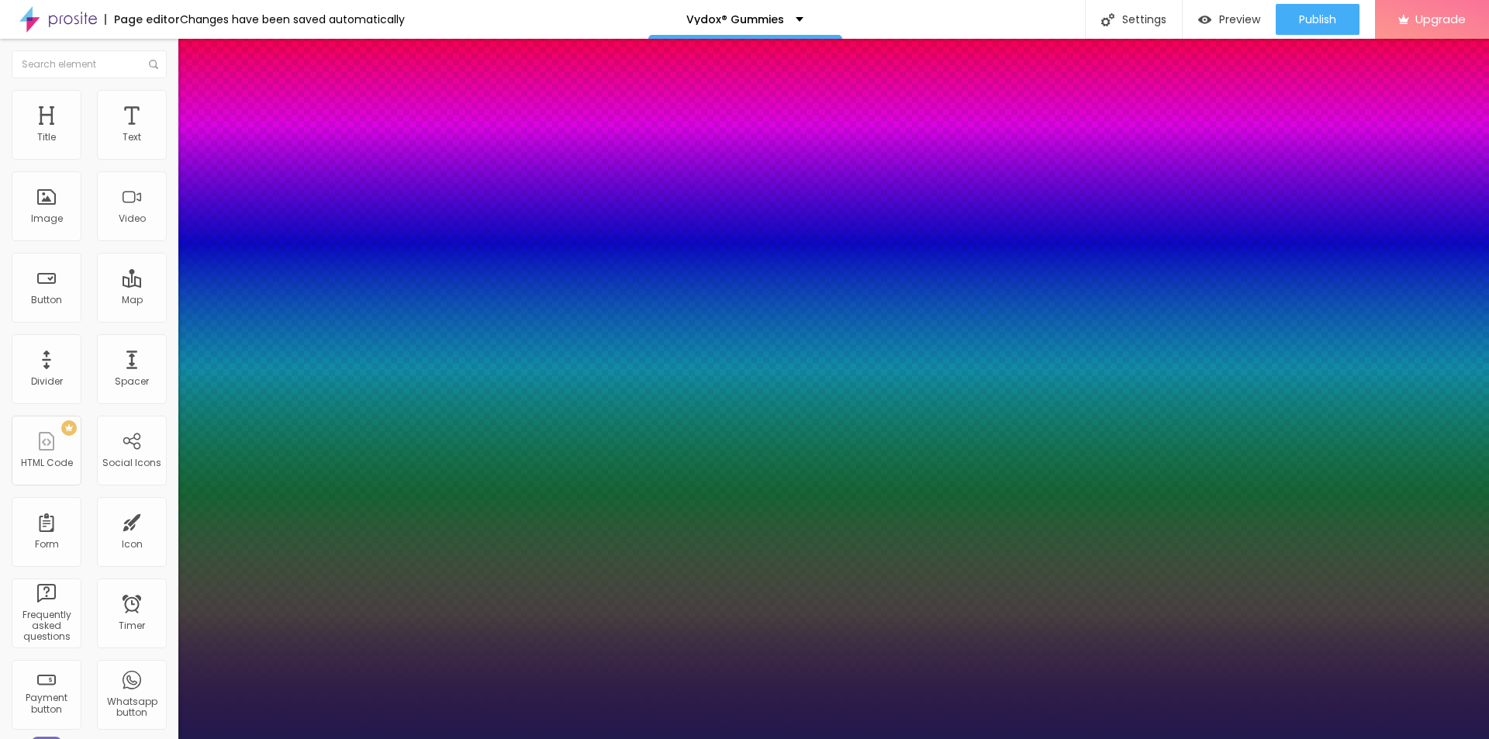
type input "1"
type input "18"
type input "1"
type input "19"
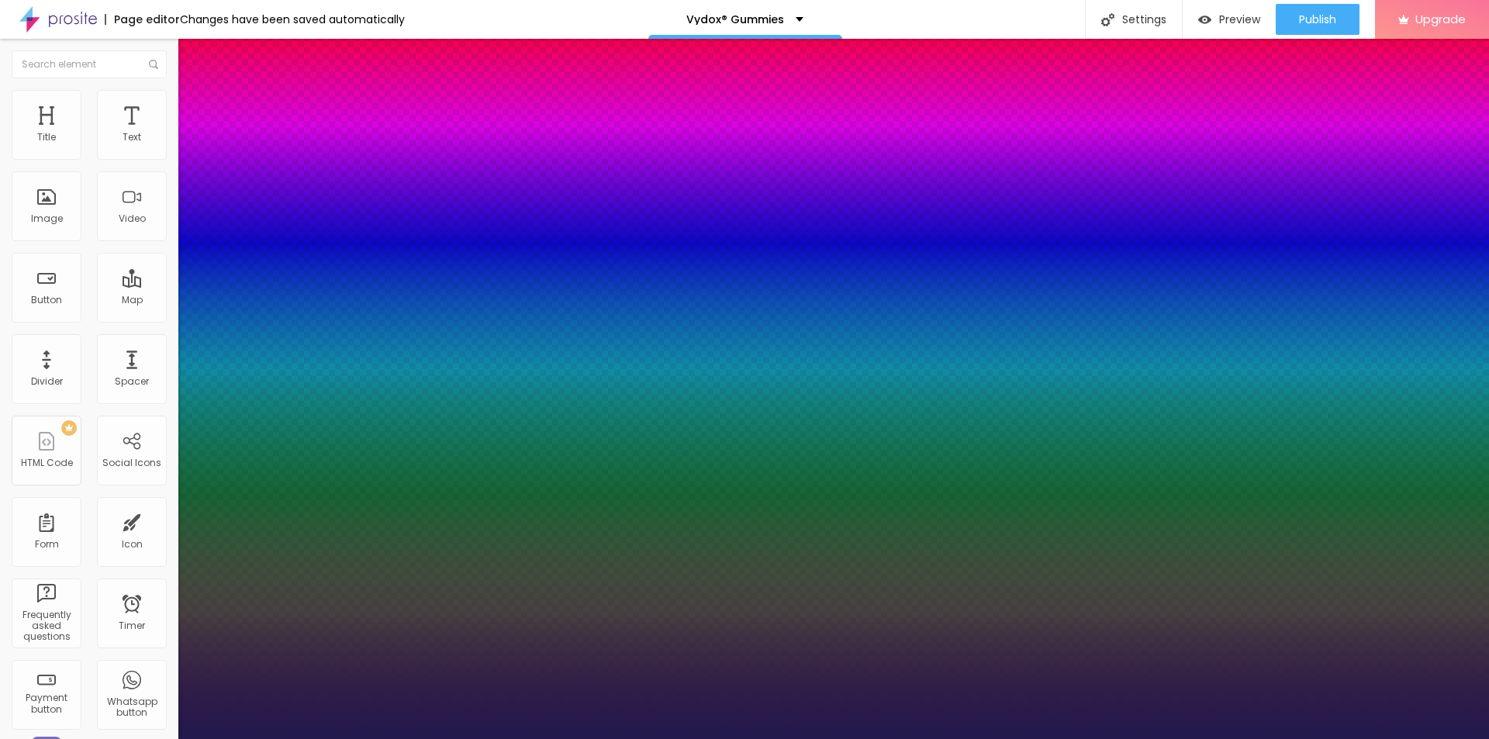
type input "19"
type input "1"
type input "20"
type input "1"
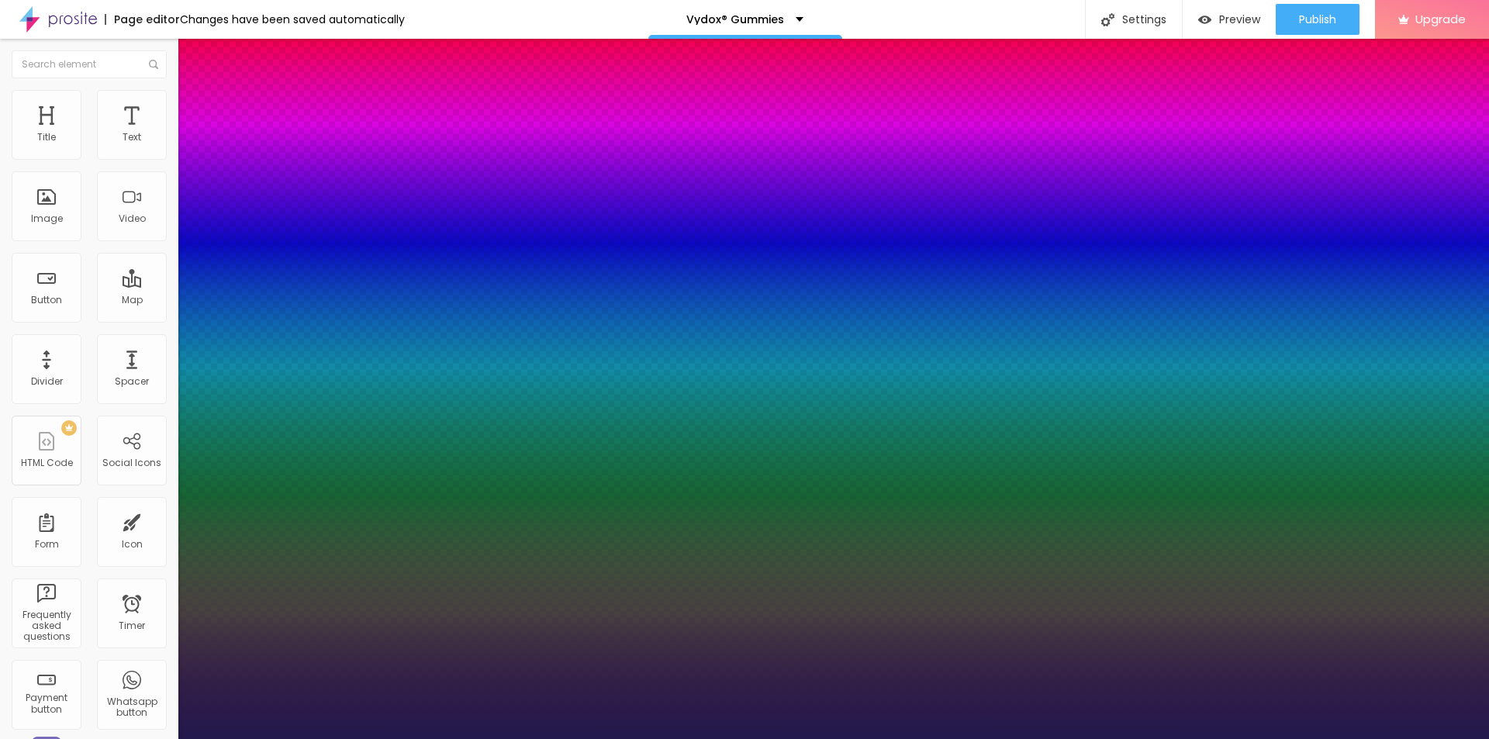
type input "20"
type input "1"
type input "1.2"
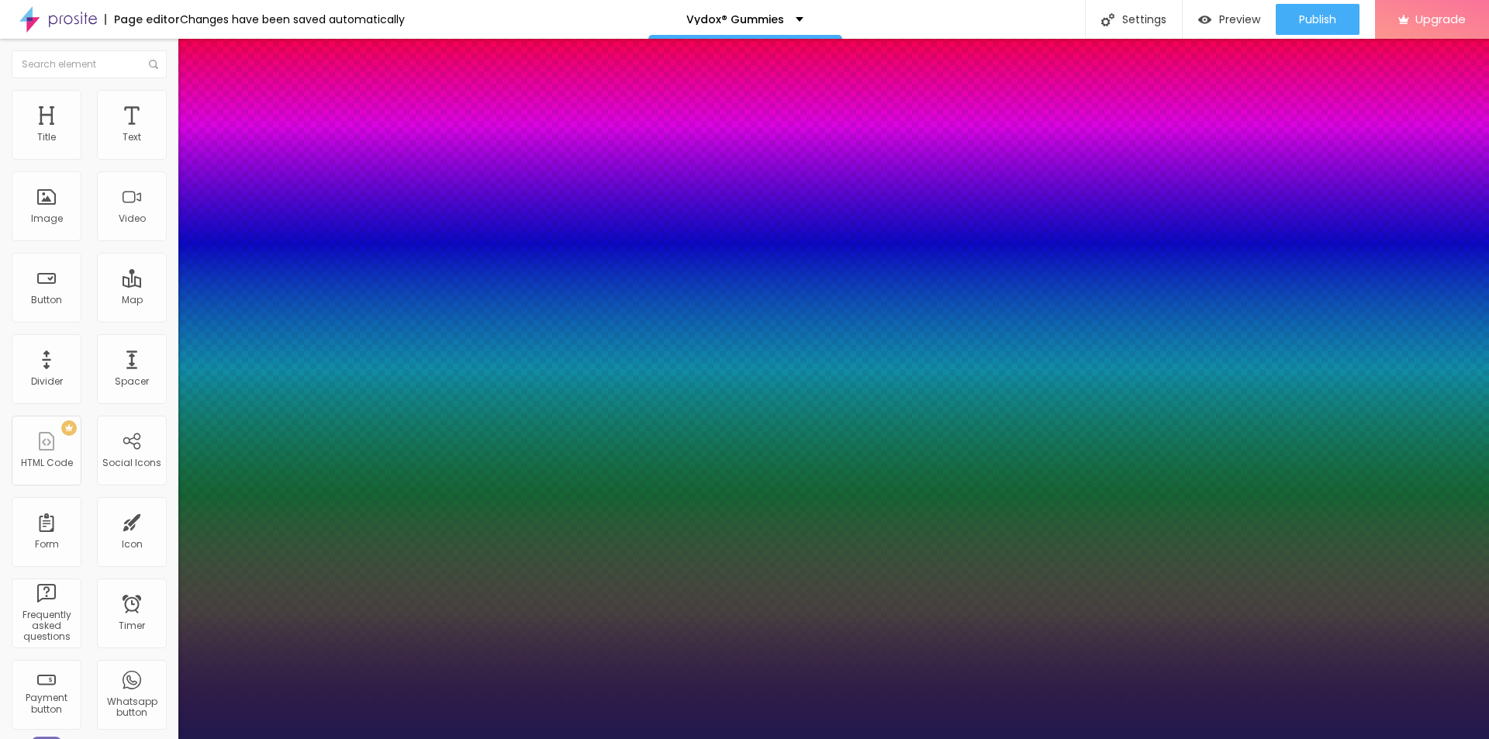
type input "1.2"
type input "1"
type input "0.3"
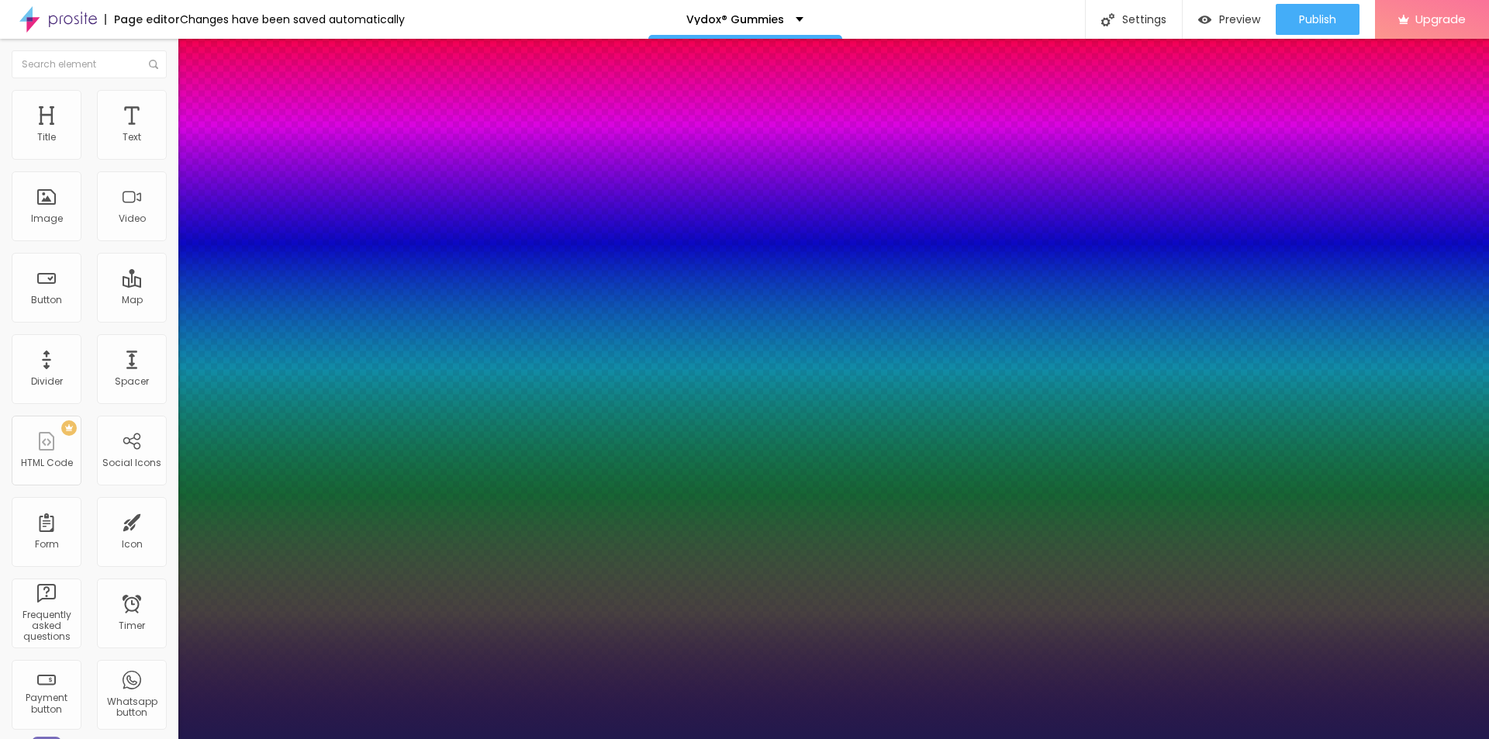
type input "1"
type input "0.4"
type input "1"
type input "0.5"
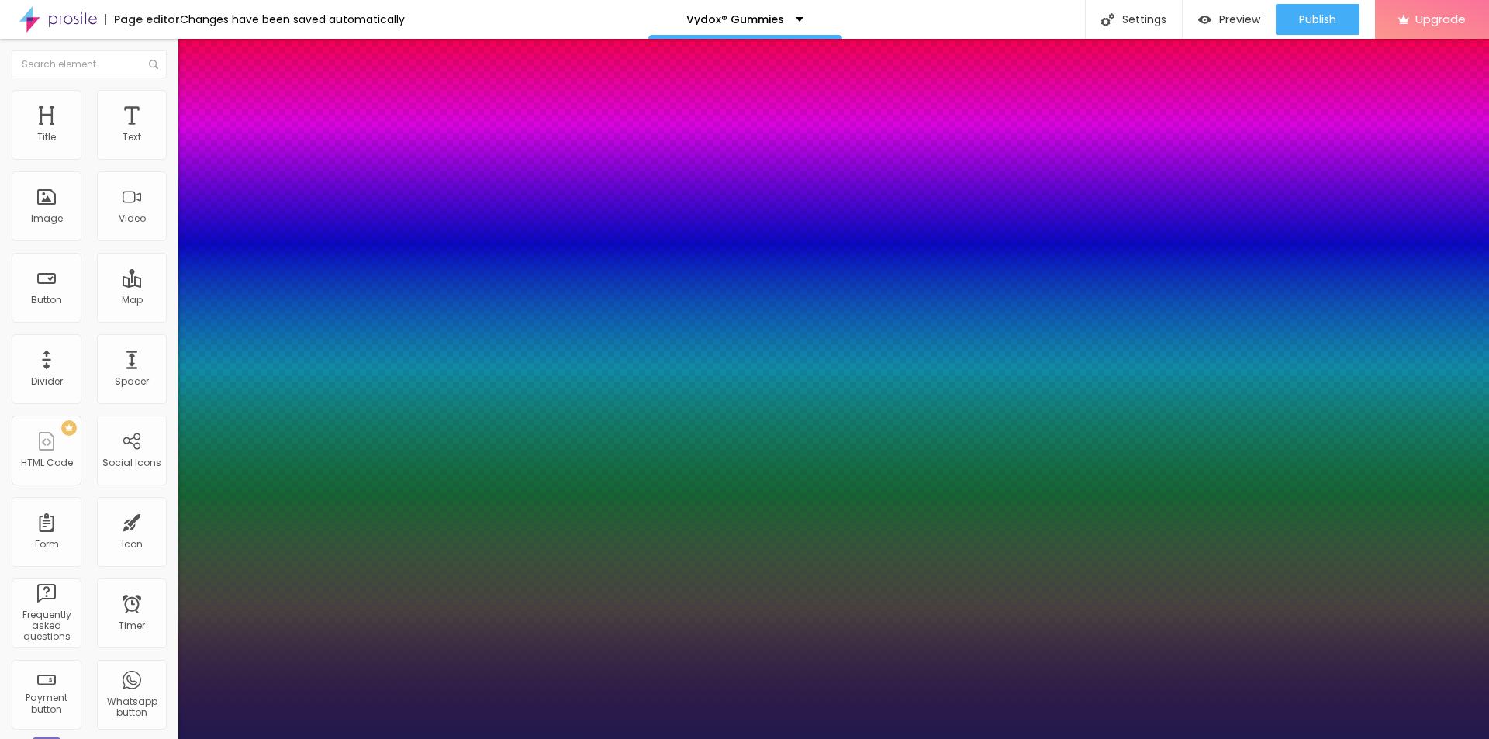
type input "0.5"
type input "1"
type input "0.6"
type input "1"
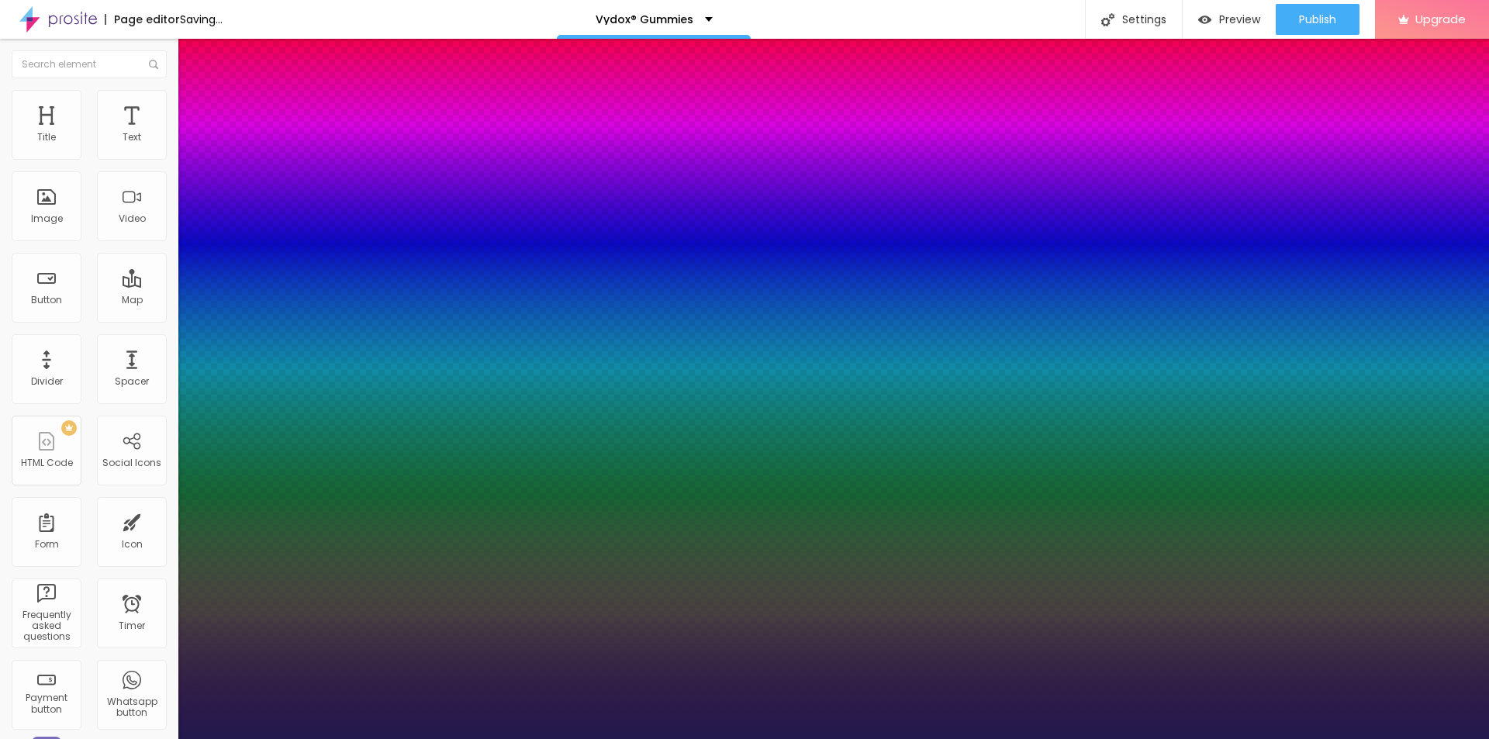
type input "0.5"
type input "1"
type input "0.4"
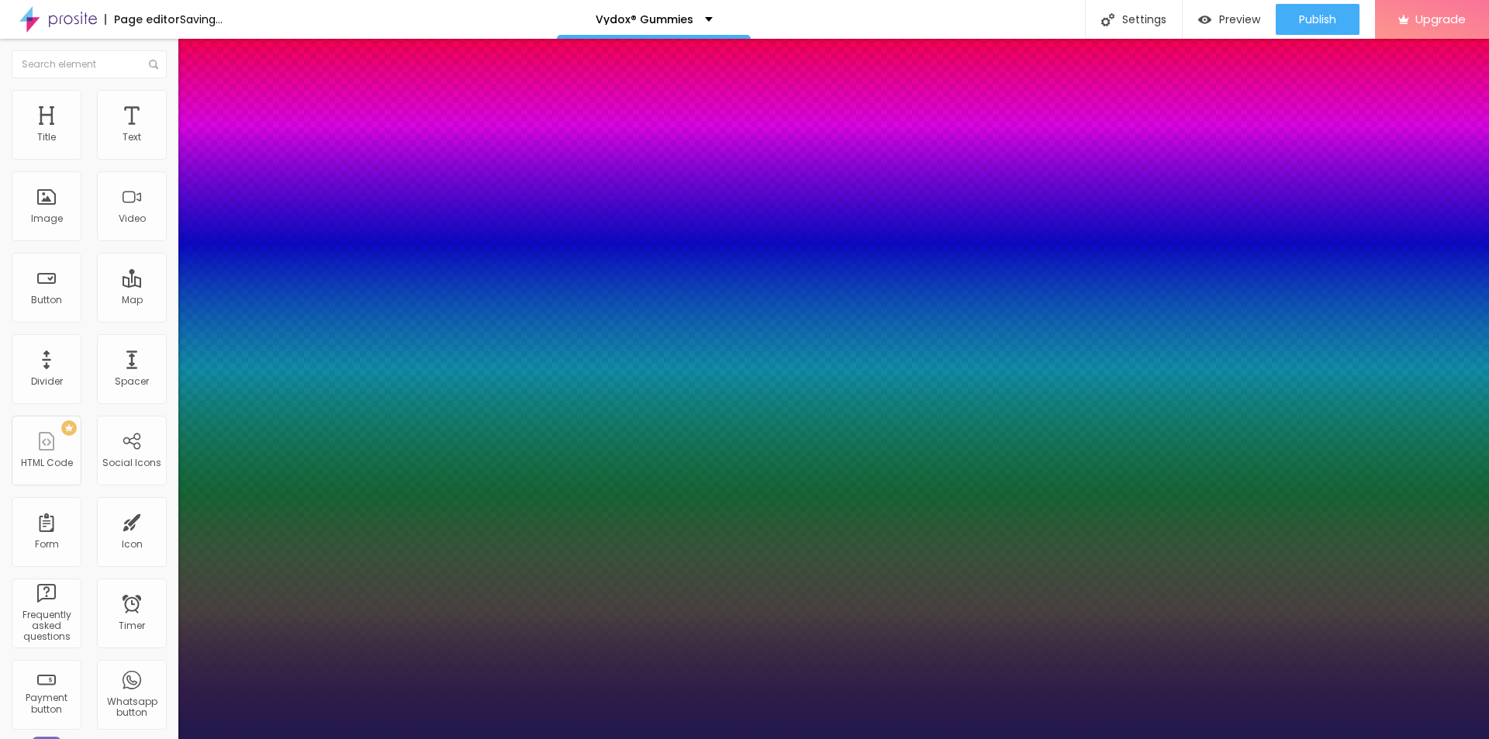
type input "1"
type input "0.3"
type input "1"
type input "0.3"
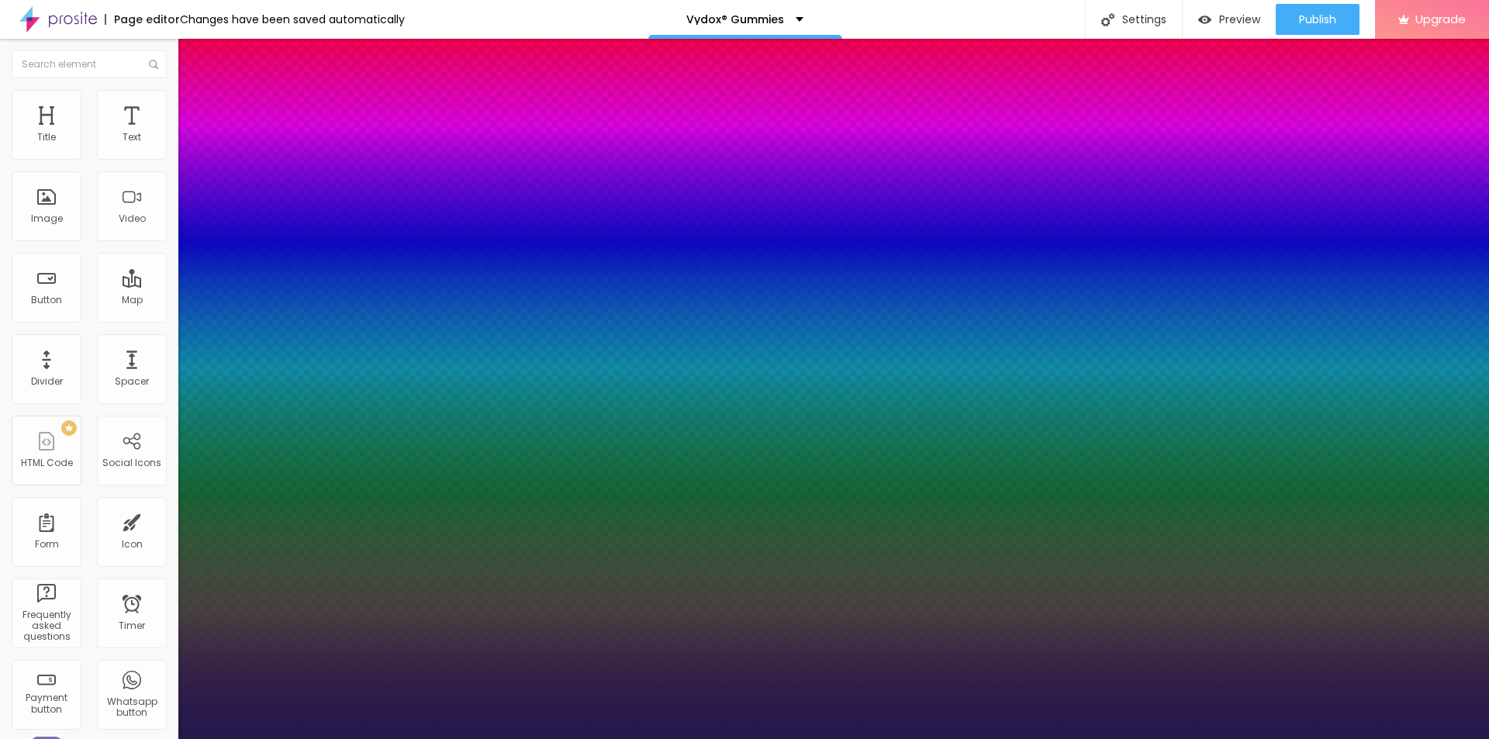
type input "2"
type input "3"
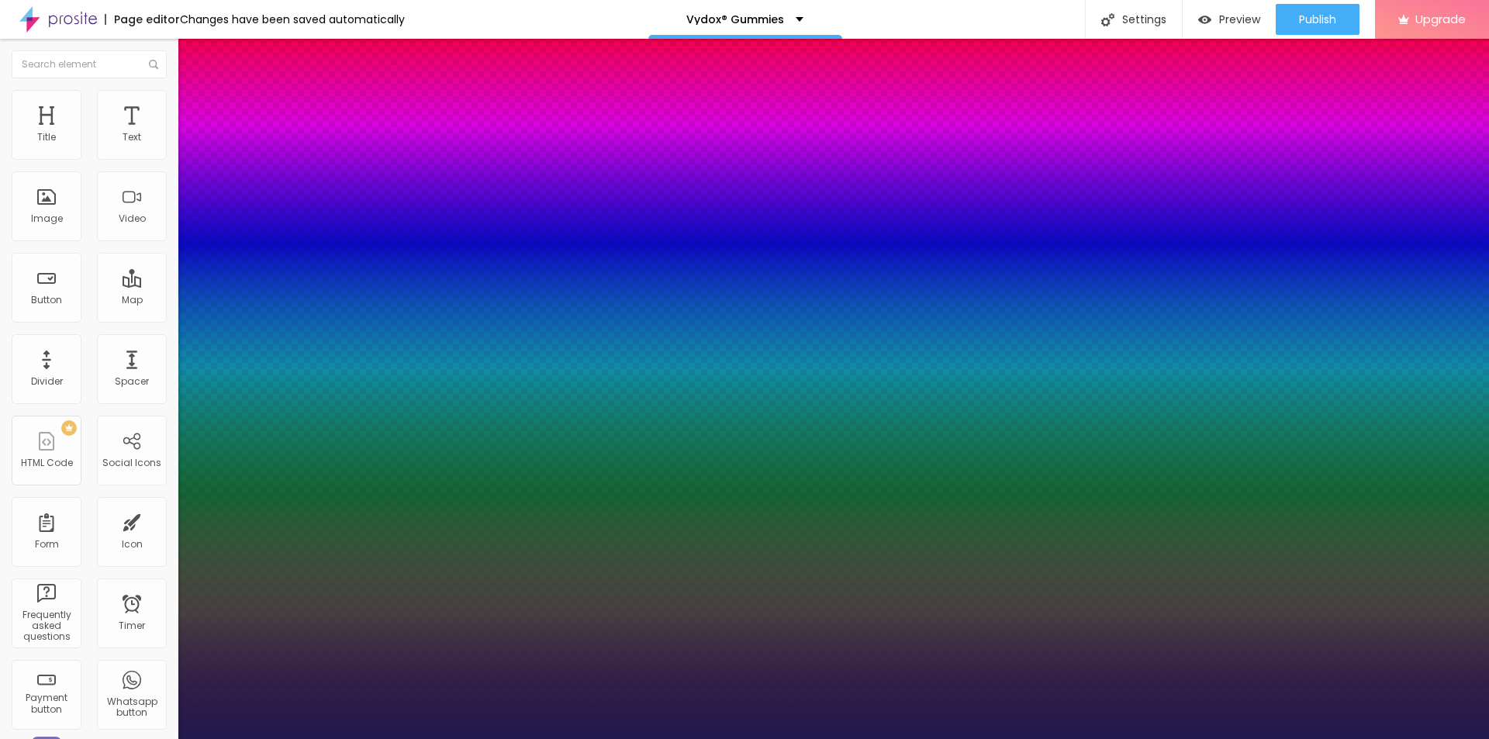
type input "5"
type input "4"
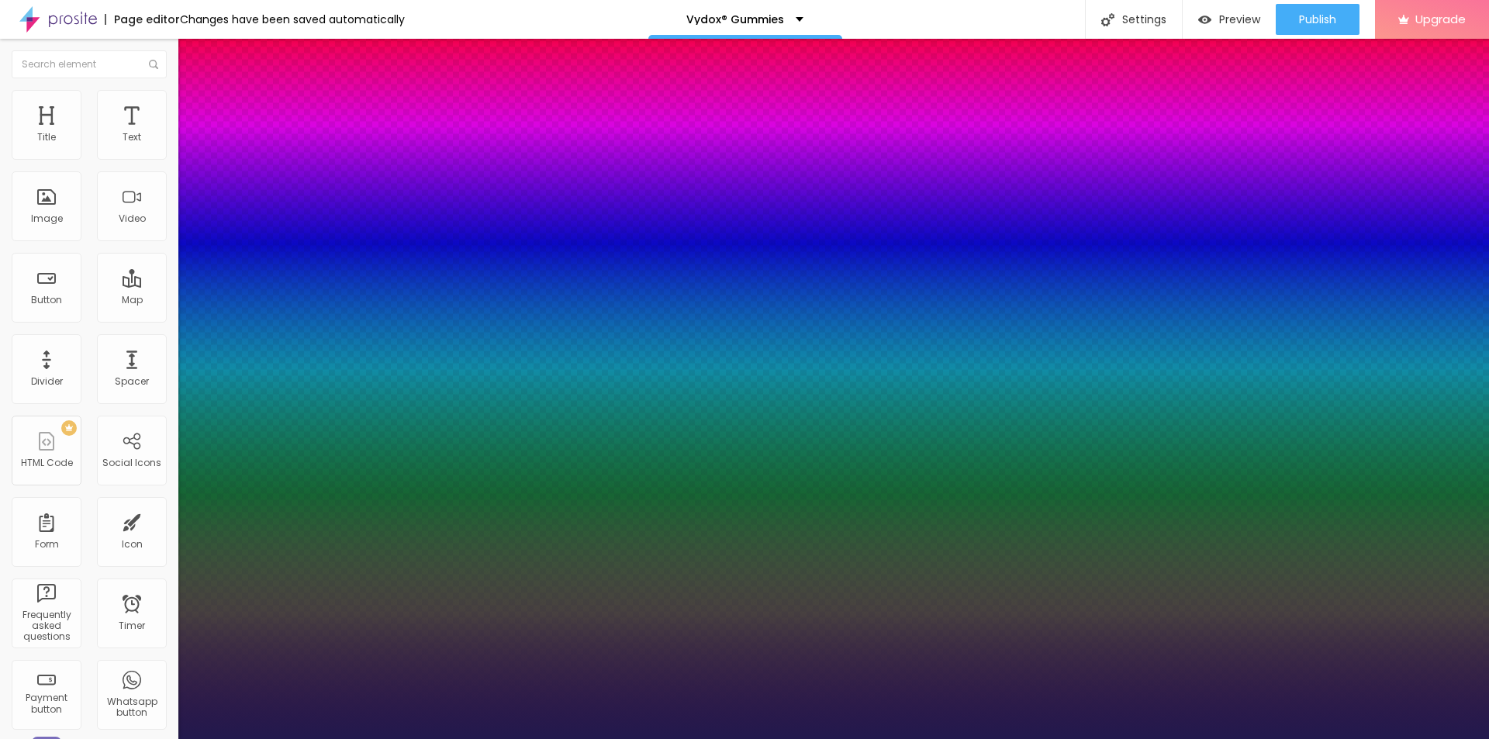
click at [341, 739] on div at bounding box center [744, 739] width 1489 height 0
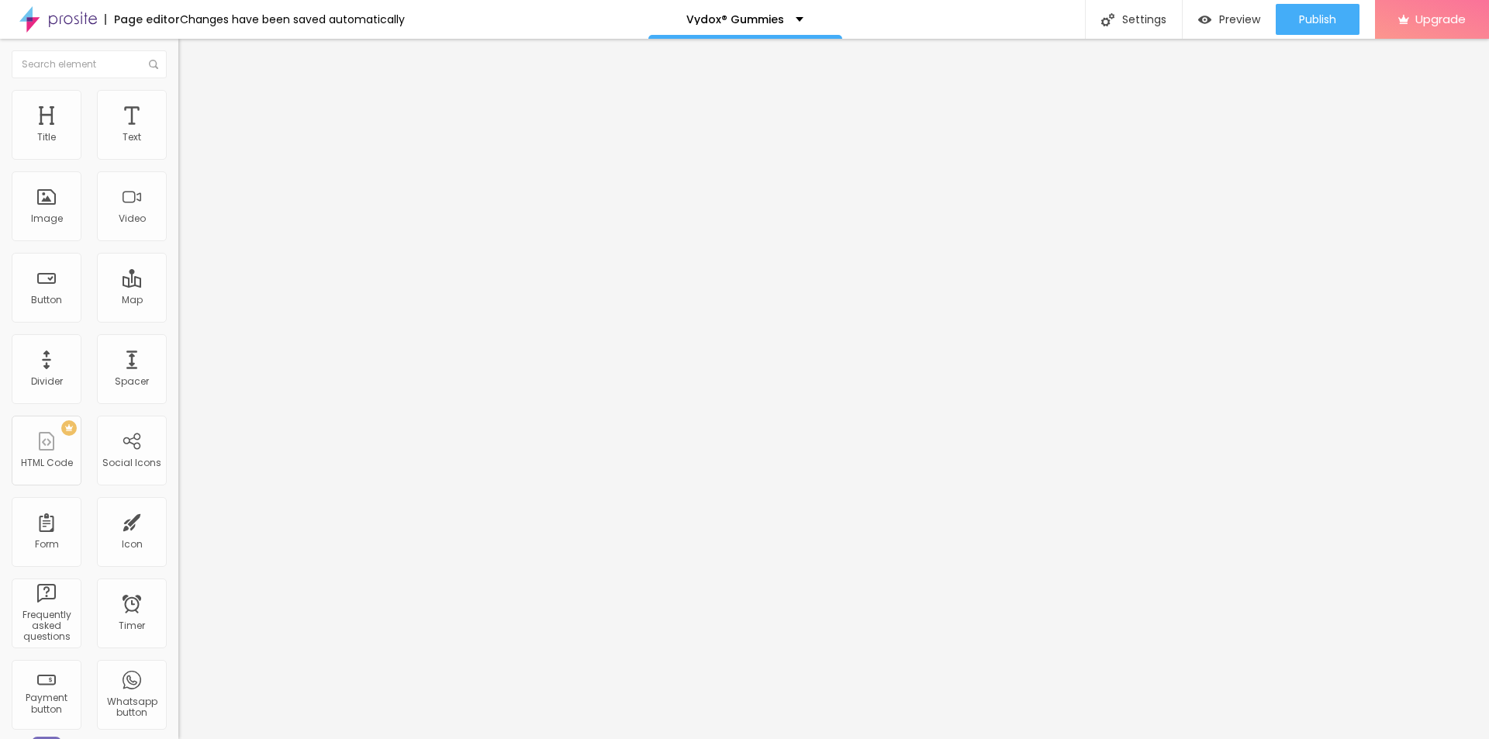
click at [185, 144] on icon "button" at bounding box center [189, 139] width 9 height 9
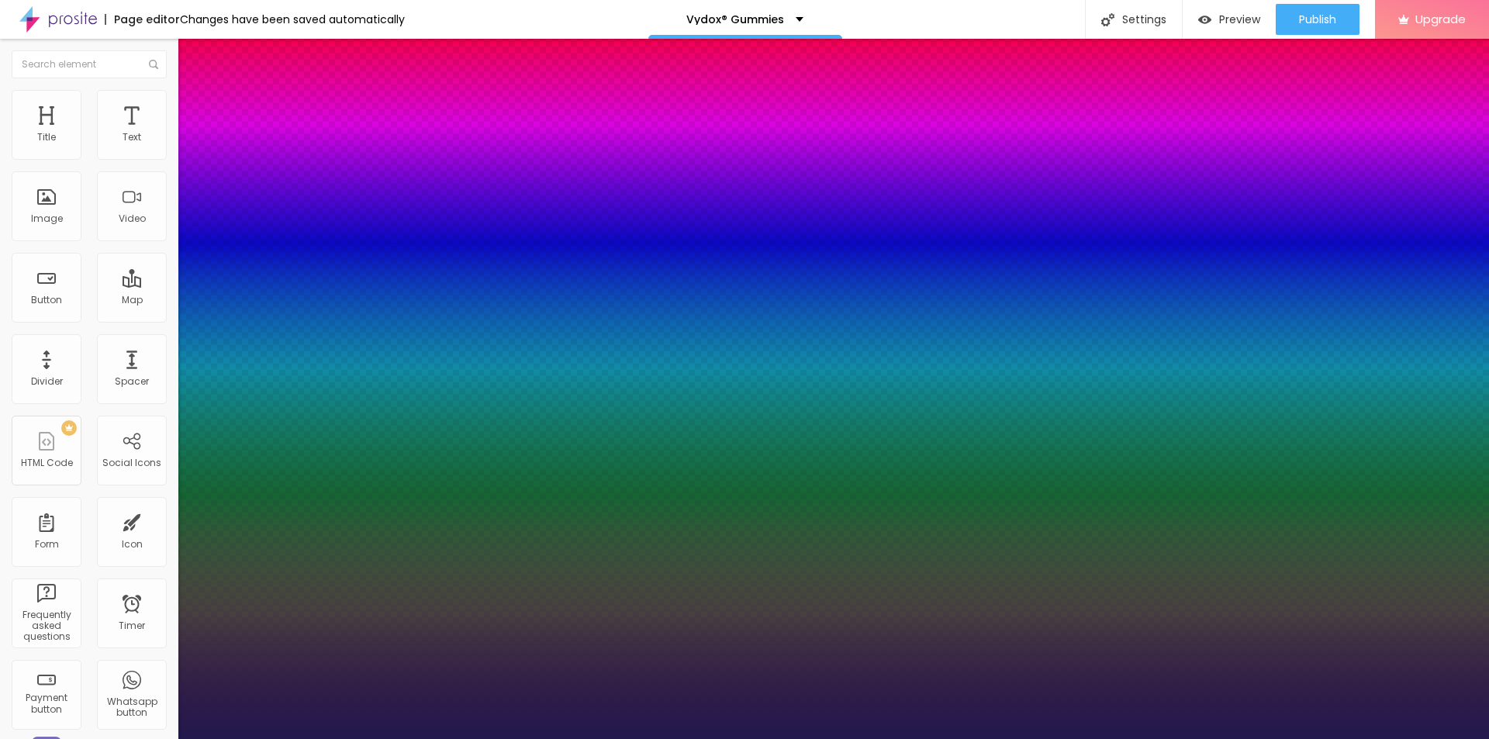
type input "1"
type input "18"
type input "1"
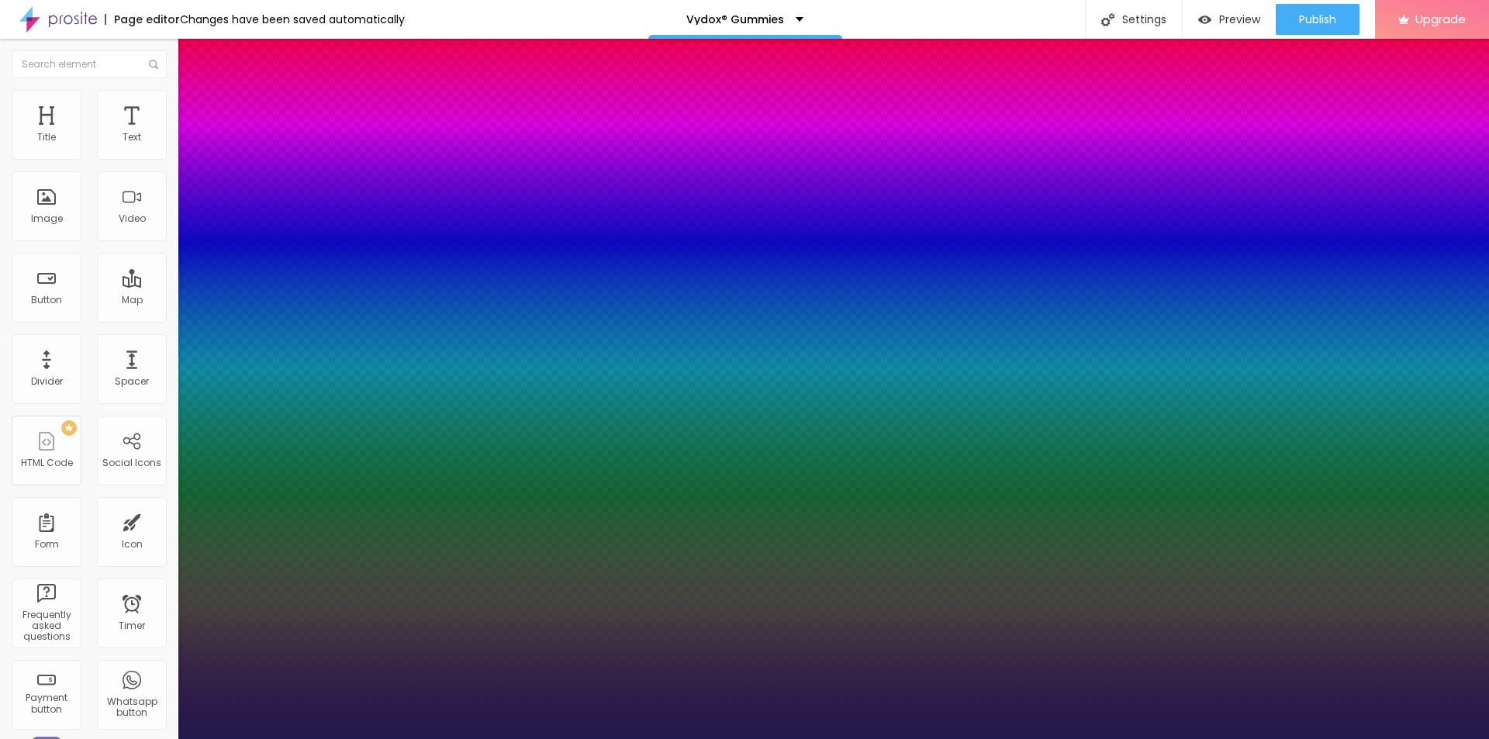
click at [527, 739] on div at bounding box center [744, 739] width 1489 height 0
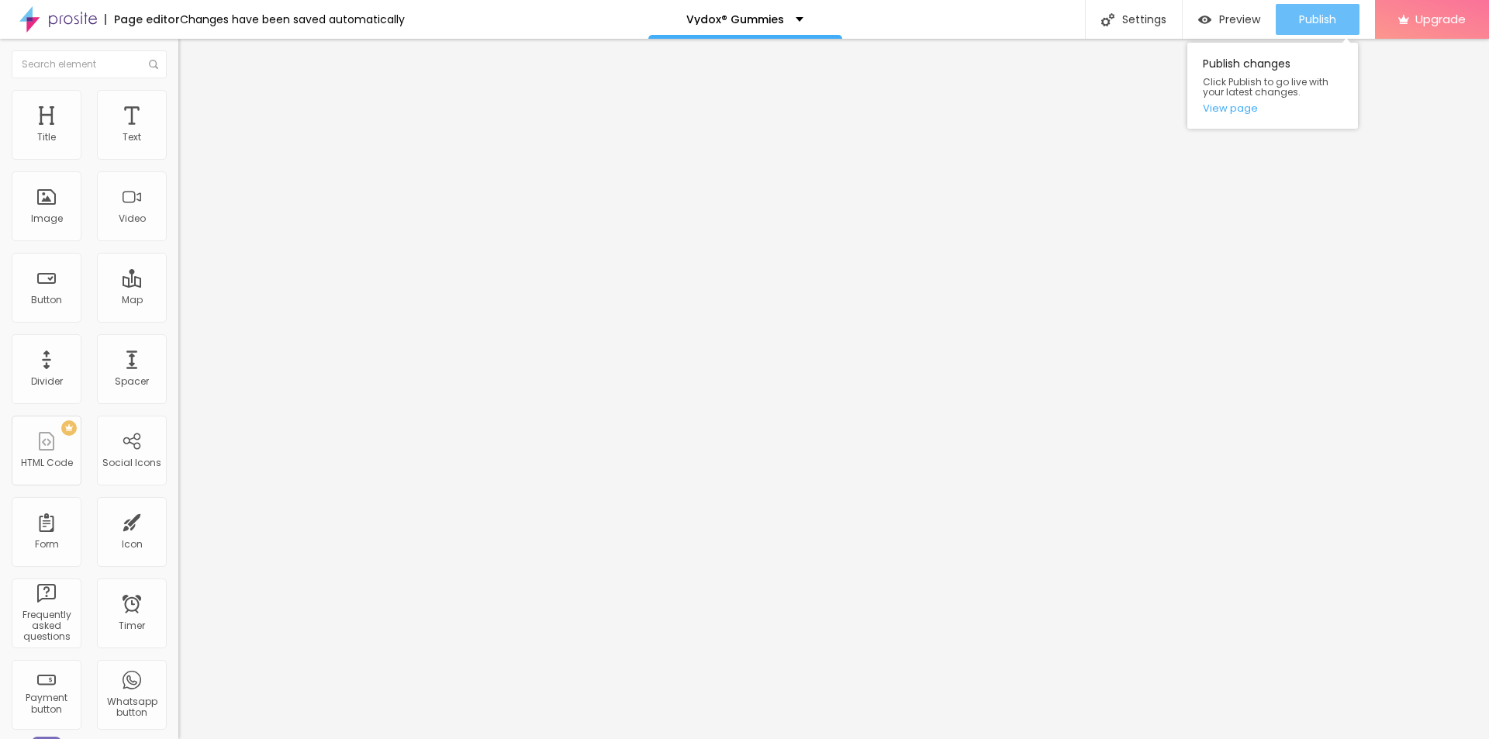
click at [1303, 13] on span "Publish" at bounding box center [1317, 19] width 37 height 12
click at [1219, 112] on link "View page" at bounding box center [1273, 108] width 140 height 10
